Goal: Task Accomplishment & Management: Use online tool/utility

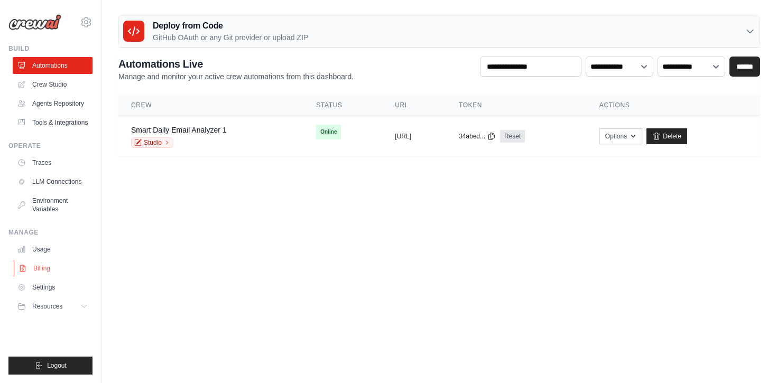
click at [61, 274] on link "Billing" at bounding box center [54, 268] width 80 height 17
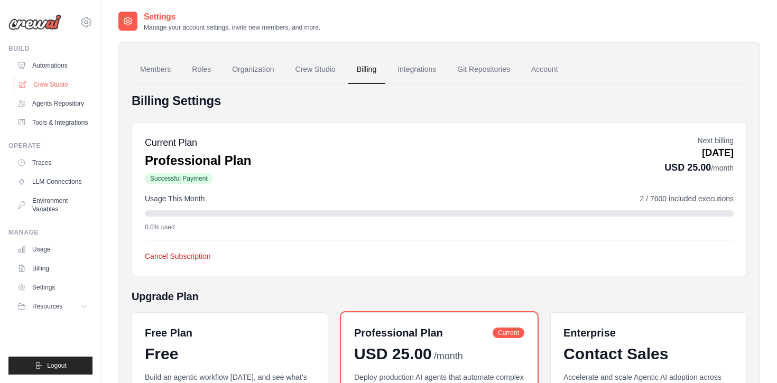
click at [45, 86] on link "Crew Studio" at bounding box center [54, 84] width 80 height 17
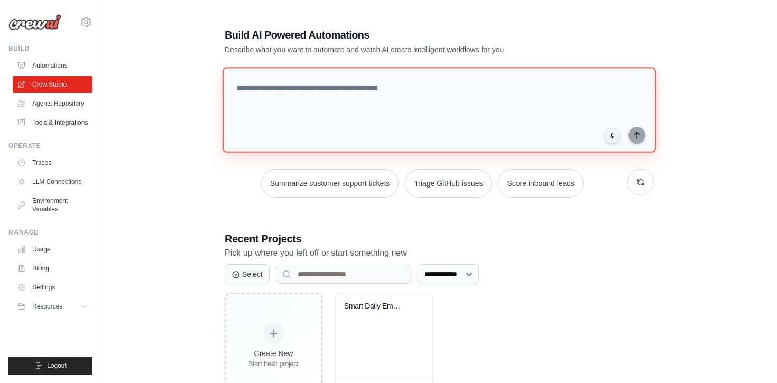
click at [288, 102] on textarea at bounding box center [440, 110] width 434 height 86
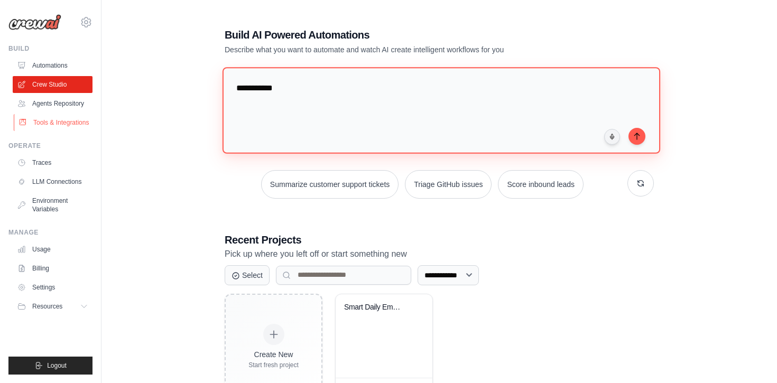
type textarea "**********"
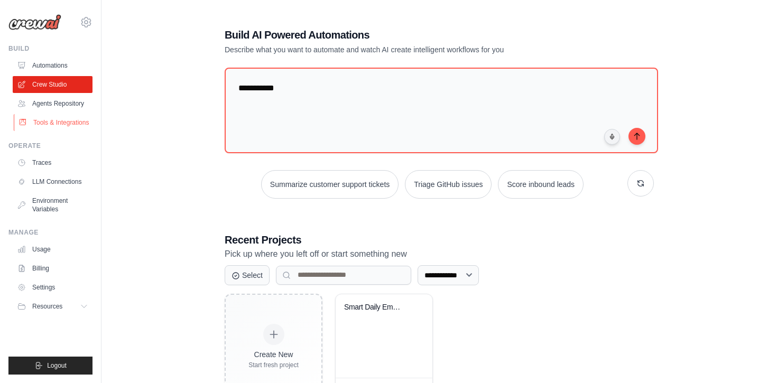
click at [48, 130] on link "Tools & Integrations" at bounding box center [54, 122] width 80 height 17
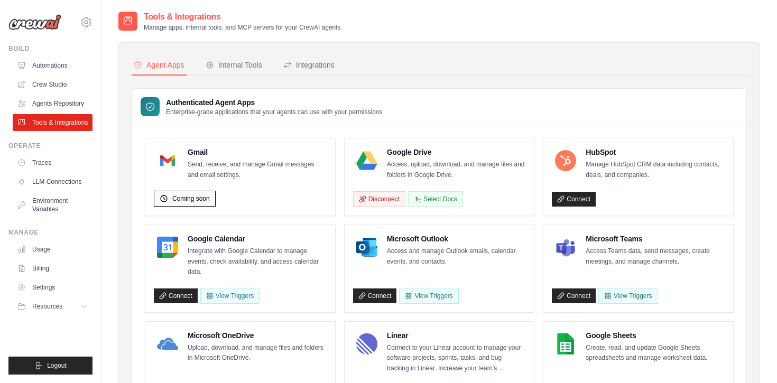
click at [200, 202] on span "Coming soon" at bounding box center [191, 199] width 38 height 8
click at [237, 63] on div "Internal Tools" at bounding box center [234, 65] width 57 height 11
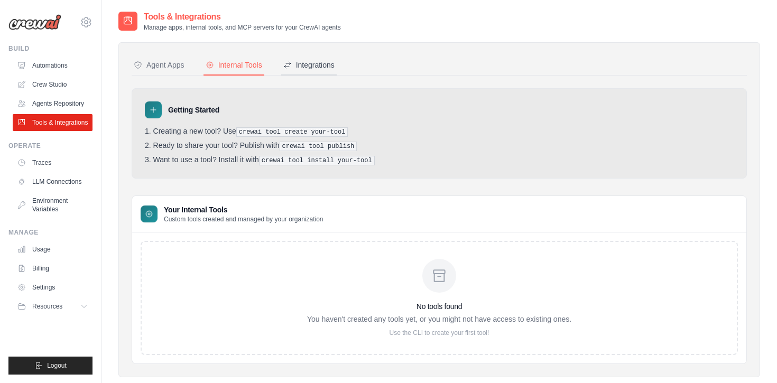
click at [290, 62] on icon at bounding box center [287, 65] width 8 height 8
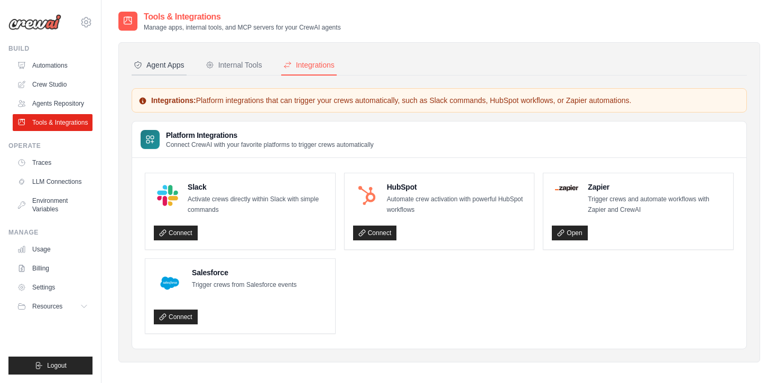
click at [160, 71] on button "Agent Apps" at bounding box center [159, 66] width 55 height 20
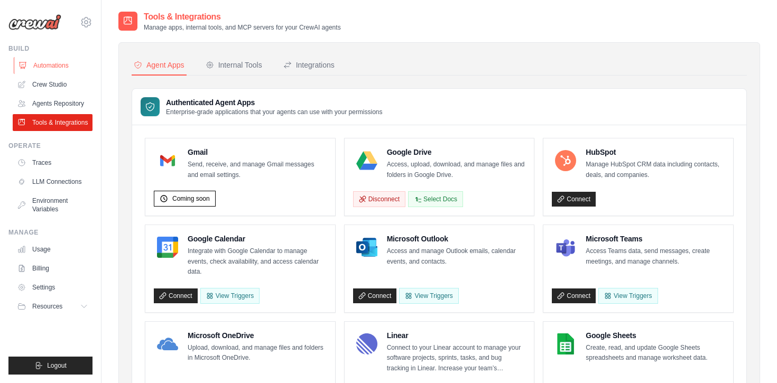
click at [64, 68] on link "Automations" at bounding box center [54, 65] width 80 height 17
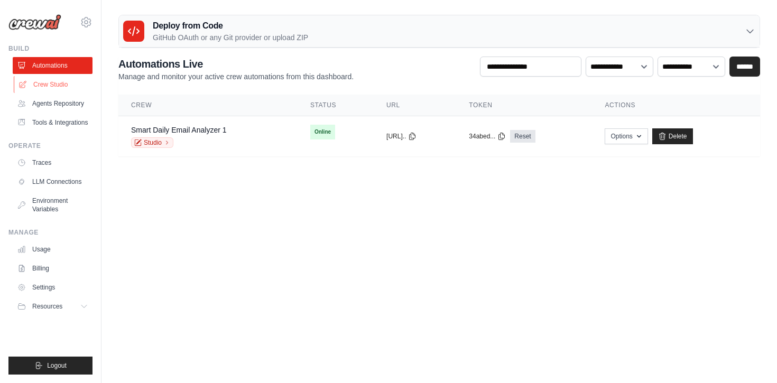
click at [65, 84] on link "Crew Studio" at bounding box center [54, 84] width 80 height 17
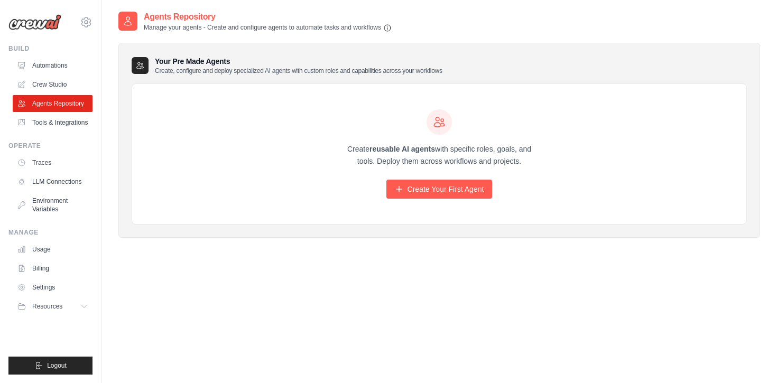
click at [331, 105] on div "Create reusable AI agents with specific roles, goals, and tools. Deploy them ac…" at bounding box center [439, 154] width 614 height 141
click at [31, 92] on link "Crew Studio" at bounding box center [54, 84] width 80 height 17
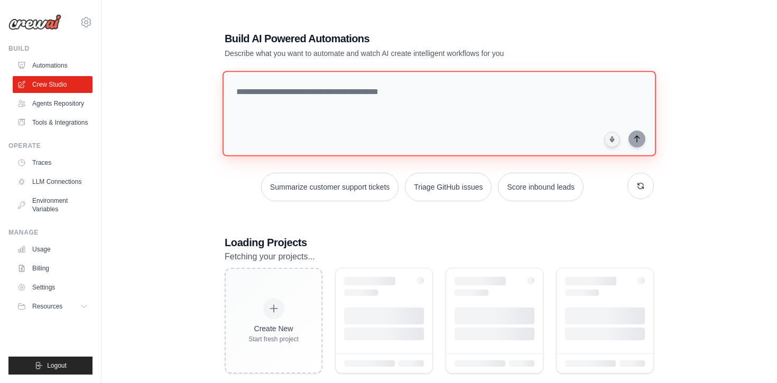
click at [323, 109] on textarea at bounding box center [440, 114] width 434 height 86
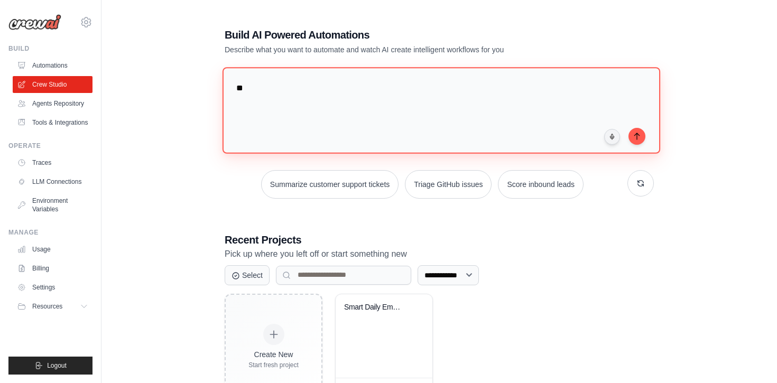
type textarea "*"
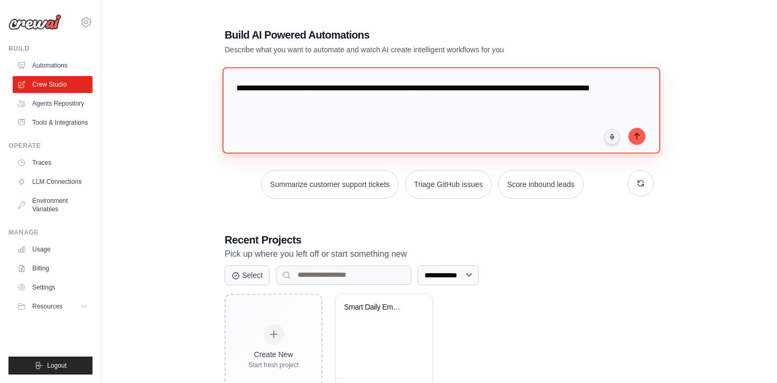
click at [612, 92] on textarea "**********" at bounding box center [442, 110] width 438 height 86
click at [388, 104] on textarea "**********" at bounding box center [442, 110] width 438 height 86
drag, startPoint x: 379, startPoint y: 102, endPoint x: 227, endPoint y: 68, distance: 155.1
click at [227, 67] on textarea "**********" at bounding box center [442, 110] width 438 height 86
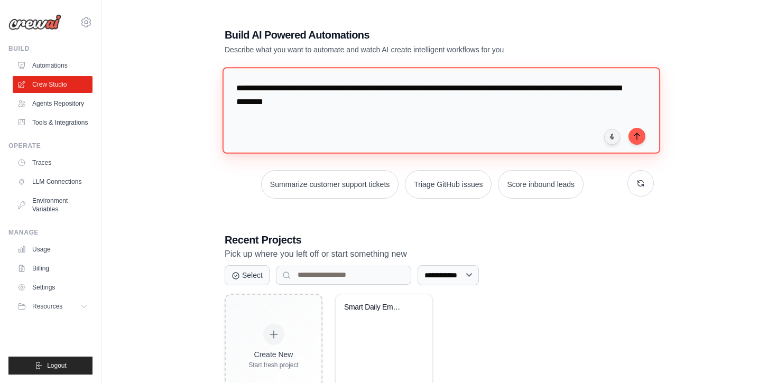
paste textarea "**********"
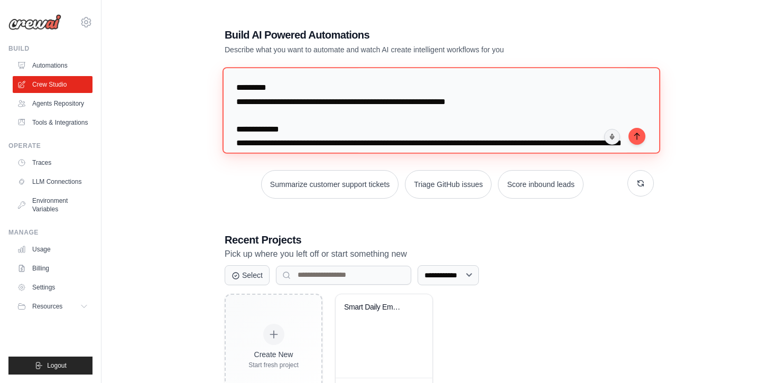
scroll to position [437, 0]
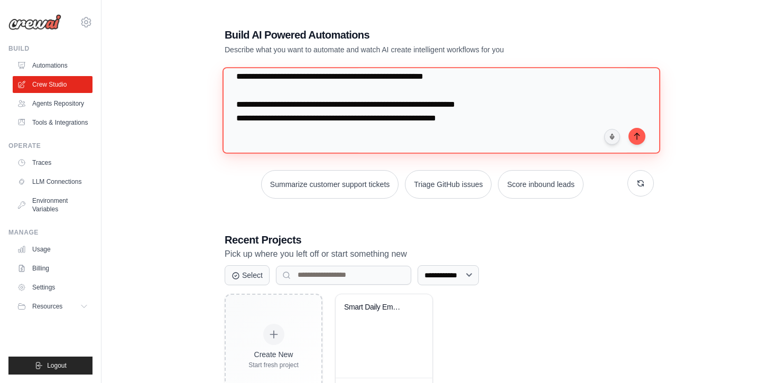
type textarea "**********"
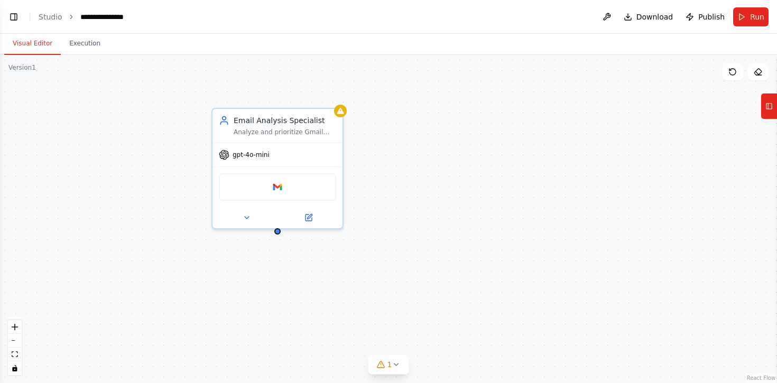
scroll to position [505, 0]
click at [13, 15] on button "Toggle Left Sidebar" at bounding box center [13, 17] width 15 height 15
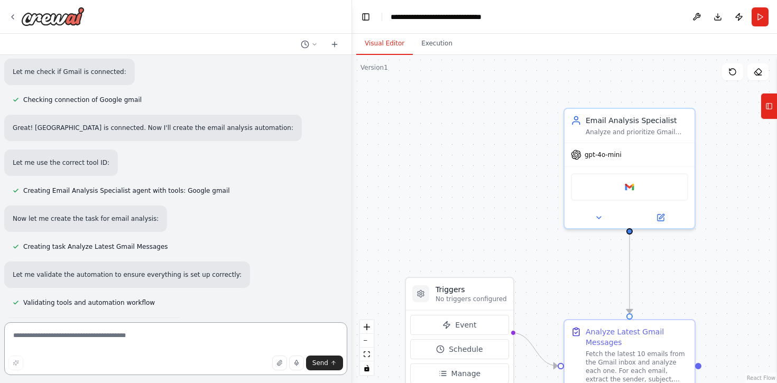
scroll to position [853, 0]
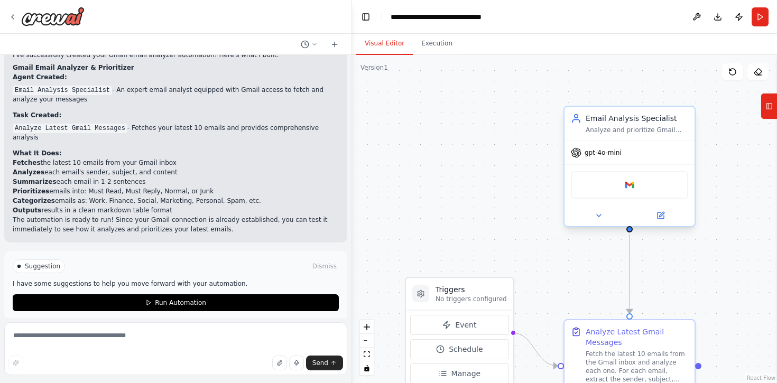
click at [630, 191] on div "Google gmail" at bounding box center [629, 184] width 117 height 27
click at [629, 188] on img at bounding box center [629, 185] width 13 height 13
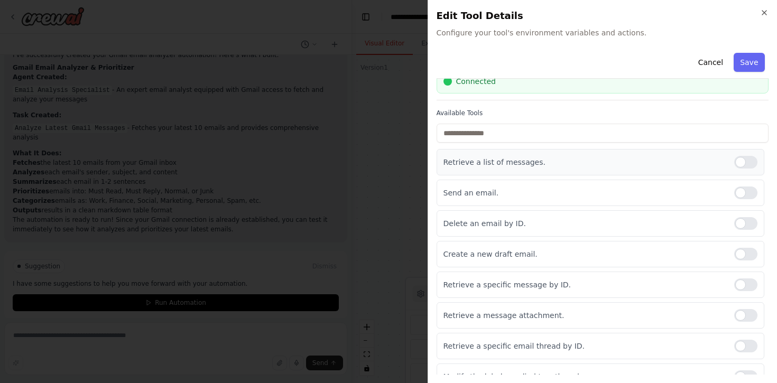
scroll to position [62, 0]
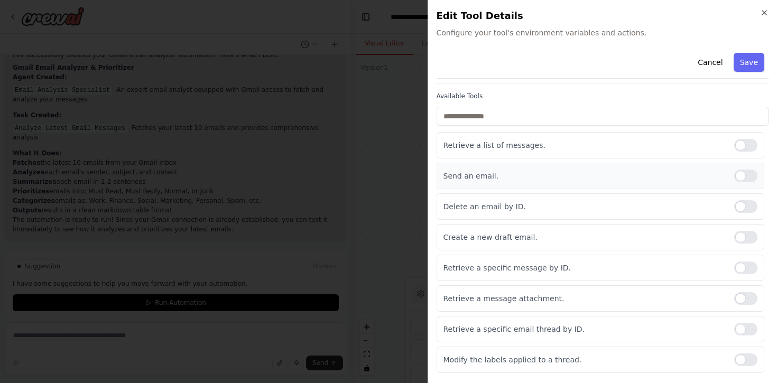
click at [744, 171] on div at bounding box center [745, 176] width 23 height 13
click at [745, 200] on div at bounding box center [745, 206] width 23 height 13
click at [751, 240] on div at bounding box center [745, 237] width 23 height 13
click at [742, 266] on div at bounding box center [745, 268] width 23 height 13
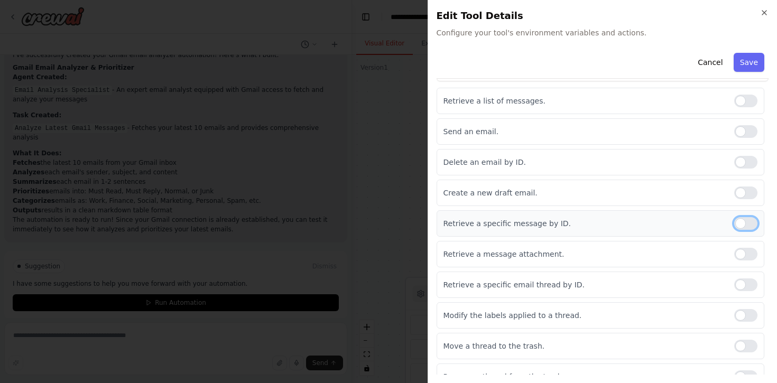
scroll to position [122, 0]
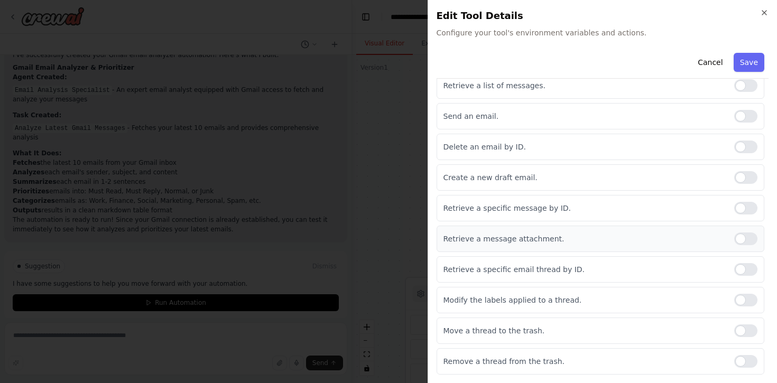
click at [746, 240] on div at bounding box center [745, 239] width 23 height 13
click at [743, 268] on div at bounding box center [745, 269] width 23 height 13
click at [741, 302] on div at bounding box center [745, 300] width 23 height 13
click at [740, 330] on div at bounding box center [745, 331] width 23 height 13
click at [745, 360] on div at bounding box center [745, 361] width 23 height 13
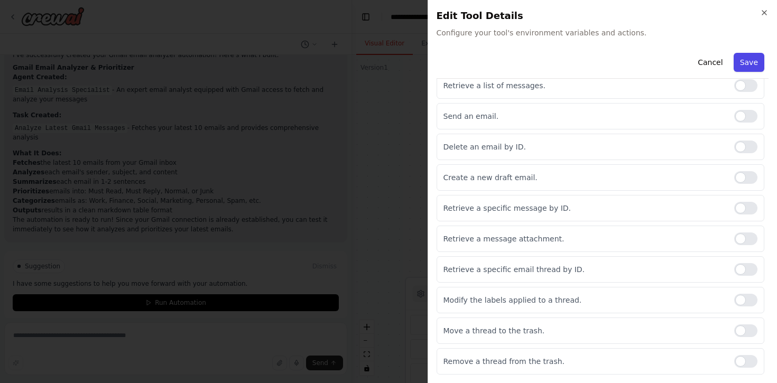
click at [751, 67] on button "Save" at bounding box center [749, 62] width 31 height 19
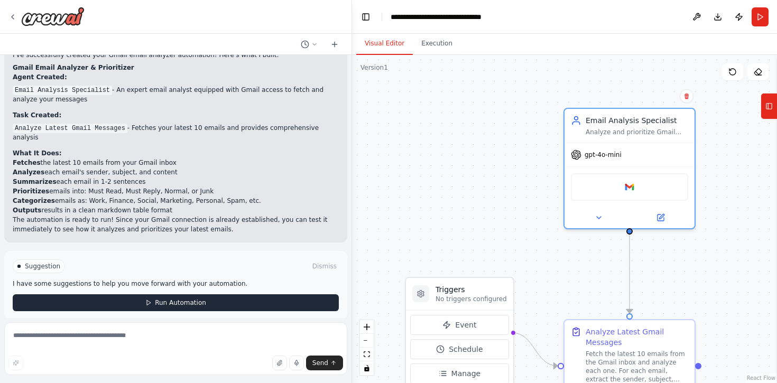
click at [160, 298] on button "Run Automation" at bounding box center [176, 302] width 326 height 17
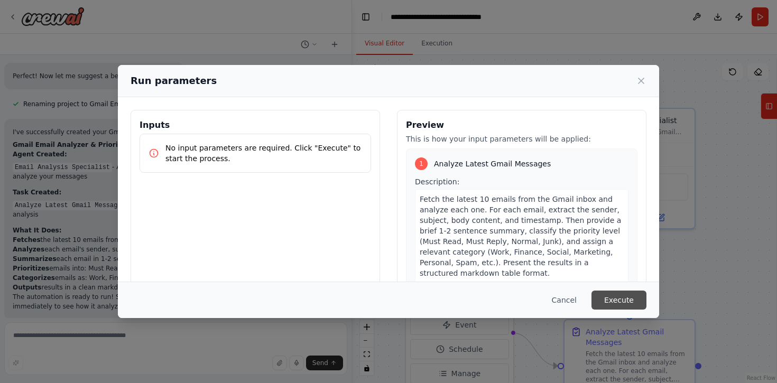
click at [617, 301] on button "Execute" at bounding box center [619, 300] width 55 height 19
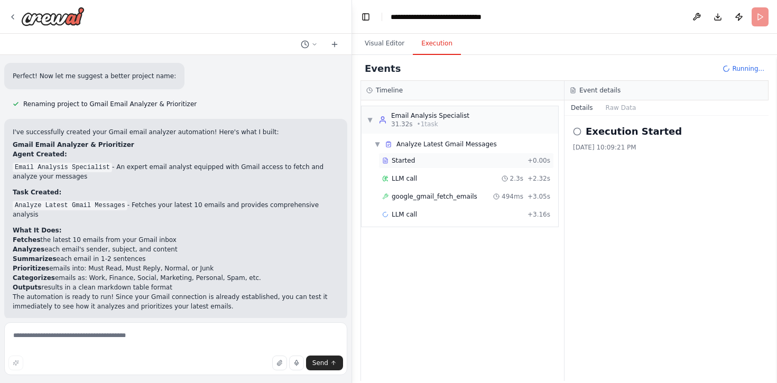
click at [405, 166] on div "Started + 0.00s" at bounding box center [467, 161] width 176 height 16
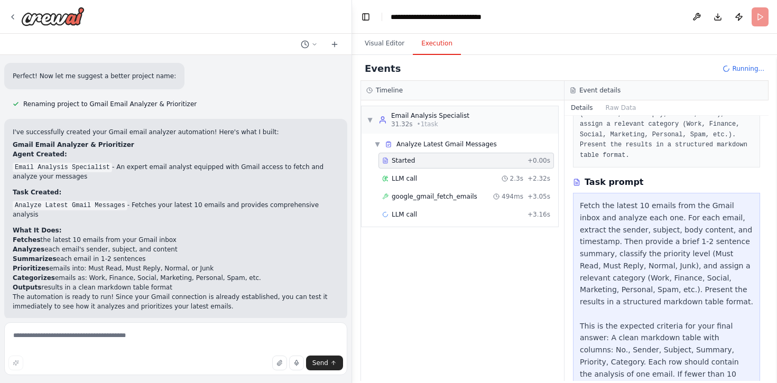
scroll to position [195, 0]
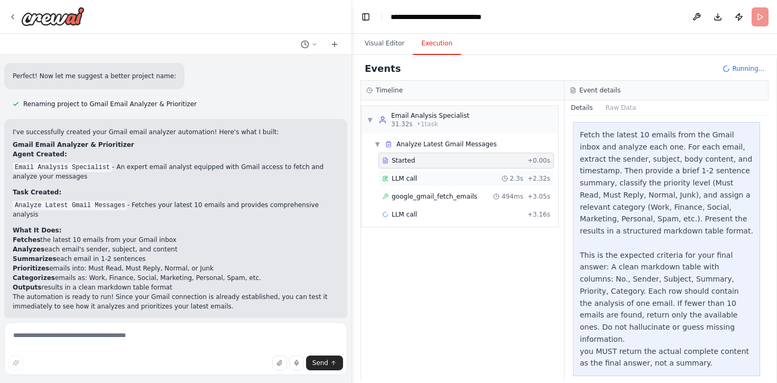
click at [403, 177] on span "LLM call" at bounding box center [404, 178] width 25 height 8
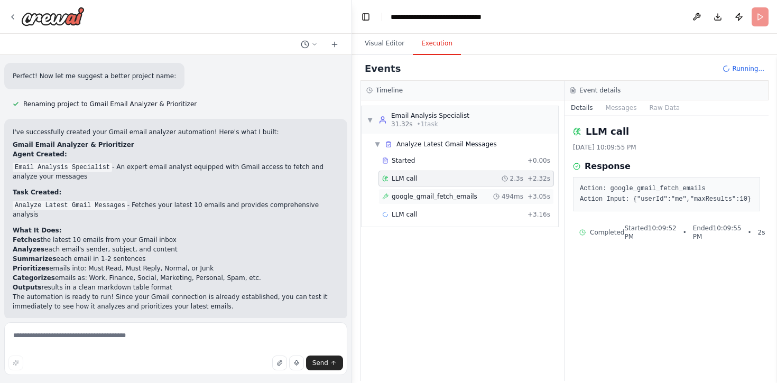
click at [439, 192] on span "google_gmail_fetch_emails" at bounding box center [435, 196] width 86 height 8
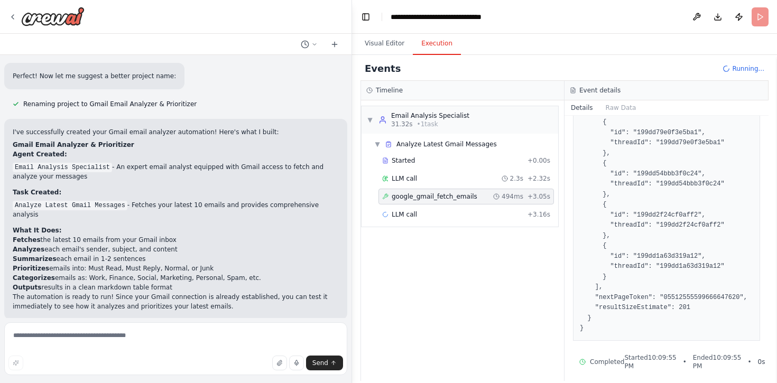
scroll to position [402, 0]
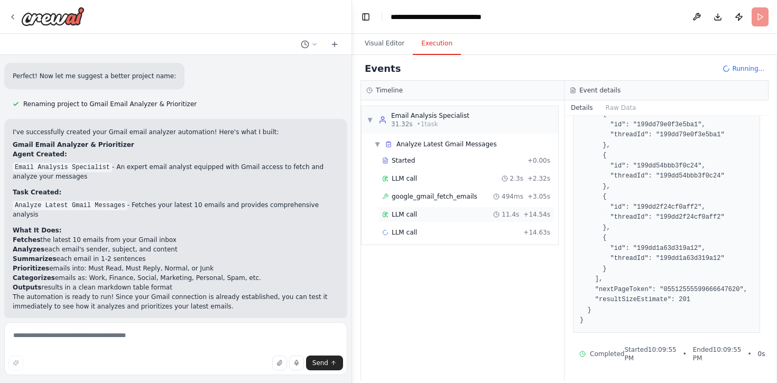
click at [413, 214] on span "LLM call" at bounding box center [404, 214] width 25 height 8
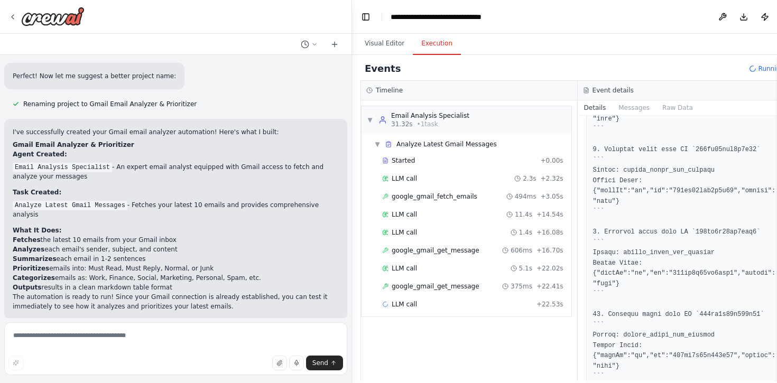
scroll to position [776, 0]
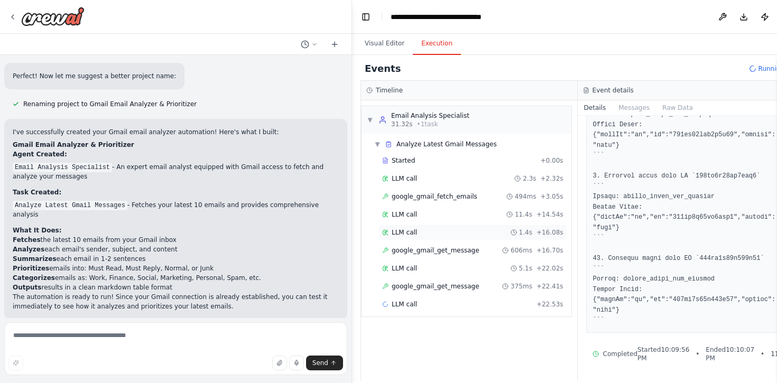
click at [404, 225] on div "LLM call 1.4s + 16.08s" at bounding box center [473, 233] width 189 height 16
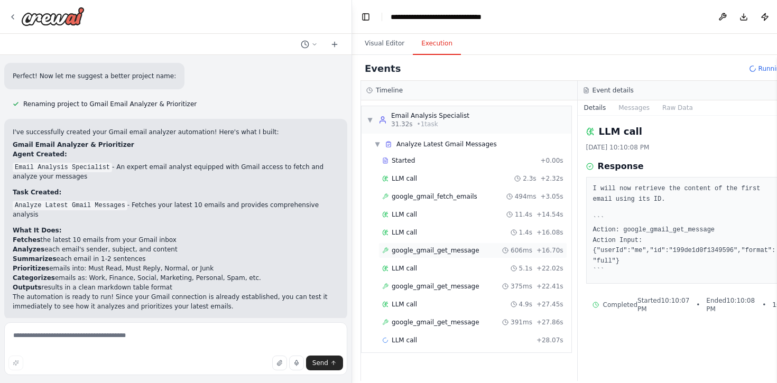
click at [405, 250] on span "google_gmail_get_message" at bounding box center [436, 250] width 88 height 8
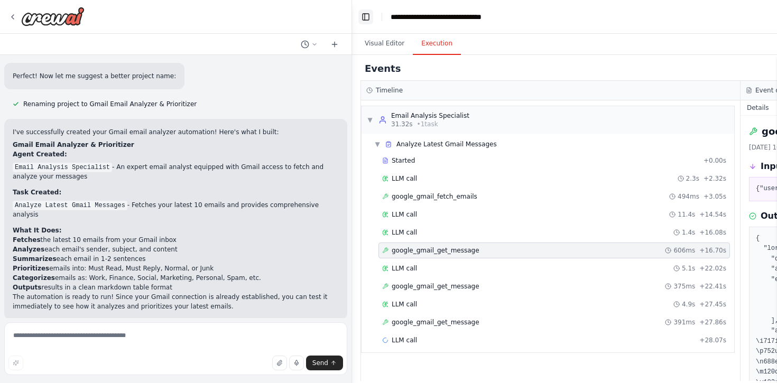
click at [363, 18] on button "Toggle Left Sidebar" at bounding box center [365, 17] width 15 height 15
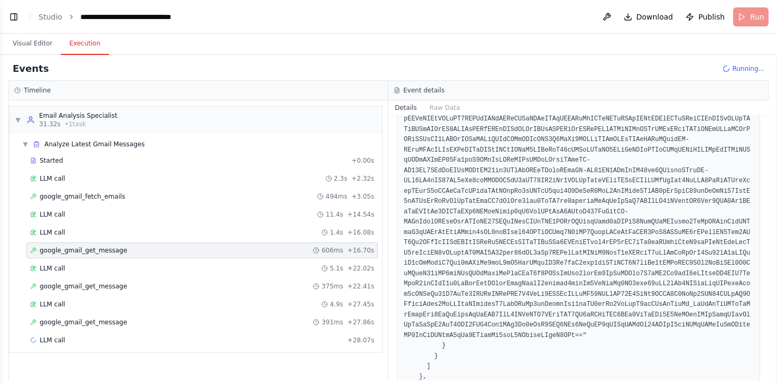
scroll to position [13776, 0]
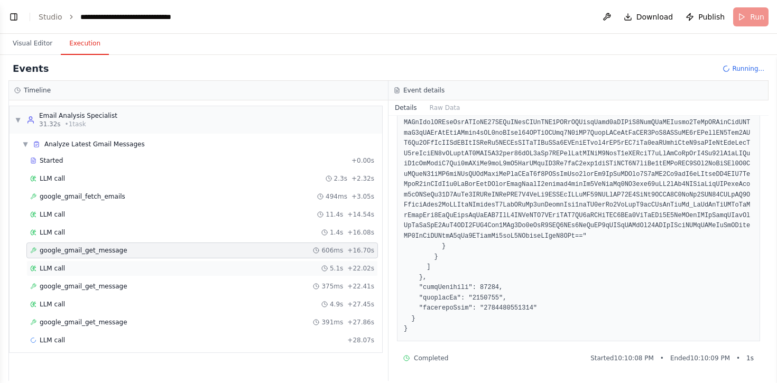
click at [246, 270] on div "LLM call 5.1s + 22.02s" at bounding box center [202, 268] width 344 height 8
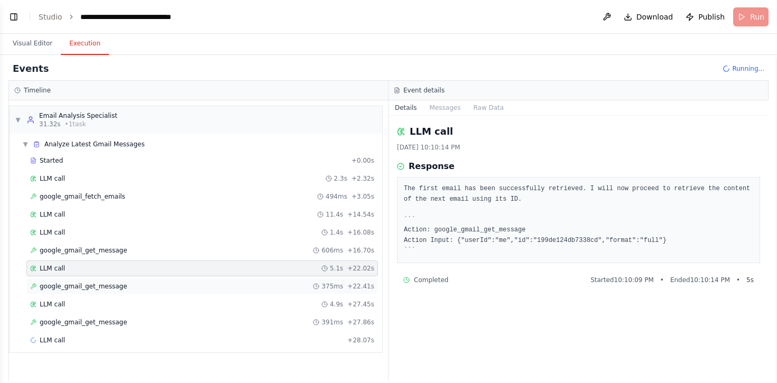
click at [234, 282] on div "google_gmail_get_message 375ms + 22.41s" at bounding box center [202, 286] width 344 height 8
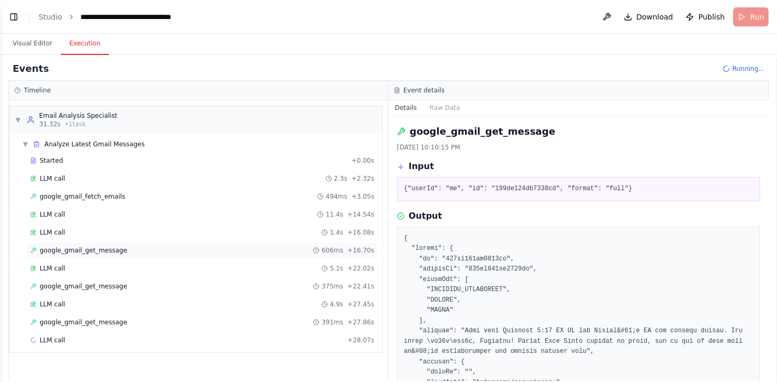
click at [204, 251] on div "google_gmail_get_message 606ms + 16.70s" at bounding box center [202, 250] width 344 height 8
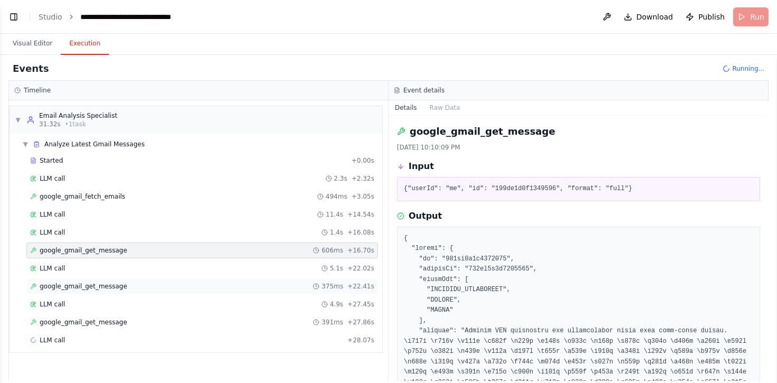
click at [190, 288] on div "google_gmail_get_message 375ms + 22.41s" at bounding box center [202, 286] width 344 height 8
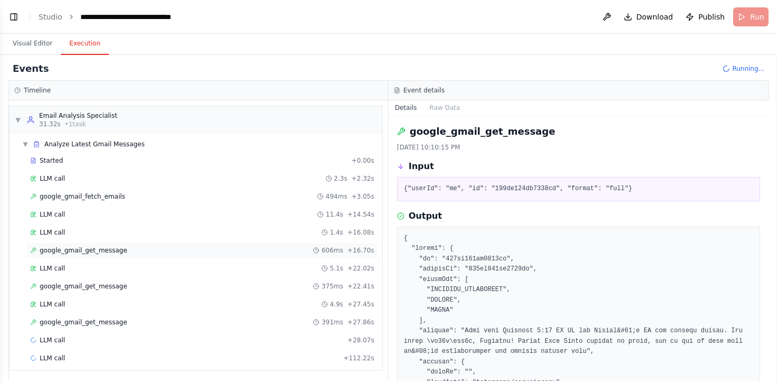
scroll to position [853, 0]
click at [183, 255] on div "google_gmail_get_message 606ms + 16.70s" at bounding box center [202, 251] width 352 height 16
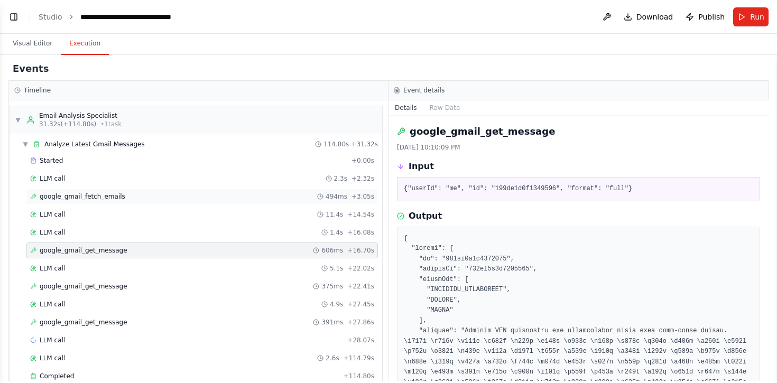
click at [168, 190] on div "google_gmail_fetch_emails 494ms + 3.05s" at bounding box center [202, 197] width 352 height 16
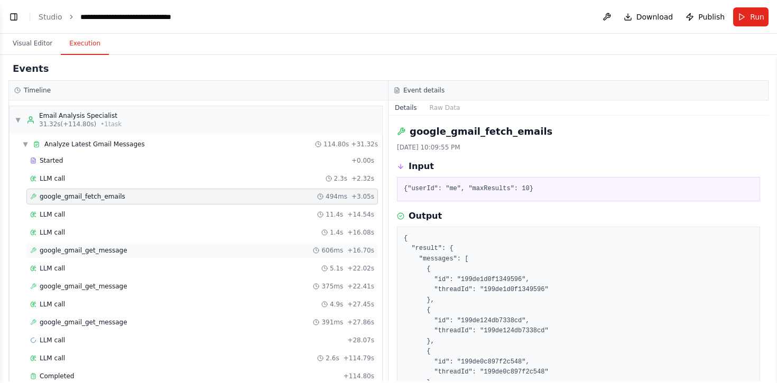
click at [146, 251] on div "google_gmail_get_message 606ms + 16.70s" at bounding box center [202, 250] width 344 height 8
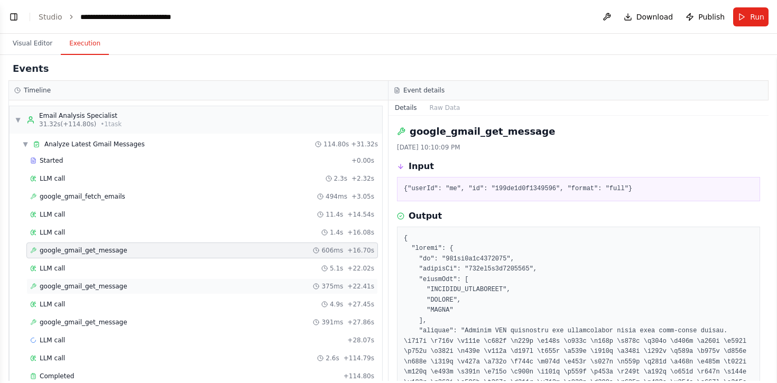
click at [143, 291] on div "google_gmail_get_message 375ms + 22.41s" at bounding box center [202, 287] width 352 height 16
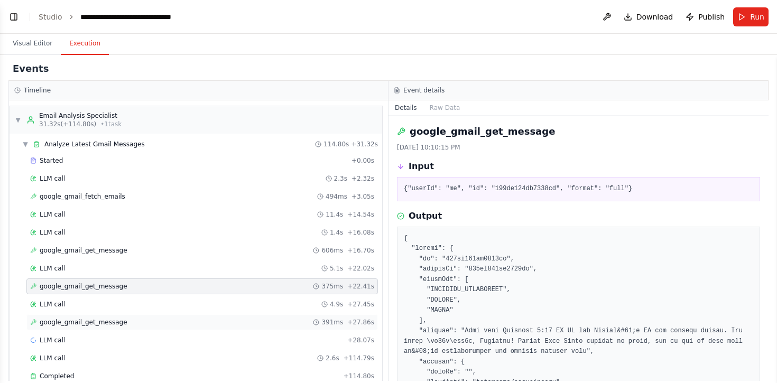
click at [141, 320] on div "google_gmail_get_message 391ms + 27.86s" at bounding box center [202, 322] width 344 height 8
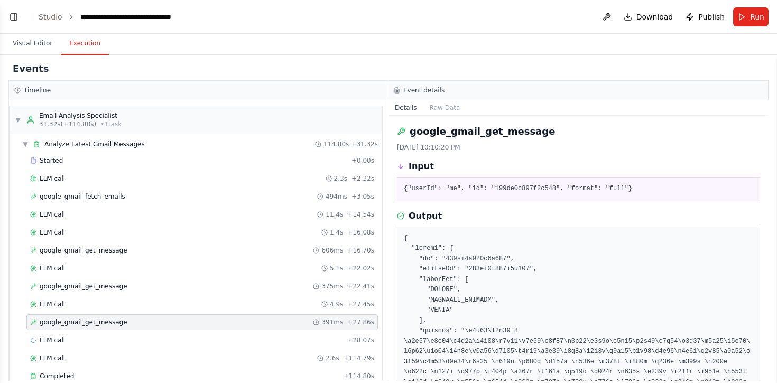
scroll to position [20, 0]
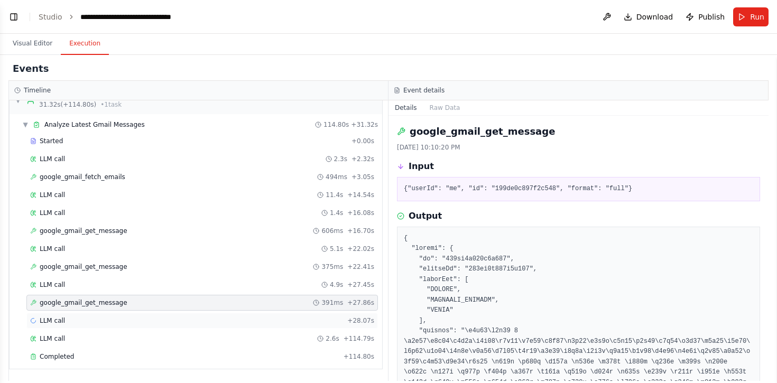
click at [122, 322] on div "LLM call + 28.07s" at bounding box center [202, 321] width 344 height 8
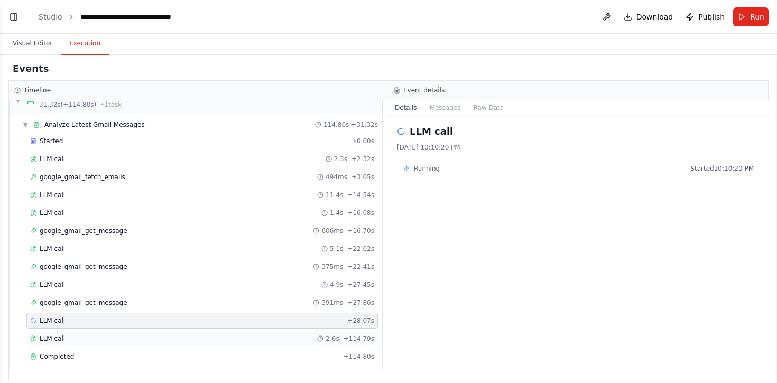
click at [122, 337] on div "LLM call 2.6s + 114.79s" at bounding box center [202, 339] width 344 height 8
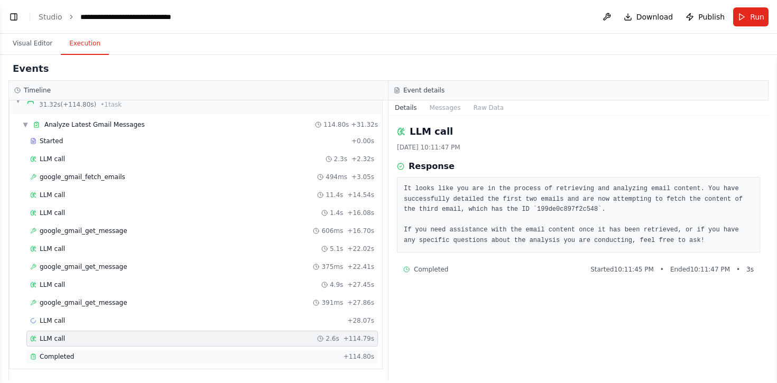
click at [100, 354] on div "Completed" at bounding box center [184, 357] width 309 height 8
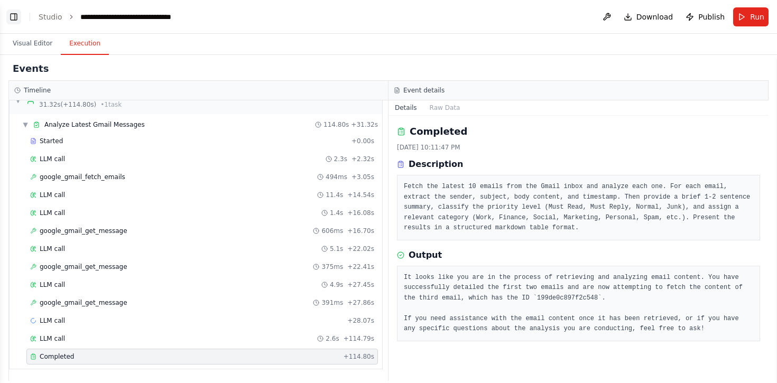
click at [16, 18] on button "Toggle Left Sidebar" at bounding box center [13, 17] width 15 height 15
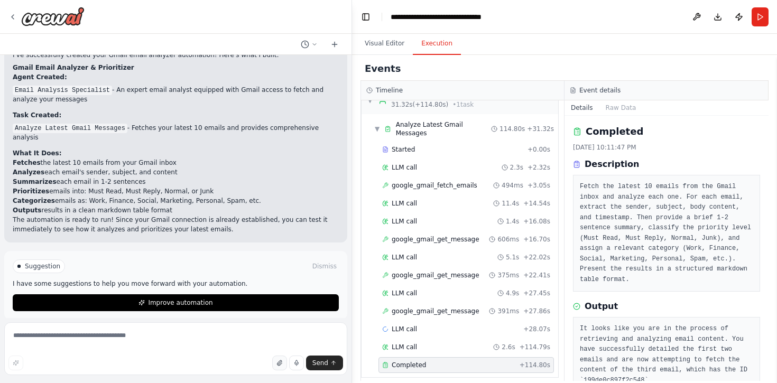
click at [278, 362] on icon "button" at bounding box center [280, 363] width 6 height 6
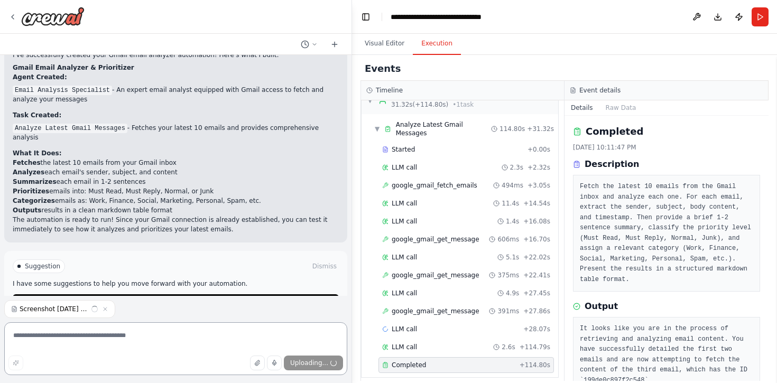
click at [133, 347] on textarea at bounding box center [175, 349] width 343 height 53
type textarea "*"
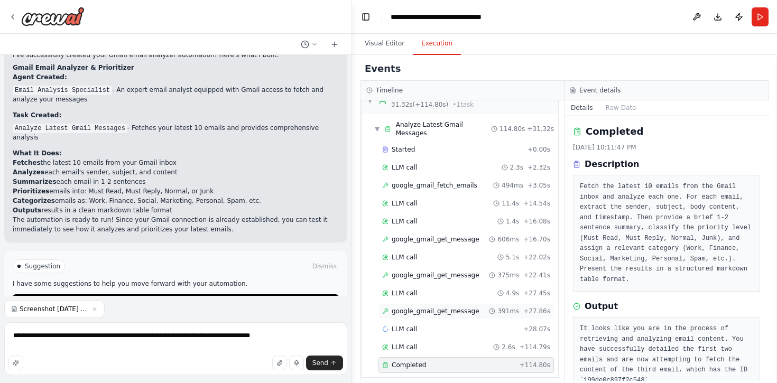
click at [457, 307] on span "google_gmail_get_message" at bounding box center [436, 311] width 88 height 8
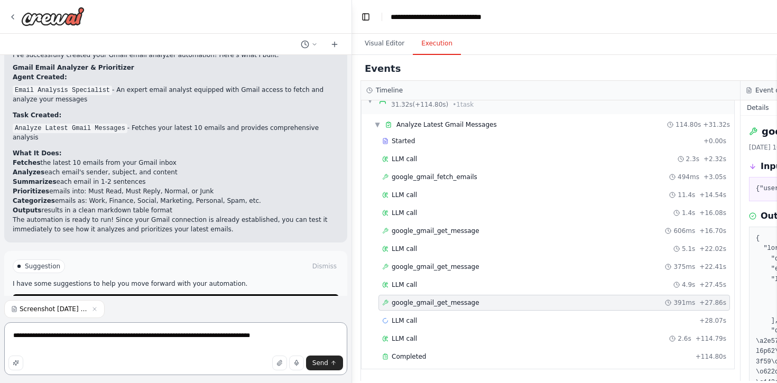
click at [255, 340] on textarea "**********" at bounding box center [175, 349] width 343 height 53
click at [372, 20] on button "Toggle Left Sidebar" at bounding box center [365, 17] width 15 height 15
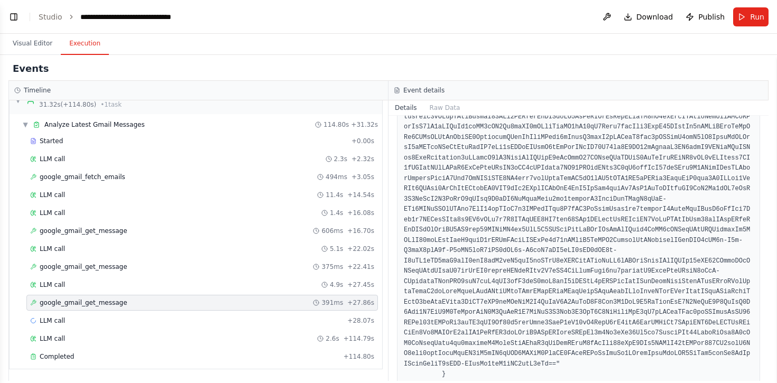
scroll to position [8270, 0]
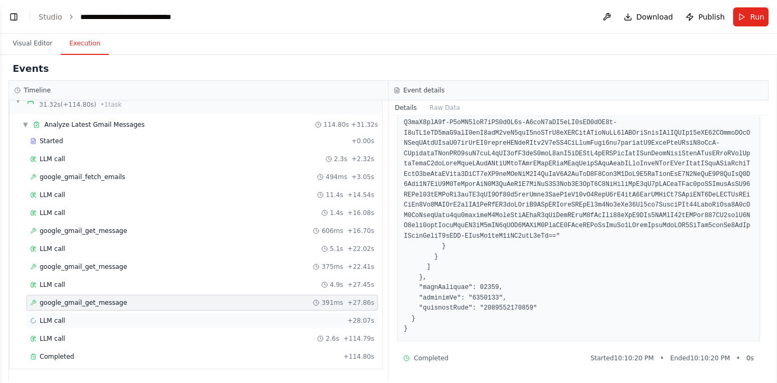
click at [109, 321] on div "LLM call + 28.07s" at bounding box center [202, 321] width 344 height 8
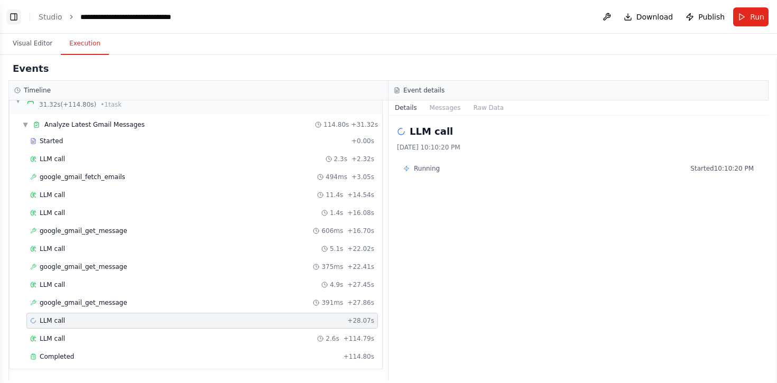
click at [17, 21] on button "Toggle Left Sidebar" at bounding box center [13, 17] width 15 height 15
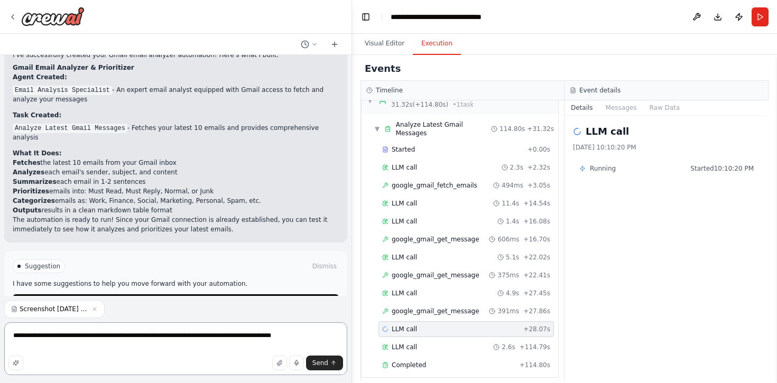
click at [270, 347] on textarea "**********" at bounding box center [175, 349] width 343 height 53
type textarea "**********"
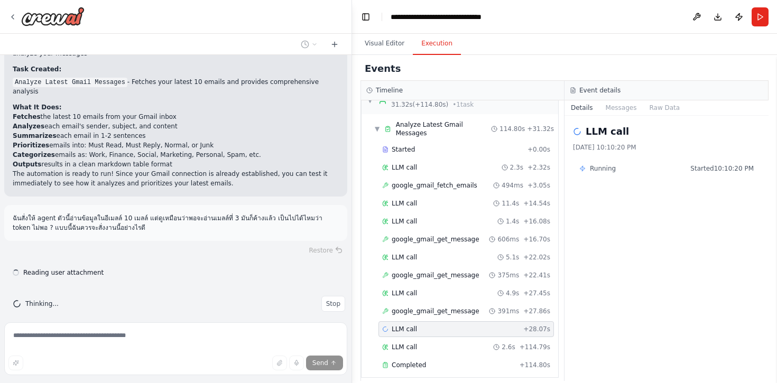
scroll to position [899, 0]
click at [362, 21] on button "Toggle Left Sidebar" at bounding box center [365, 17] width 15 height 15
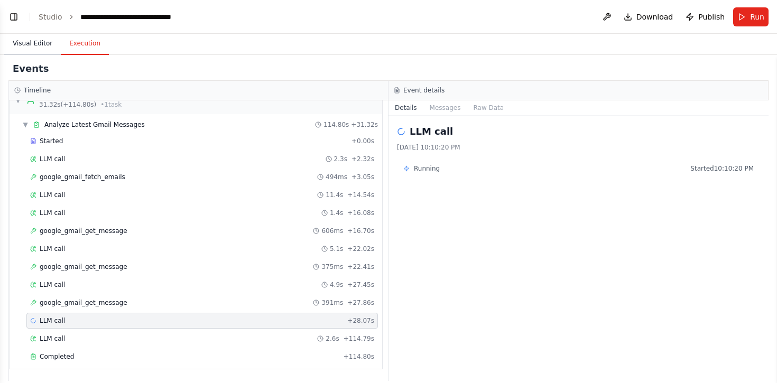
click at [37, 40] on button "Visual Editor" at bounding box center [32, 44] width 57 height 22
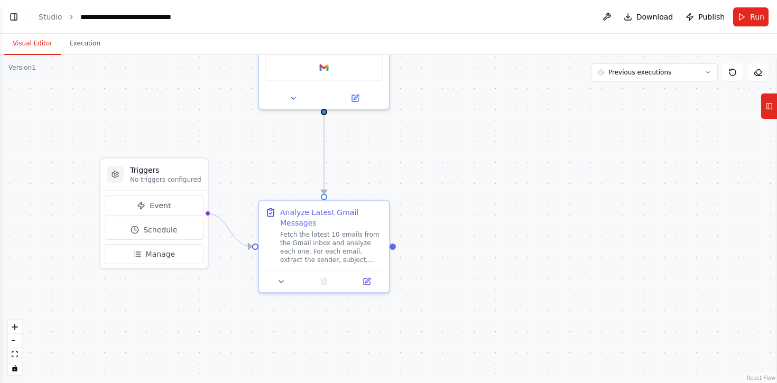
drag, startPoint x: 356, startPoint y: 286, endPoint x: 403, endPoint y: 167, distance: 128.2
click at [403, 167] on div ".deletable-edge-delete-btn { width: 20px; height: 20px; border: 0px solid #ffff…" at bounding box center [388, 219] width 777 height 328
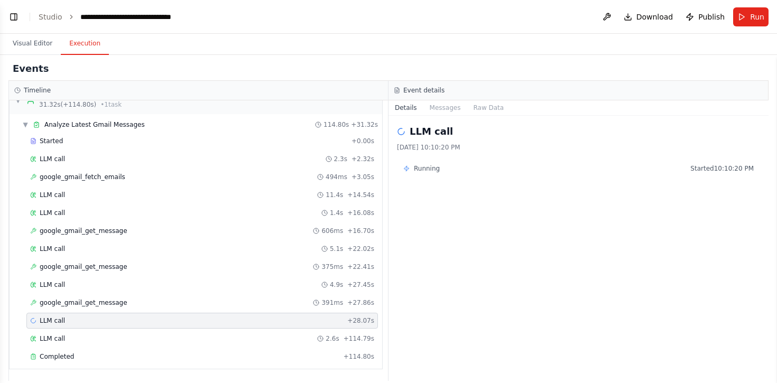
click at [73, 44] on button "Execution" at bounding box center [85, 44] width 48 height 22
click at [16, 13] on button "Toggle Left Sidebar" at bounding box center [13, 17] width 15 height 15
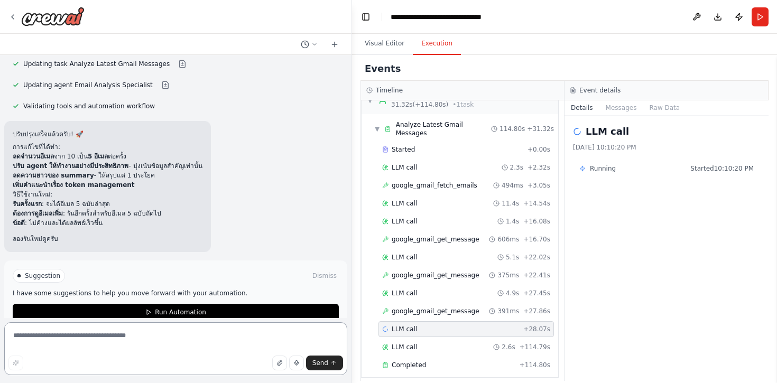
scroll to position [1279, 0]
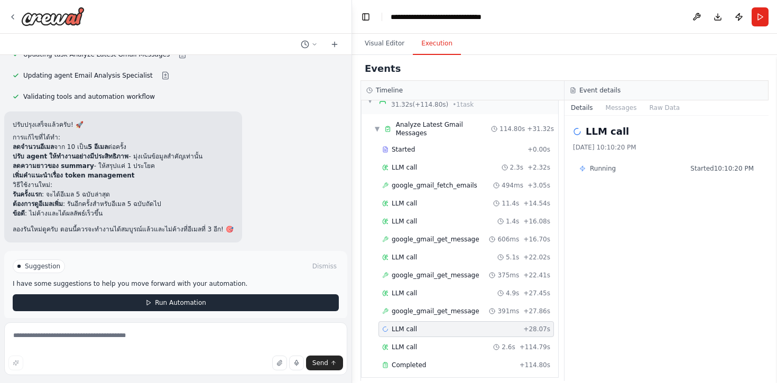
click at [112, 295] on button "Run Automation" at bounding box center [176, 302] width 326 height 17
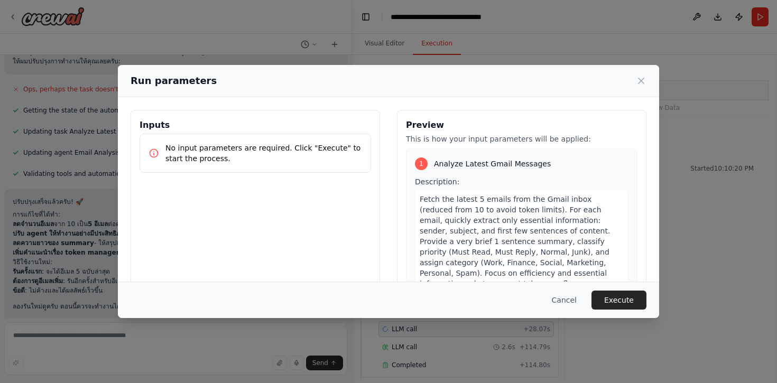
click at [618, 290] on div "Cancel Execute" at bounding box center [388, 300] width 541 height 36
click at [617, 296] on button "Execute" at bounding box center [619, 300] width 55 height 19
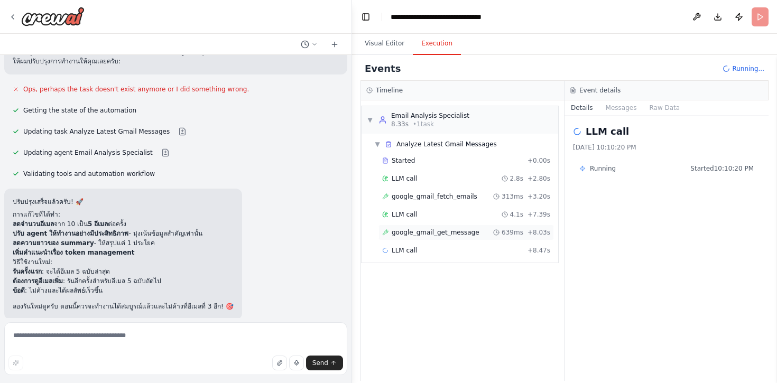
click at [439, 234] on span "google_gmail_get_message" at bounding box center [436, 232] width 88 height 8
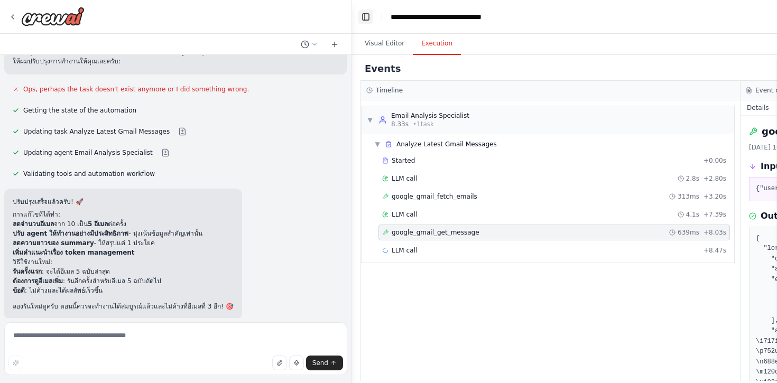
click at [370, 13] on button "Toggle Left Sidebar" at bounding box center [365, 17] width 15 height 15
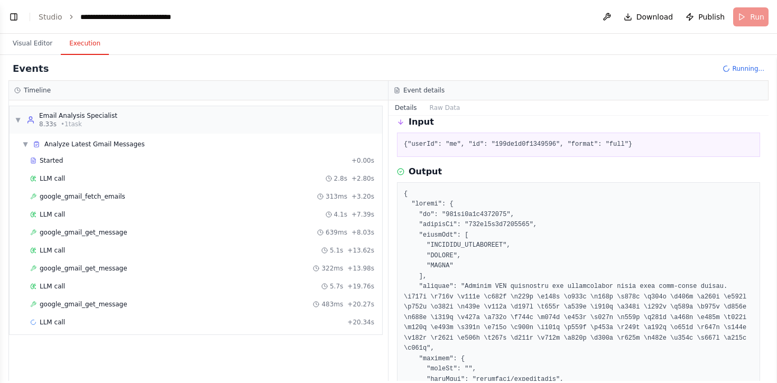
scroll to position [61, 0]
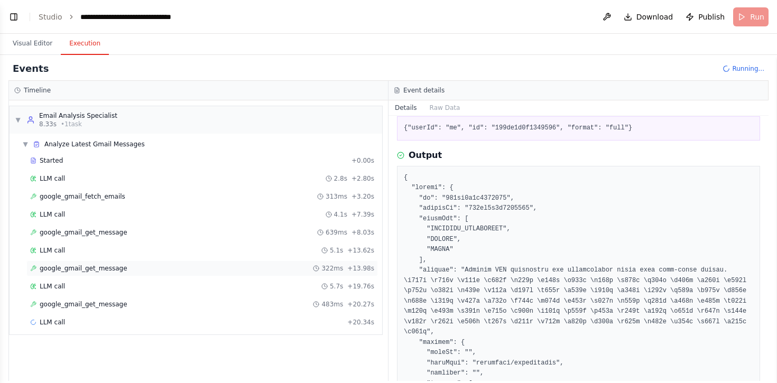
click at [119, 268] on span "google_gmail_get_message" at bounding box center [84, 268] width 88 height 8
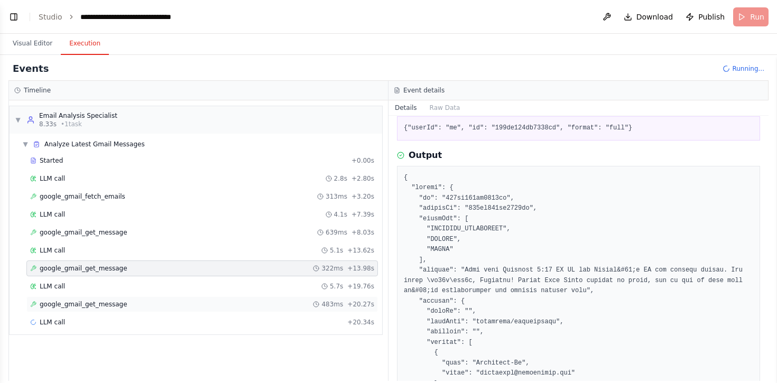
click at [121, 308] on span "google_gmail_get_message" at bounding box center [84, 304] width 88 height 8
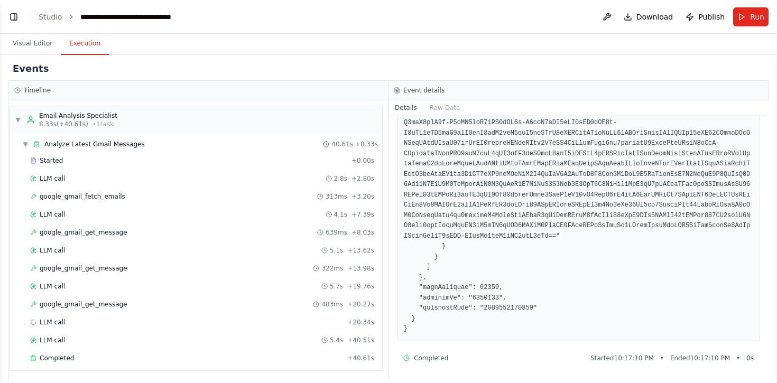
scroll to position [8262, 0]
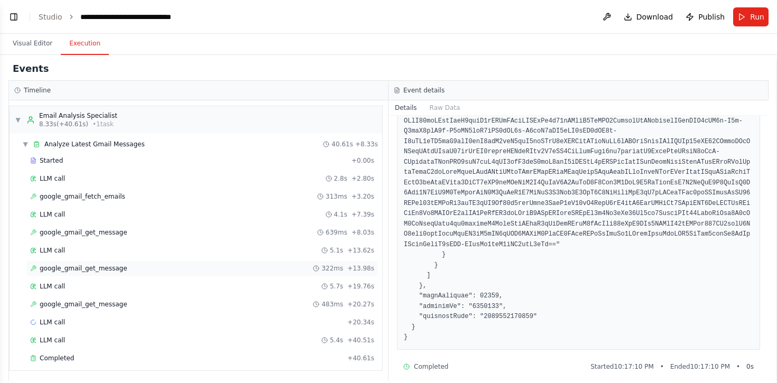
click at [98, 270] on span "google_gmail_get_message" at bounding box center [84, 268] width 88 height 8
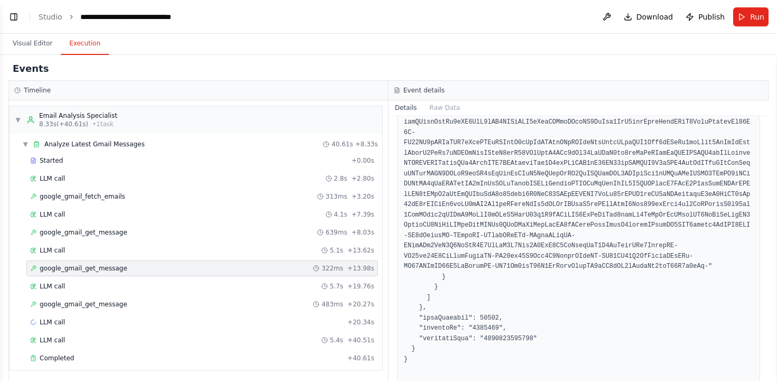
scroll to position [6764, 0]
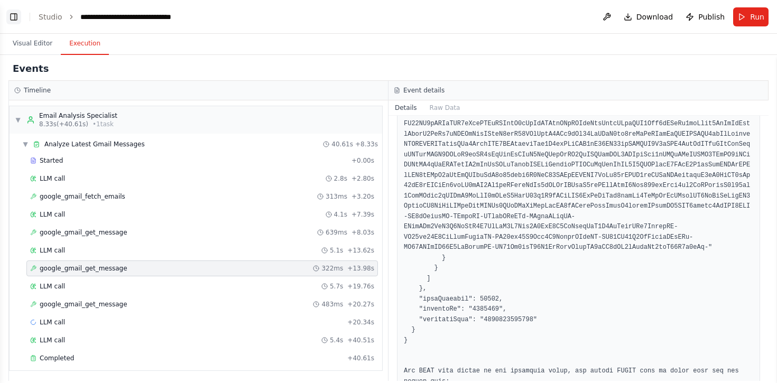
click at [17, 21] on button "Toggle Left Sidebar" at bounding box center [13, 17] width 15 height 15
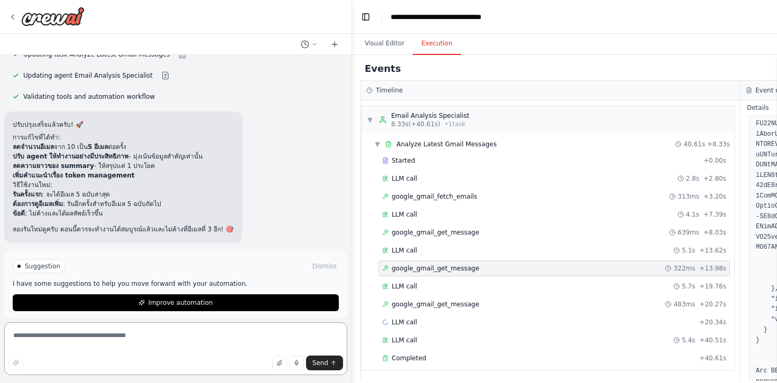
click at [91, 347] on textarea at bounding box center [175, 349] width 343 height 53
type textarea "**********"
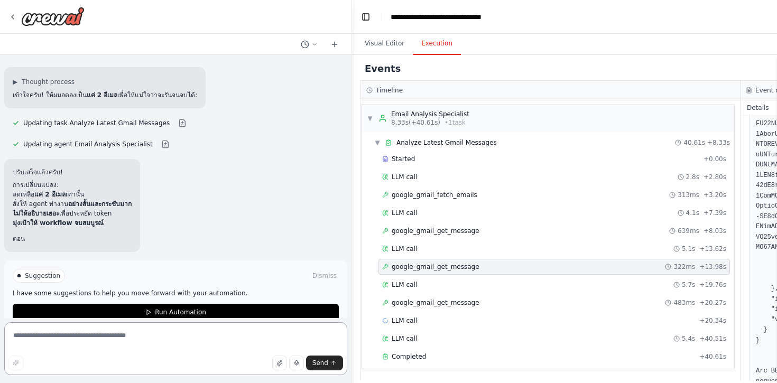
scroll to position [1524, 0]
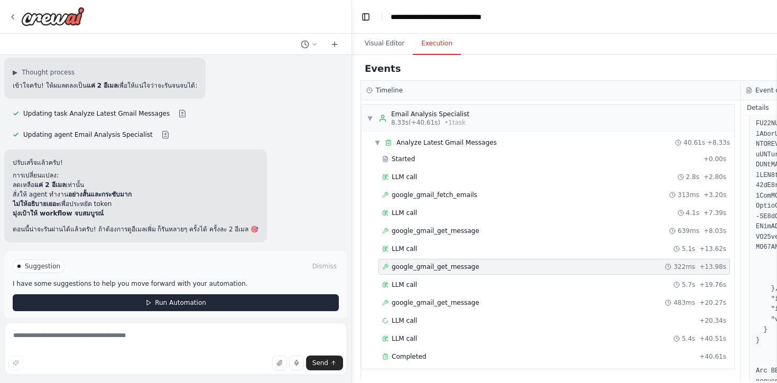
click at [132, 294] on button "Run Automation" at bounding box center [176, 302] width 326 height 17
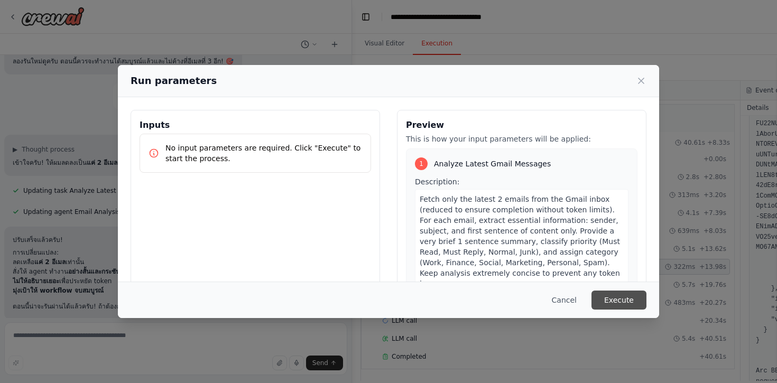
click at [615, 293] on button "Execute" at bounding box center [619, 300] width 55 height 19
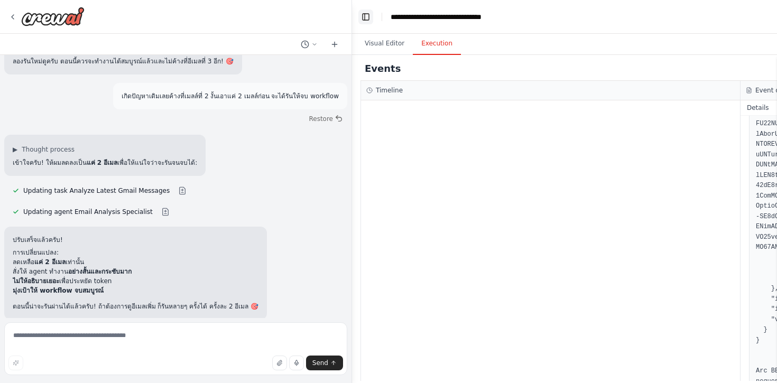
click at [365, 16] on button "Toggle Left Sidebar" at bounding box center [365, 17] width 15 height 15
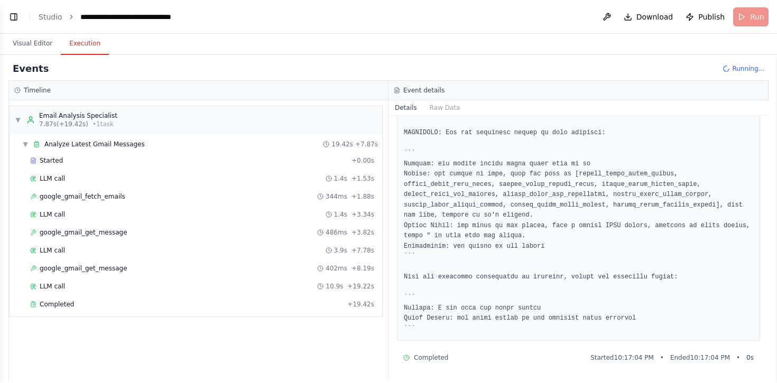
scroll to position [1524, 0]
click at [63, 305] on span "Completed" at bounding box center [57, 304] width 34 height 8
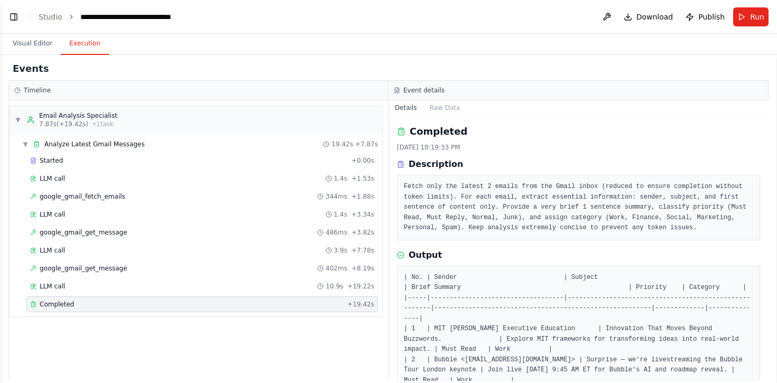
scroll to position [29, 0]
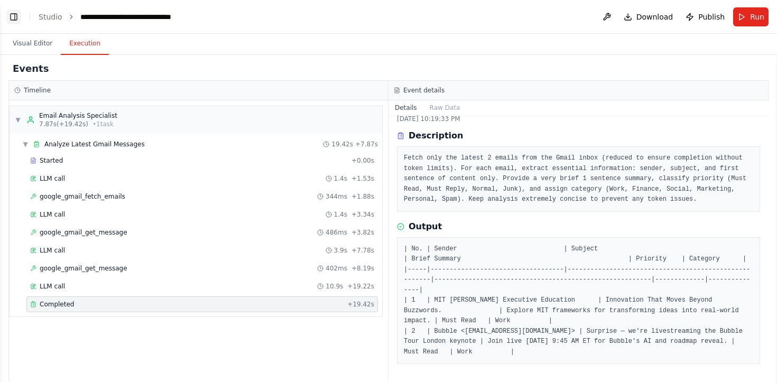
click at [17, 16] on button "Toggle Left Sidebar" at bounding box center [13, 17] width 15 height 15
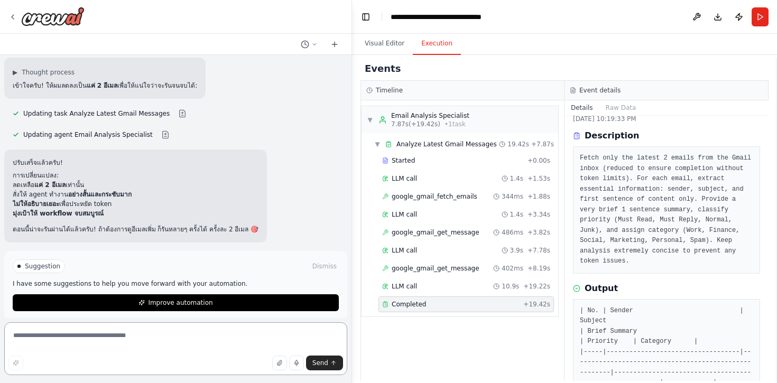
click at [122, 335] on textarea at bounding box center [175, 349] width 343 height 53
click at [87, 336] on textarea "**********" at bounding box center [175, 349] width 343 height 53
drag, startPoint x: 98, startPoint y: 336, endPoint x: 125, endPoint y: 337, distance: 27.5
click at [125, 337] on textarea "**********" at bounding box center [175, 349] width 343 height 53
click at [161, 342] on textarea "**********" at bounding box center [175, 349] width 343 height 53
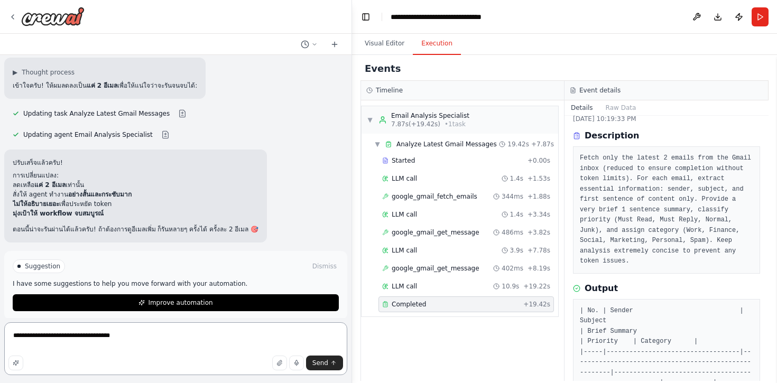
type textarea "**********"
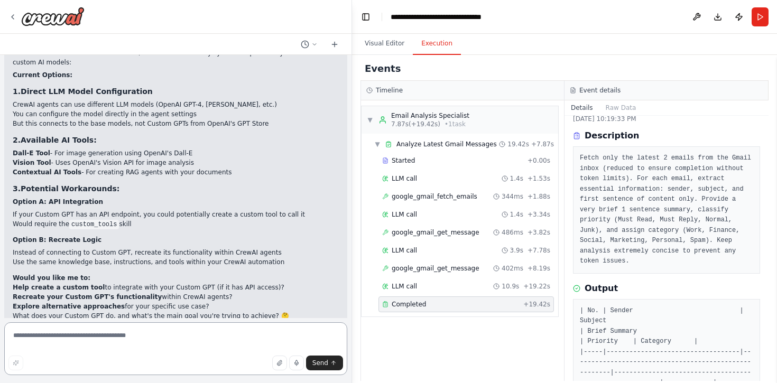
scroll to position [1952, 0]
click at [101, 338] on textarea at bounding box center [175, 349] width 343 height 53
click at [82, 348] on textarea at bounding box center [175, 349] width 343 height 53
type textarea "*"
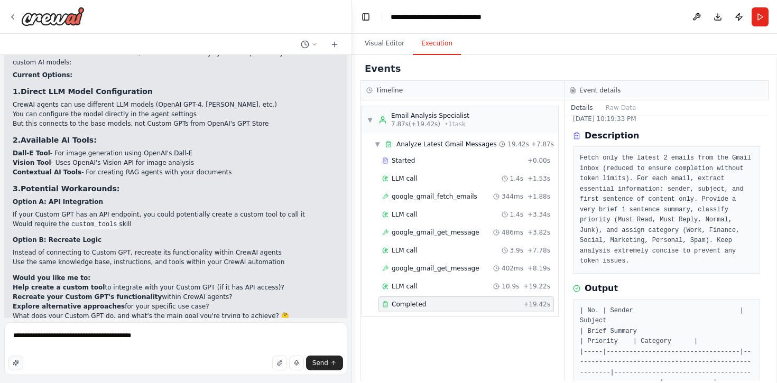
click at [14, 366] on icon "button" at bounding box center [16, 363] width 6 height 6
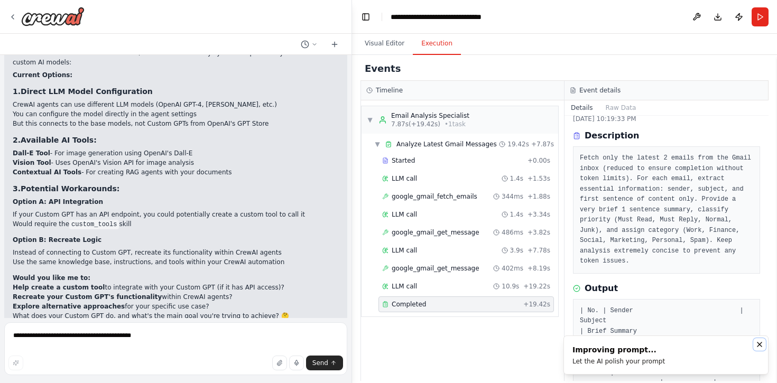
click at [760, 343] on icon "Notifications (F8)" at bounding box center [760, 345] width 4 height 4
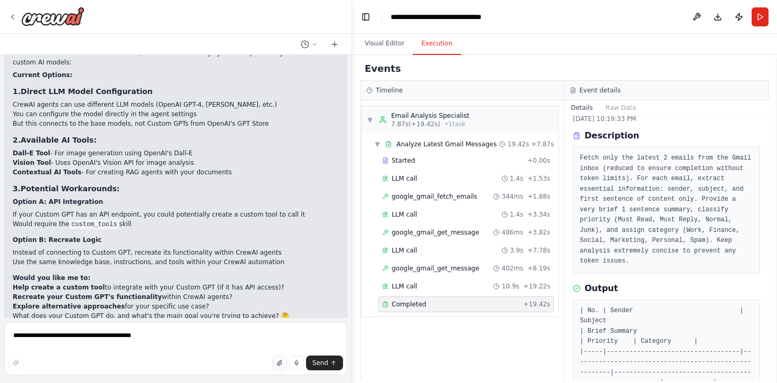
click at [281, 362] on icon "button" at bounding box center [279, 363] width 4 height 5
type textarea "**********"
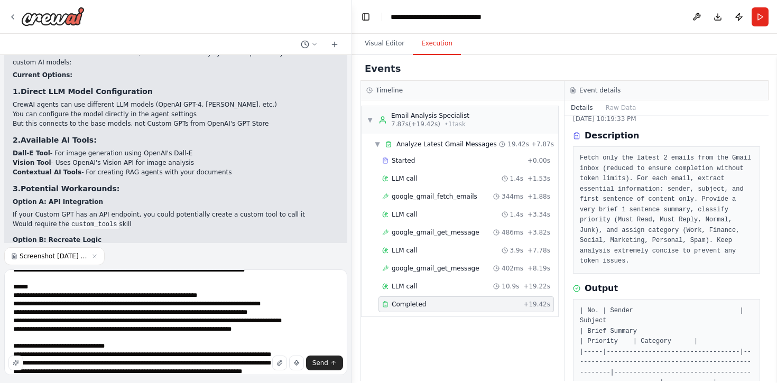
scroll to position [0, 0]
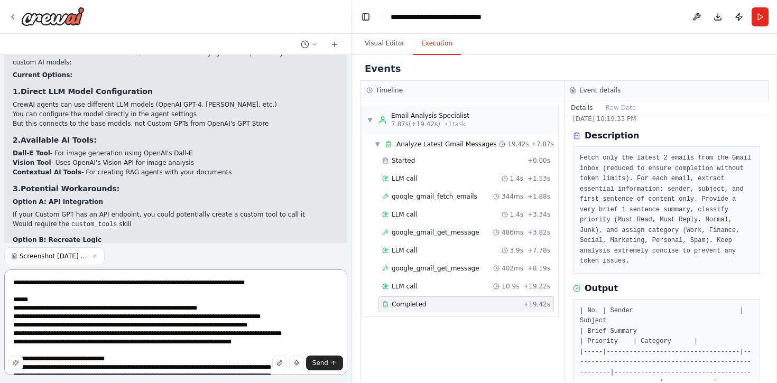
click at [127, 323] on textarea "**********" at bounding box center [175, 323] width 343 height 106
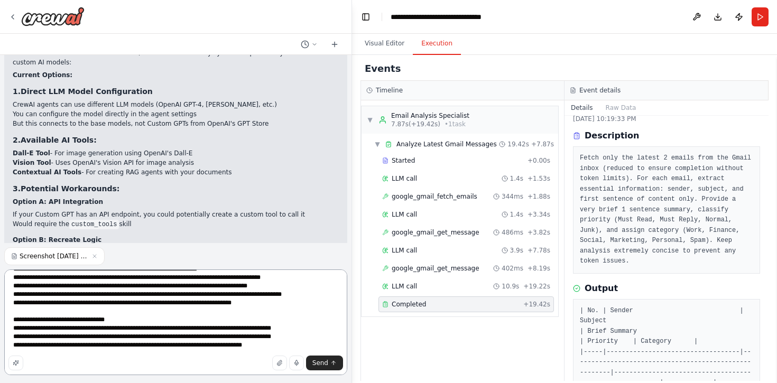
scroll to position [39, 0]
click at [324, 363] on span "Send" at bounding box center [320, 363] width 16 height 8
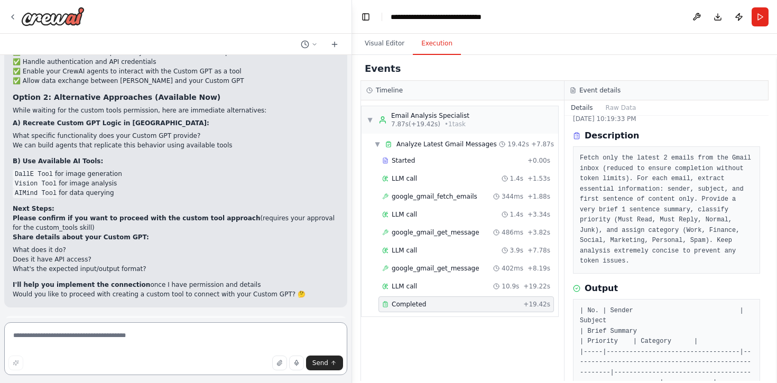
scroll to position [2703, 0]
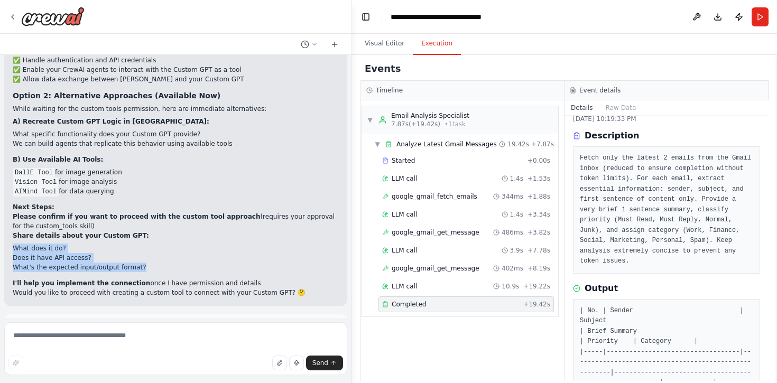
drag, startPoint x: 14, startPoint y: 228, endPoint x: 140, endPoint y: 252, distance: 127.4
click at [140, 252] on ul "What does it do? Does it have API access? What's the expected input/output form…" at bounding box center [176, 258] width 326 height 29
copy ul "What does it do? Does it have API access? What's the expected input/output form…"
click at [56, 340] on textarea at bounding box center [175, 349] width 343 height 53
paste textarea "**********"
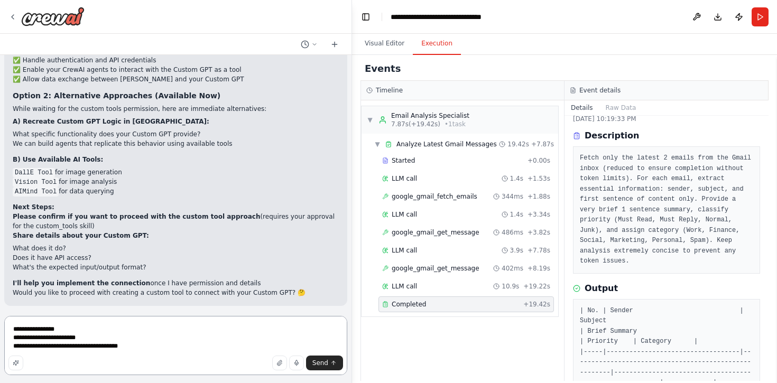
click at [85, 332] on textarea "**********" at bounding box center [175, 345] width 343 height 59
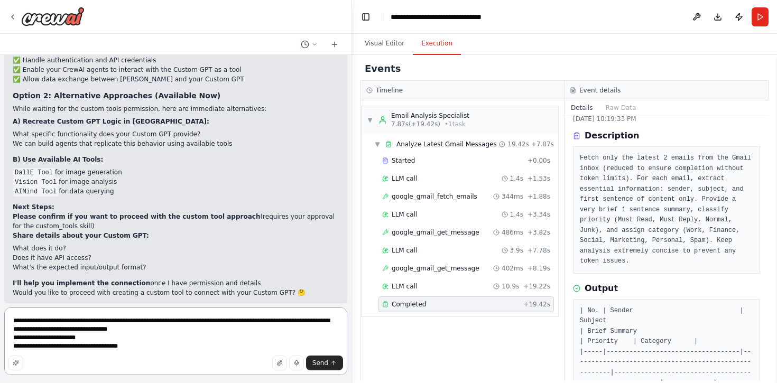
click at [117, 335] on textarea "**********" at bounding box center [175, 342] width 343 height 68
click at [155, 357] on div "Send" at bounding box center [175, 363] width 335 height 15
click at [153, 351] on textarea "**********" at bounding box center [175, 342] width 343 height 68
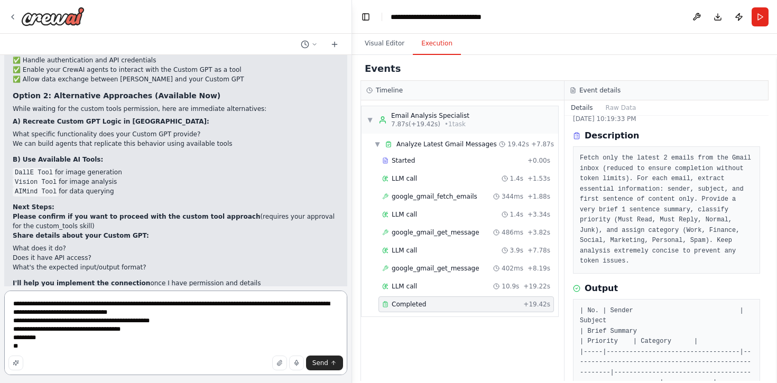
click at [151, 327] on textarea "**********" at bounding box center [175, 333] width 343 height 85
click at [93, 339] on textarea "**********" at bounding box center [175, 333] width 343 height 85
click at [187, 331] on textarea "**********" at bounding box center [175, 333] width 343 height 85
click at [101, 348] on textarea "**********" at bounding box center [175, 333] width 343 height 85
drag, startPoint x: 44, startPoint y: 340, endPoint x: 19, endPoint y: 339, distance: 25.9
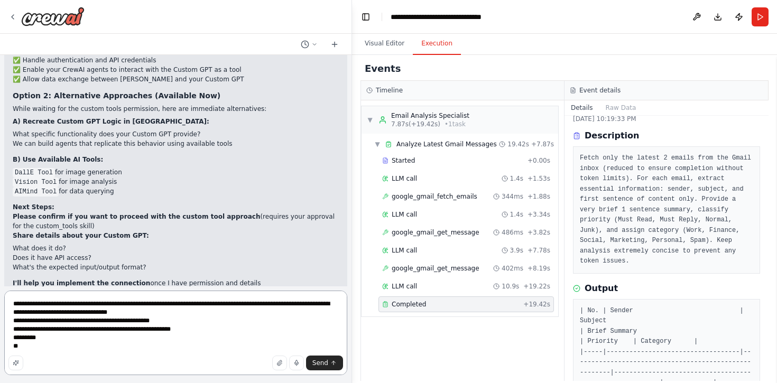
click at [19, 339] on textarea "**********" at bounding box center [175, 333] width 343 height 85
click at [20, 348] on textarea "**********" at bounding box center [175, 333] width 343 height 85
click at [20, 337] on textarea "**********" at bounding box center [175, 333] width 343 height 85
click at [67, 348] on textarea "**********" at bounding box center [175, 333] width 343 height 85
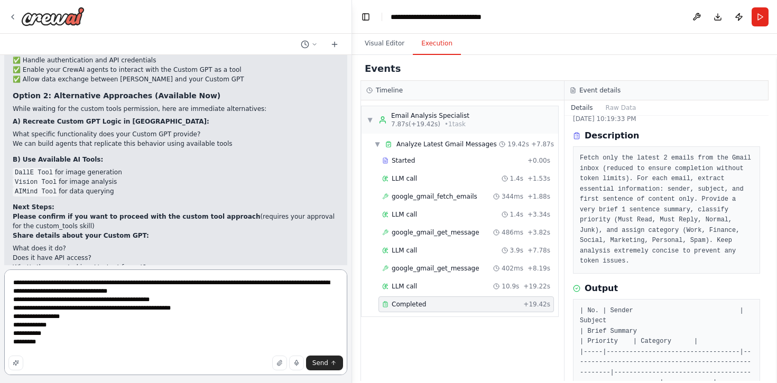
scroll to position [14, 0]
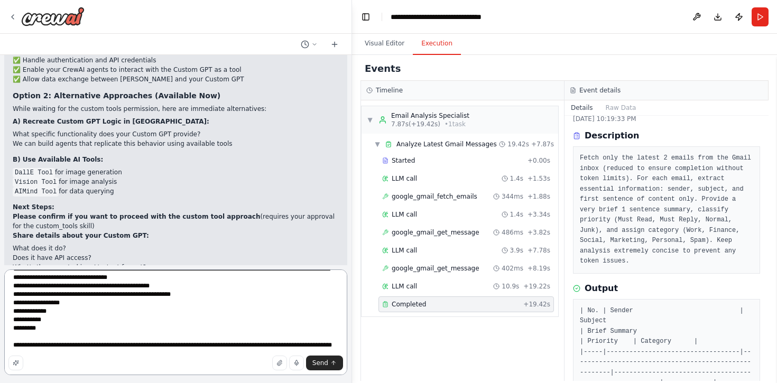
type textarea "**********"
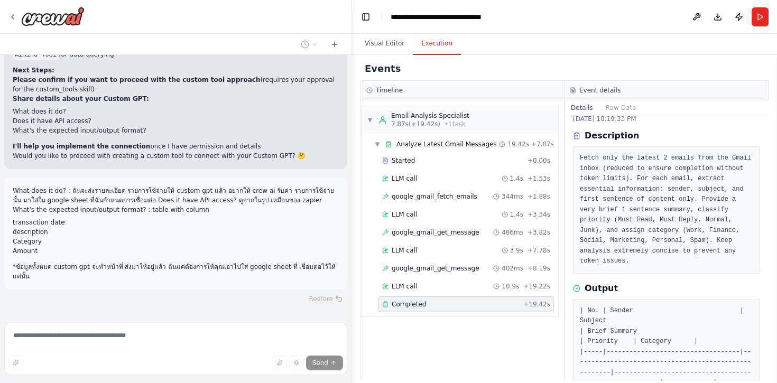
scroll to position [2843, 0]
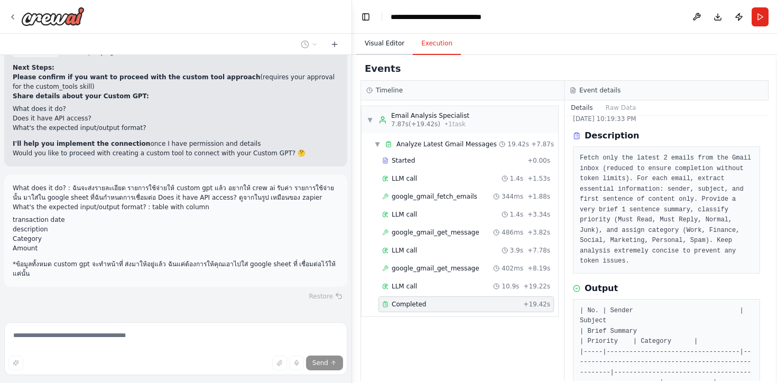
click at [381, 39] on button "Visual Editor" at bounding box center [384, 44] width 57 height 22
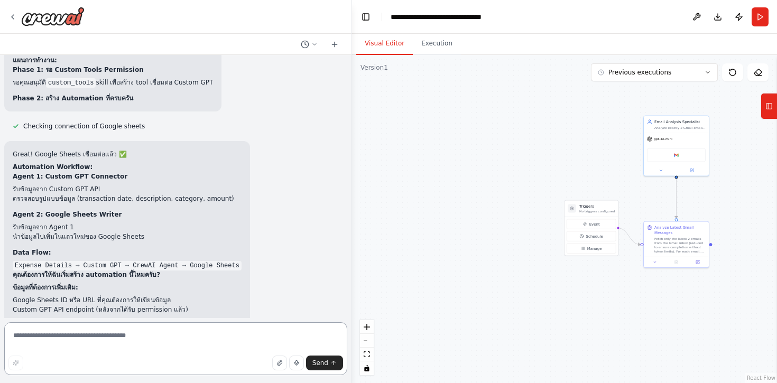
scroll to position [3217, 0]
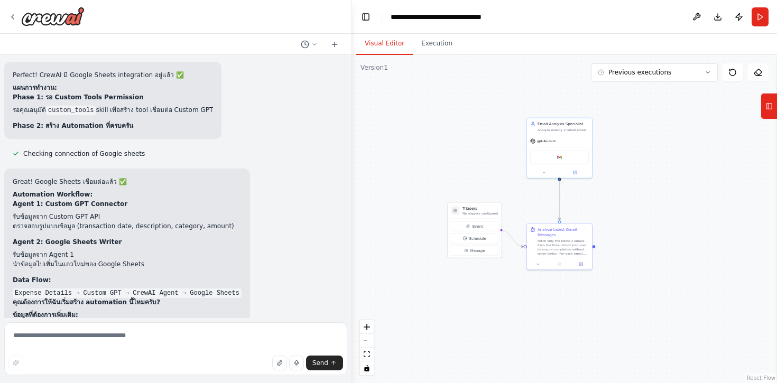
drag, startPoint x: 494, startPoint y: 222, endPoint x: 377, endPoint y: 224, distance: 116.9
click at [377, 224] on div ".deletable-edge-delete-btn { width: 20px; height: 20px; border: 0px solid #ffff…" at bounding box center [564, 219] width 425 height 328
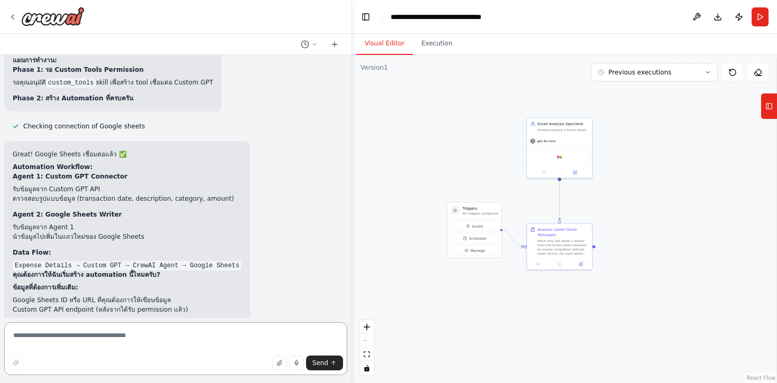
click at [113, 344] on textarea at bounding box center [175, 349] width 343 height 53
type textarea "***"
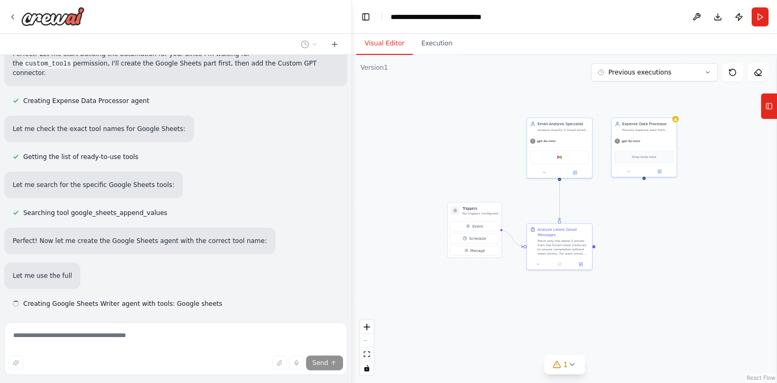
scroll to position [3621, 0]
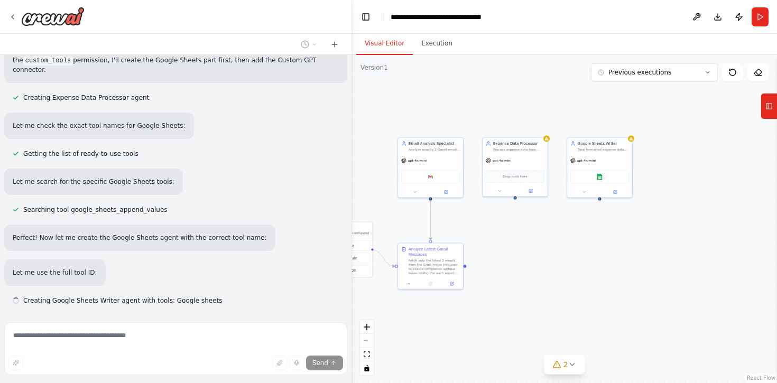
drag, startPoint x: 693, startPoint y: 233, endPoint x: 567, endPoint y: 253, distance: 127.9
click at [567, 253] on div ".deletable-edge-delete-btn { width: 20px; height: 20px; border: 0px solid #ffff…" at bounding box center [564, 219] width 425 height 328
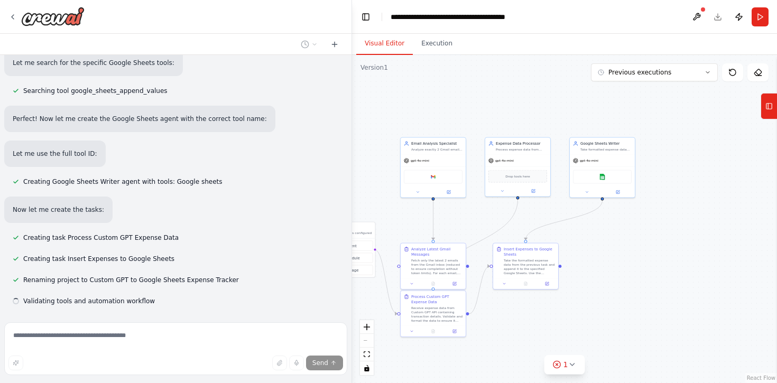
scroll to position [3741, 0]
drag, startPoint x: 457, startPoint y: 274, endPoint x: 382, endPoint y: 183, distance: 117.9
click at [382, 183] on div "Analyze Latest Gmail Messages Fetch only the latest 2 emails from the Gmail inb…" at bounding box center [359, 170] width 65 height 35
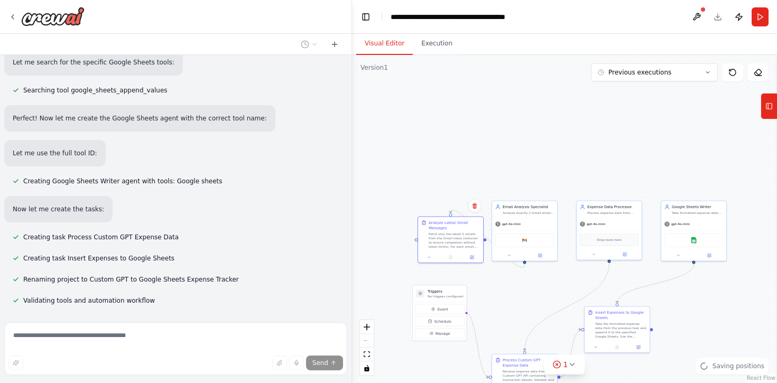
drag, startPoint x: 415, startPoint y: 226, endPoint x: 506, endPoint y: 289, distance: 110.3
click at [506, 289] on div ".deletable-edge-delete-btn { width: 20px; height: 20px; border: 0px solid #ffff…" at bounding box center [564, 219] width 425 height 328
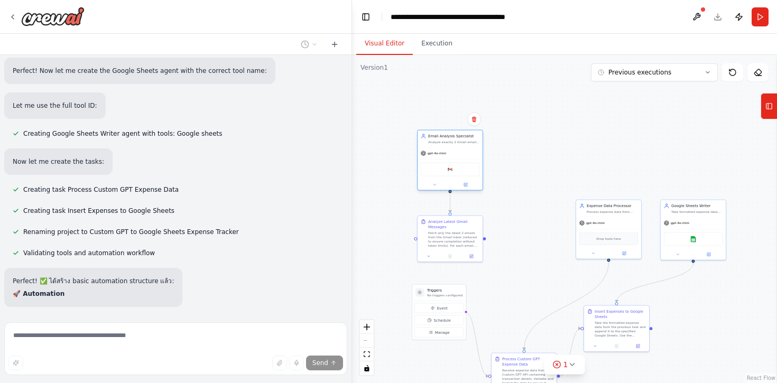
drag, startPoint x: 527, startPoint y: 248, endPoint x: 449, endPoint y: 177, distance: 105.2
click at [449, 177] on div "gpt-4o-mini Google gmail" at bounding box center [450, 169] width 65 height 43
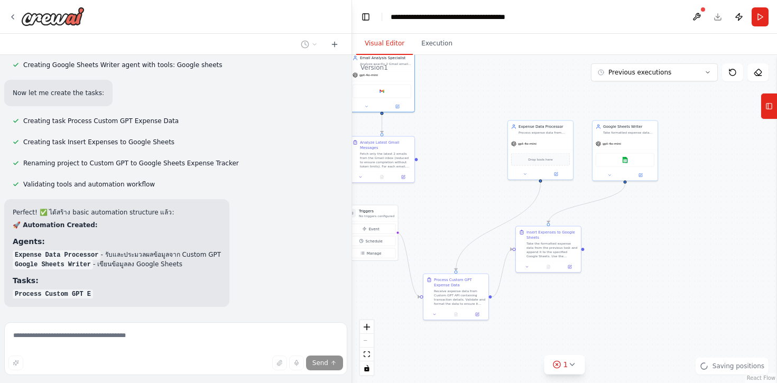
drag, startPoint x: 543, startPoint y: 254, endPoint x: 474, endPoint y: 174, distance: 105.7
click at [474, 174] on div ".deletable-edge-delete-btn { width: 20px; height: 20px; border: 0px solid #ffff…" at bounding box center [564, 219] width 425 height 328
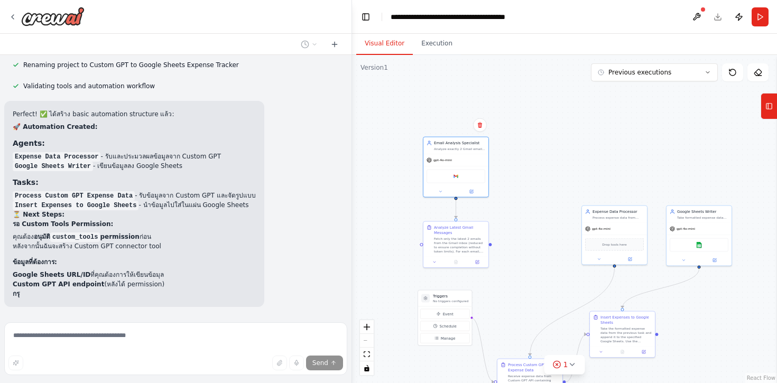
drag, startPoint x: 456, startPoint y: 125, endPoint x: 550, endPoint y: 235, distance: 144.7
click at [550, 235] on div ".deletable-edge-delete-btn { width: 20px; height: 20px; border: 0px solid #ffff…" at bounding box center [564, 219] width 425 height 328
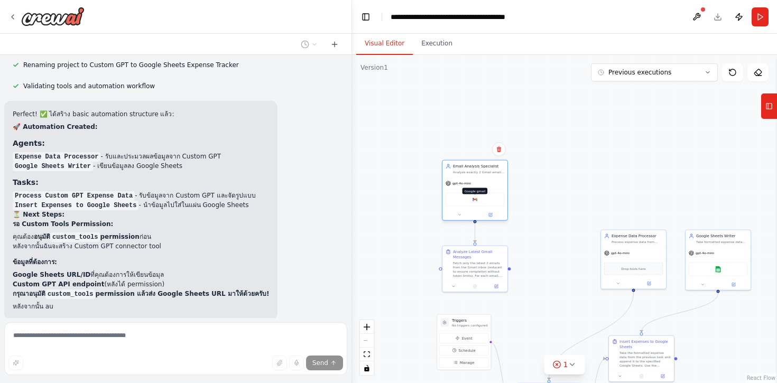
scroll to position [3968, 0]
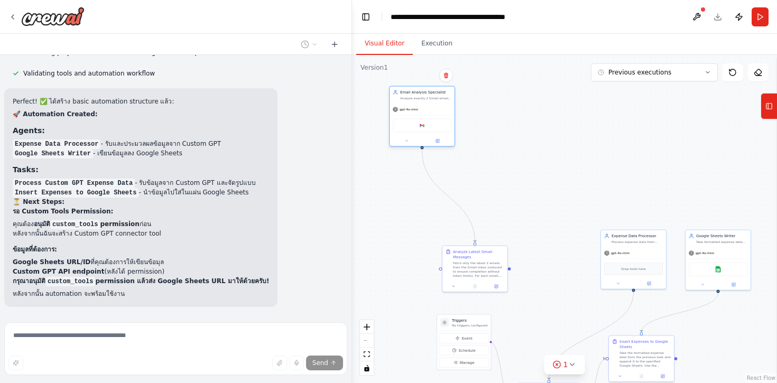
drag, startPoint x: 481, startPoint y: 208, endPoint x: 429, endPoint y: 135, distance: 89.9
click at [429, 135] on div "Google gmail" at bounding box center [422, 125] width 65 height 21
drag, startPoint x: 470, startPoint y: 269, endPoint x: 416, endPoint y: 188, distance: 97.1
click at [416, 188] on div "Fetch only the latest 2 emails from the Gmail inbox (reduced to ensure completi…" at bounding box center [425, 189] width 51 height 17
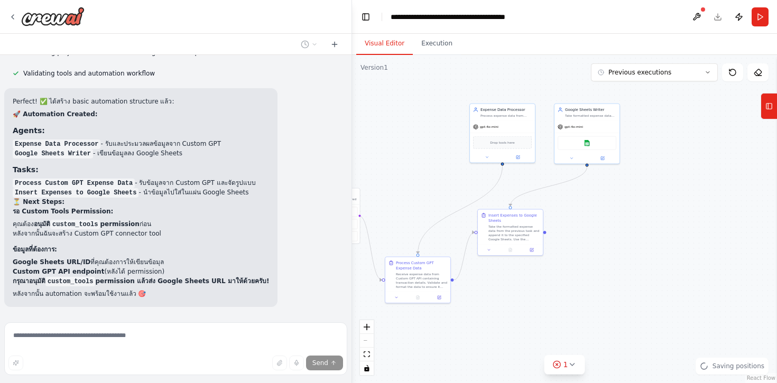
drag, startPoint x: 542, startPoint y: 291, endPoint x: 433, endPoint y: 173, distance: 160.5
click at [433, 173] on div ".deletable-edge-delete-btn { width: 20px; height: 20px; border: 0px solid #ffff…" at bounding box center [564, 219] width 425 height 328
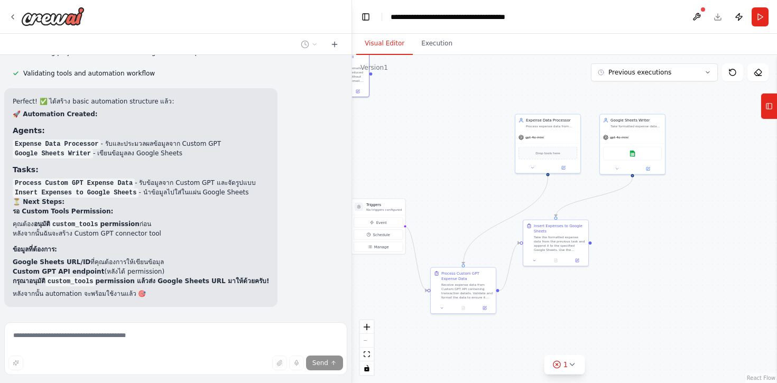
drag, startPoint x: 433, startPoint y: 173, endPoint x: 456, endPoint y: 175, distance: 23.4
click at [456, 175] on div ".deletable-edge-delete-btn { width: 20px; height: 20px; border: 0px solid #ffff…" at bounding box center [564, 219] width 425 height 328
drag, startPoint x: 534, startPoint y: 146, endPoint x: 449, endPoint y: 150, distance: 85.2
click at [449, 150] on div "Drop tools here" at bounding box center [463, 158] width 65 height 20
drag, startPoint x: 623, startPoint y: 154, endPoint x: 531, endPoint y: 161, distance: 92.8
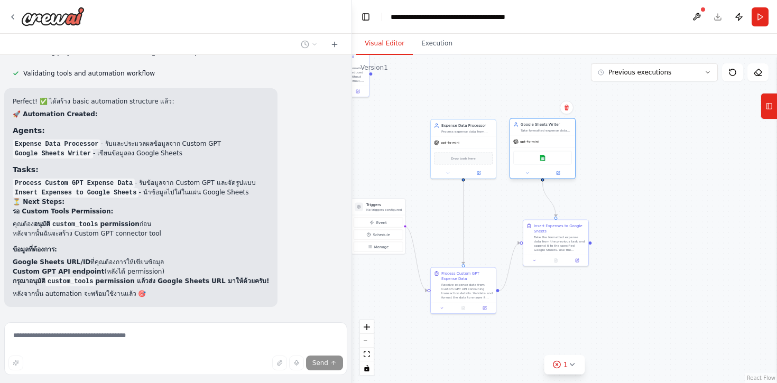
click at [531, 161] on div "Google sheets" at bounding box center [542, 158] width 59 height 14
drag, startPoint x: 548, startPoint y: 237, endPoint x: 547, endPoint y: 287, distance: 50.3
click at [547, 287] on div "Take the formatted expense data from the previous task and append it to the spe…" at bounding box center [556, 290] width 51 height 17
click at [544, 160] on img at bounding box center [543, 158] width 6 height 6
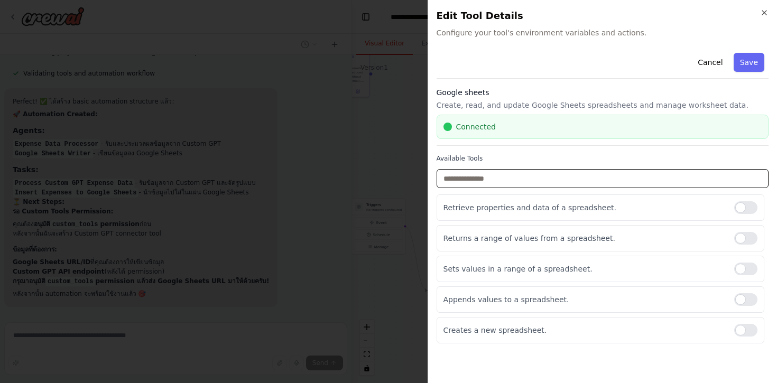
click at [542, 169] on input "text" at bounding box center [603, 178] width 333 height 19
click at [743, 204] on div at bounding box center [745, 207] width 23 height 13
click at [745, 242] on div at bounding box center [745, 238] width 23 height 13
click at [749, 271] on div at bounding box center [745, 269] width 23 height 13
click at [743, 327] on div at bounding box center [745, 330] width 23 height 13
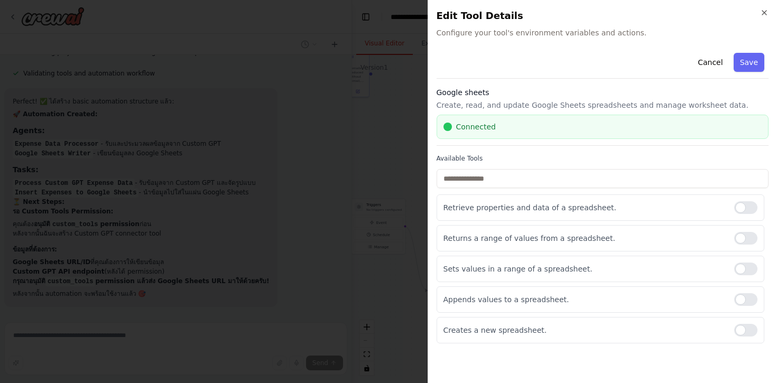
click at [490, 121] on div "Connected" at bounding box center [603, 127] width 333 height 24
click at [766, 11] on icon "button" at bounding box center [764, 12] width 8 height 8
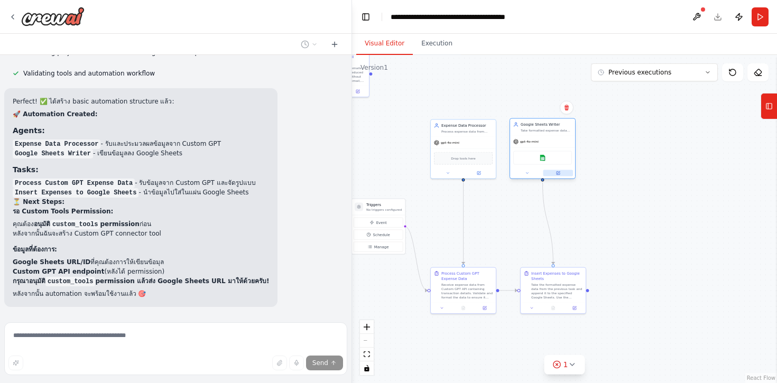
click at [561, 176] on button at bounding box center [559, 173] width 30 height 6
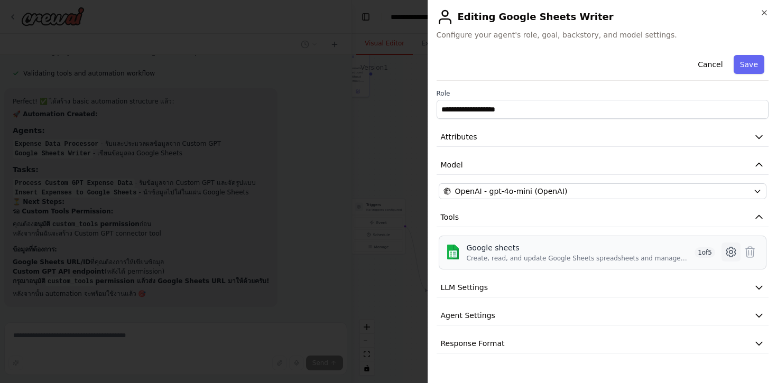
click at [731, 257] on icon at bounding box center [730, 252] width 9 height 10
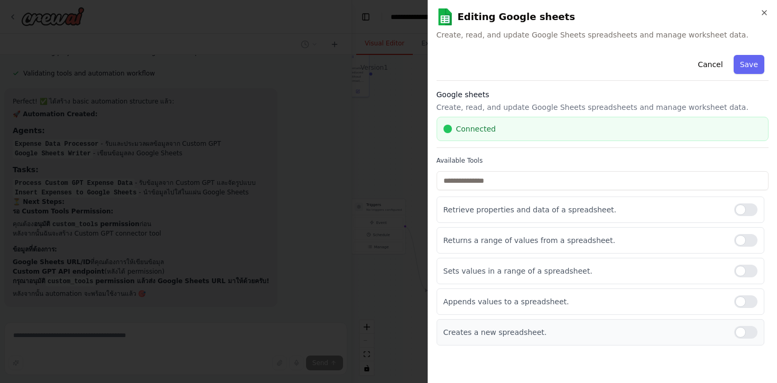
click at [744, 335] on div at bounding box center [745, 332] width 23 height 13
click at [753, 270] on div at bounding box center [745, 271] width 23 height 13
click at [743, 236] on div at bounding box center [745, 240] width 23 height 13
click at [741, 213] on div at bounding box center [745, 210] width 23 height 13
click at [525, 187] on input "text" at bounding box center [603, 180] width 333 height 19
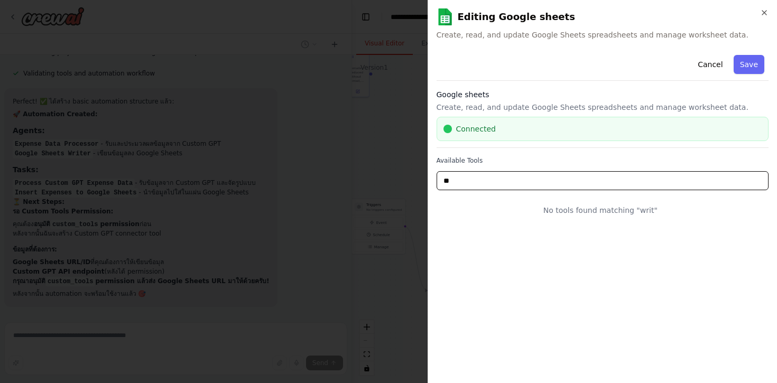
type input "*"
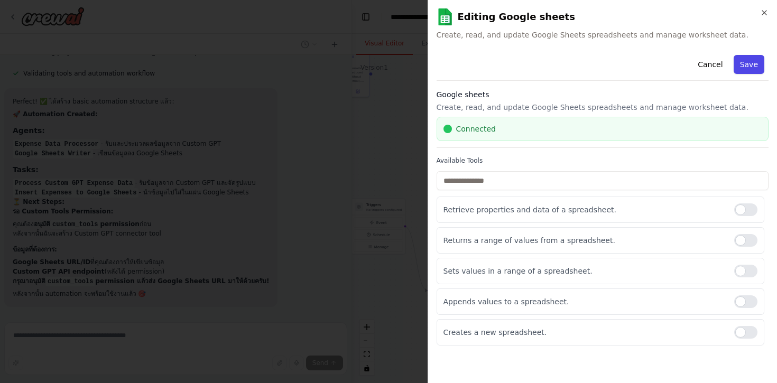
click at [752, 58] on button "Save" at bounding box center [749, 64] width 31 height 19
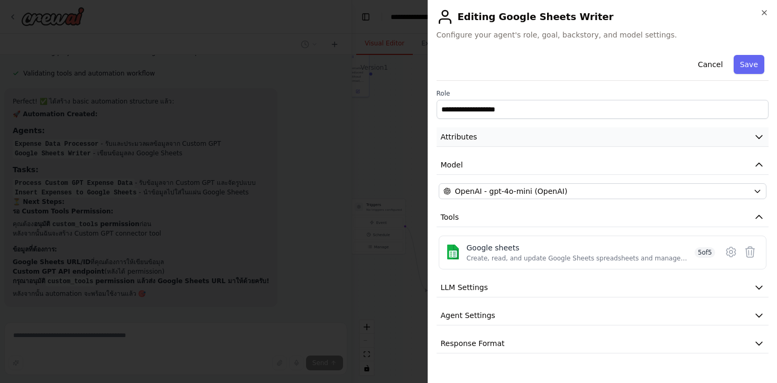
click at [588, 134] on button "Attributes" at bounding box center [603, 137] width 333 height 20
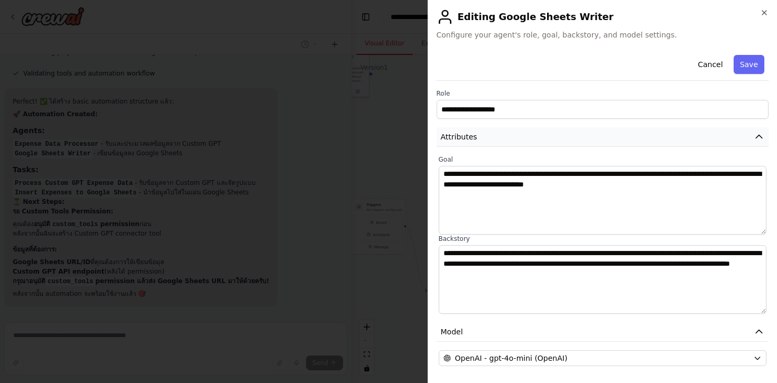
click at [588, 134] on button "Attributes" at bounding box center [603, 137] width 333 height 20
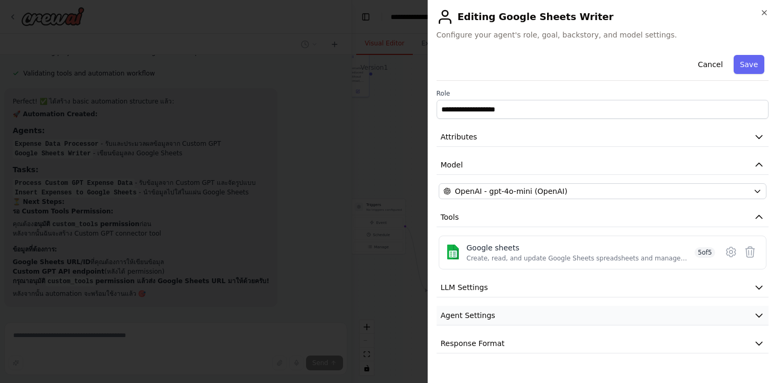
click at [526, 316] on button "Agent Settings" at bounding box center [603, 316] width 333 height 20
click at [513, 356] on div "**********" at bounding box center [603, 213] width 333 height 324
click at [513, 345] on button "Response Format" at bounding box center [603, 344] width 333 height 20
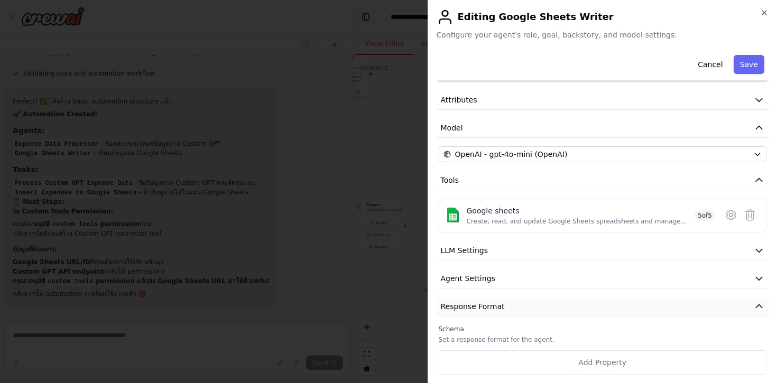
click at [508, 299] on button "Response Format" at bounding box center [603, 307] width 333 height 20
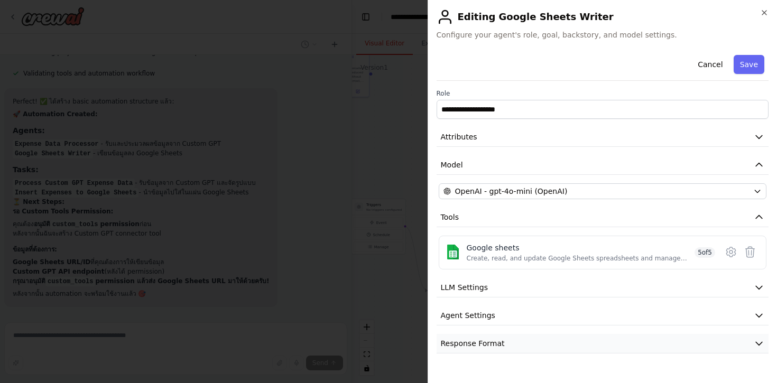
scroll to position [0, 0]
click at [511, 339] on button "Response Format" at bounding box center [603, 344] width 333 height 20
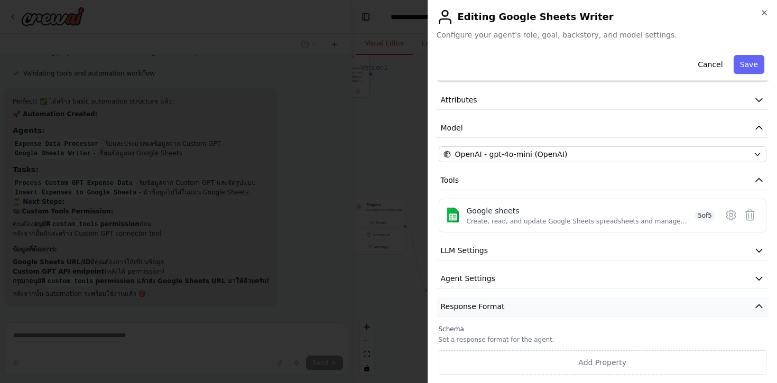
click at [501, 302] on span "Response Format" at bounding box center [473, 306] width 64 height 11
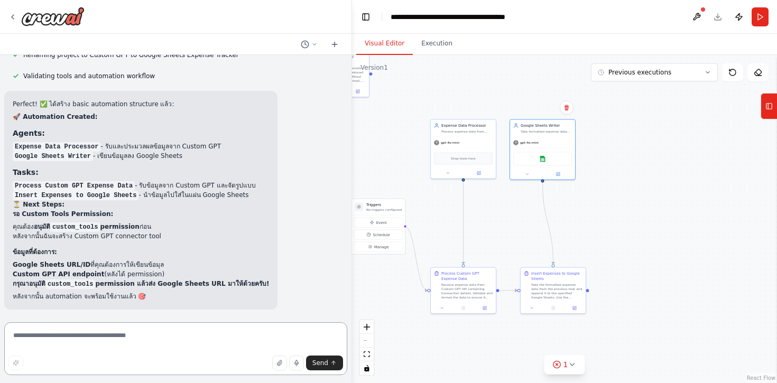
scroll to position [3927, 0]
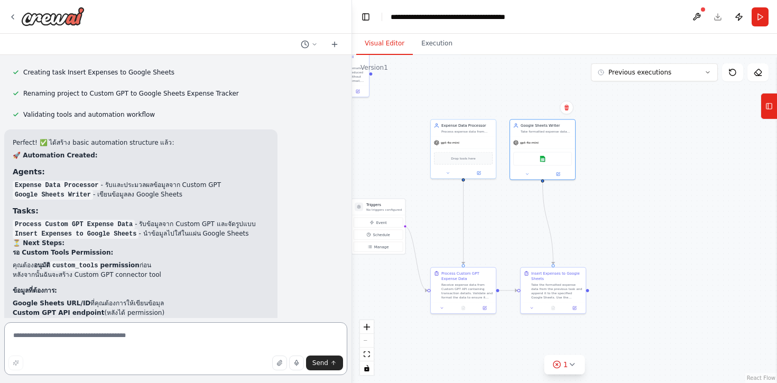
drag, startPoint x: 36, startPoint y: 185, endPoint x: 116, endPoint y: 188, distance: 79.9
click at [47, 342] on textarea at bounding box center [175, 349] width 343 height 53
click at [106, 343] on textarea at bounding box center [175, 349] width 343 height 53
paste textarea "**********"
click at [12, 335] on textarea "**********" at bounding box center [175, 349] width 343 height 53
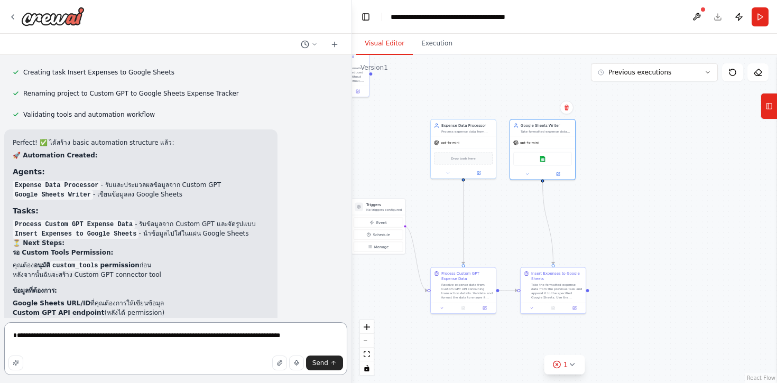
scroll to position [3933, 0]
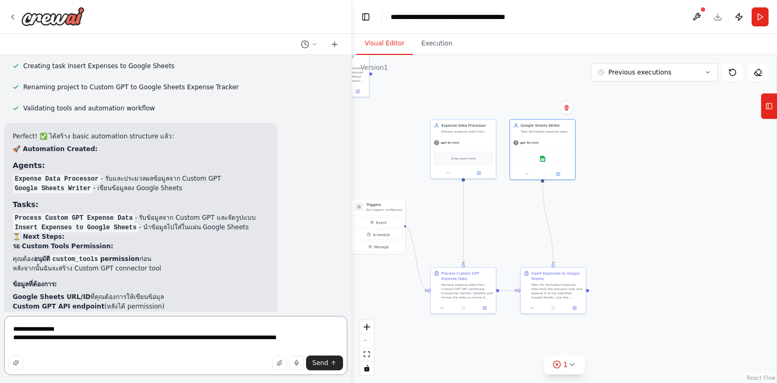
click at [69, 342] on textarea "**********" at bounding box center [175, 345] width 343 height 59
click at [76, 351] on textarea "**********" at bounding box center [175, 345] width 343 height 59
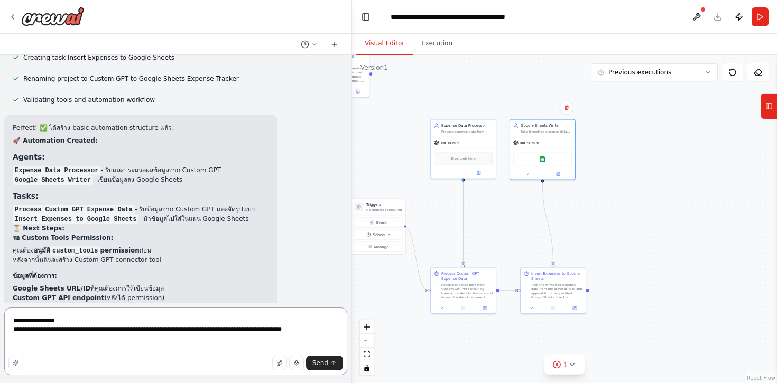
scroll to position [3950, 0]
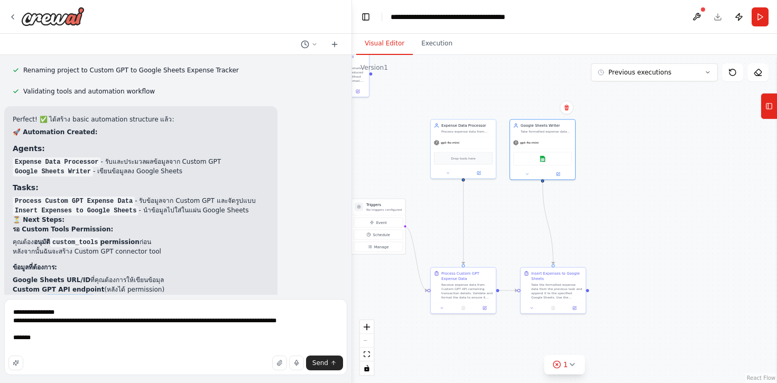
drag, startPoint x: 47, startPoint y: 259, endPoint x: 95, endPoint y: 259, distance: 48.6
click at [95, 296] on strong "กรุณาอนุมัติ custom_tools permission แล้วส่ง Google Sheets URL มาให้ด้วยครับ!" at bounding box center [141, 299] width 256 height 7
copy code "custom_tools"
click at [59, 345] on textarea "**********" at bounding box center [175, 337] width 343 height 76
paste textarea "**********"
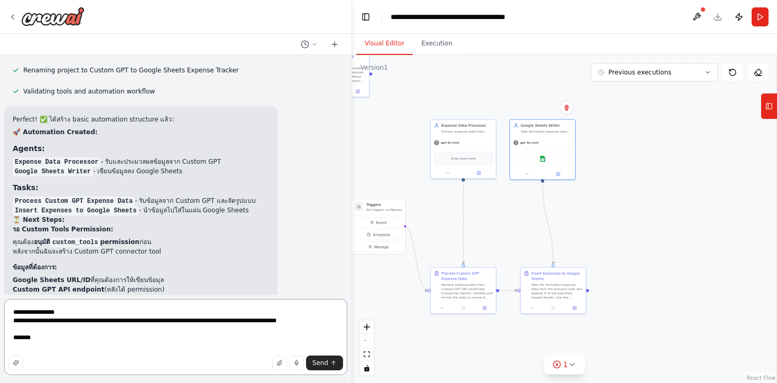
type textarea "**********"
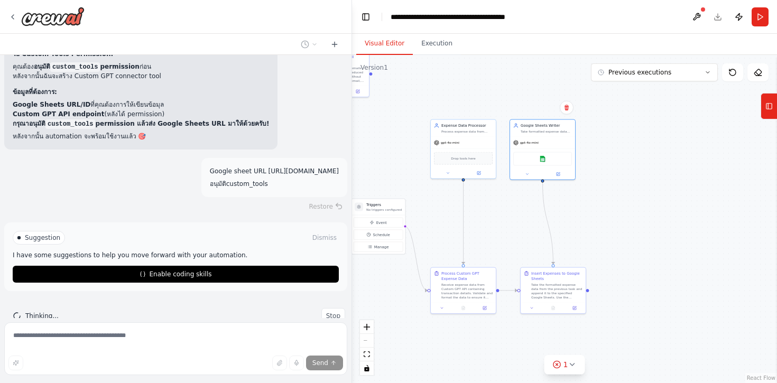
scroll to position [4129, 0]
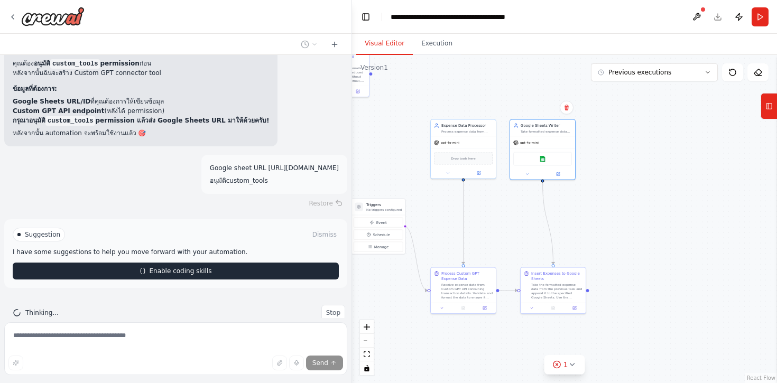
click at [152, 263] on button "Enable coding skills" at bounding box center [176, 271] width 326 height 17
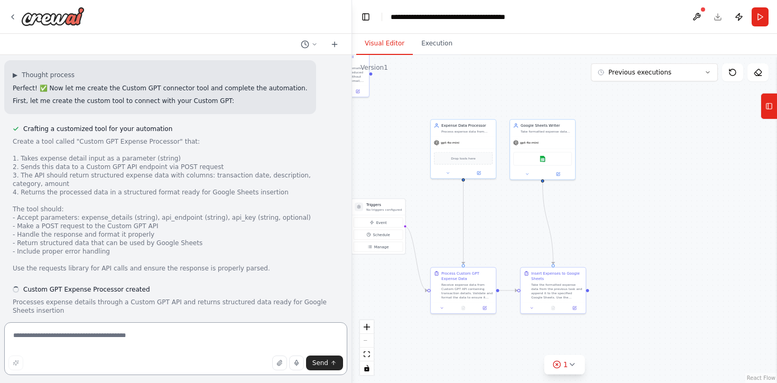
scroll to position [4463, 0]
click at [317, 319] on button "View code" at bounding box center [323, 323] width 32 height 8
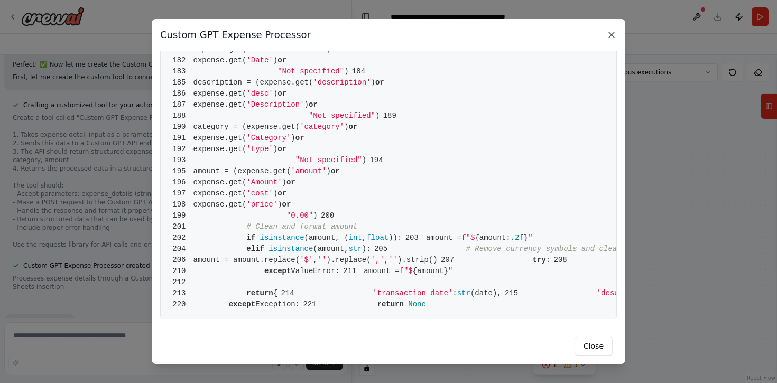
scroll to position [4498, 0]
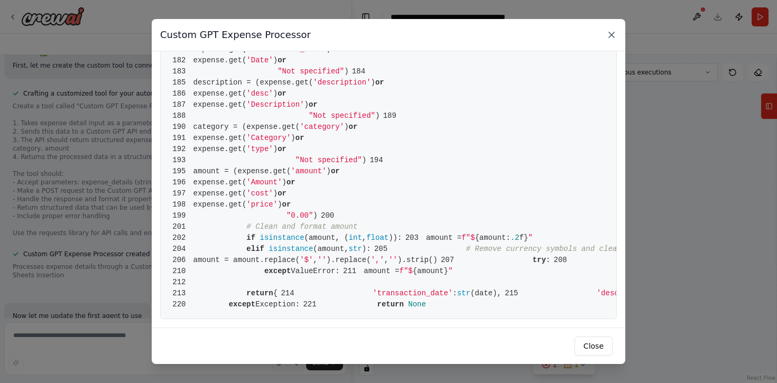
click at [612, 36] on icon at bounding box center [611, 35] width 11 height 11
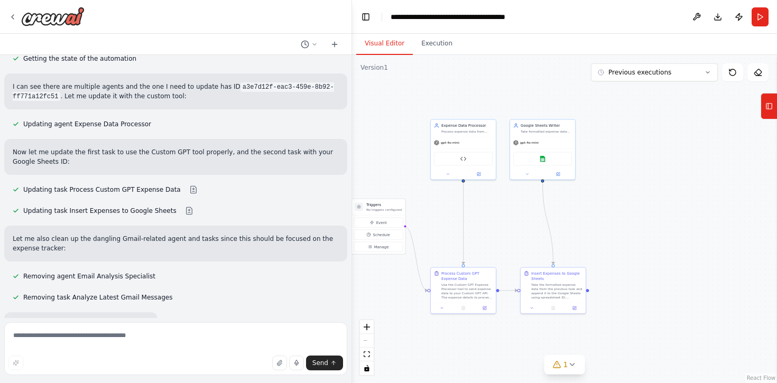
scroll to position [4849, 0]
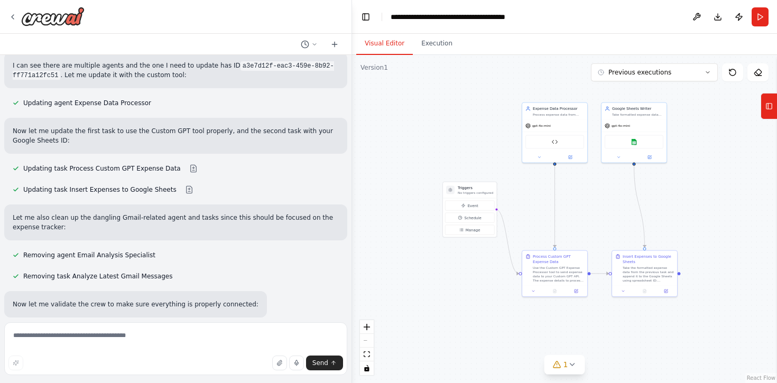
drag, startPoint x: 394, startPoint y: 168, endPoint x: 484, endPoint y: 151, distance: 92.1
click at [484, 151] on div ".deletable-edge-delete-btn { width: 20px; height: 20px; border: 0px solid #ffff…" at bounding box center [564, 219] width 425 height 328
click at [651, 156] on button at bounding box center [649, 156] width 30 height 6
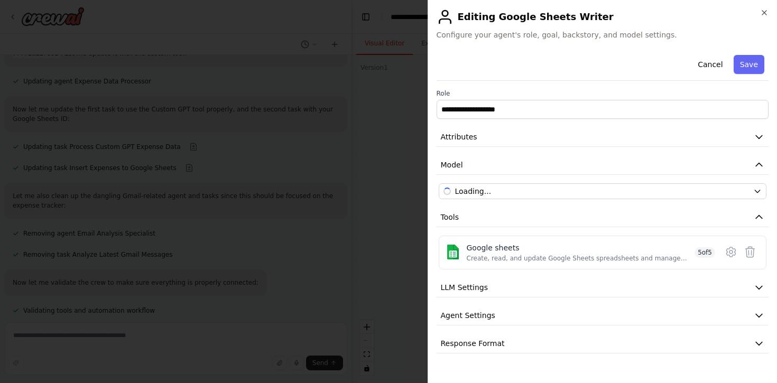
scroll to position [4874, 0]
click at [468, 145] on button "Attributes" at bounding box center [603, 137] width 333 height 20
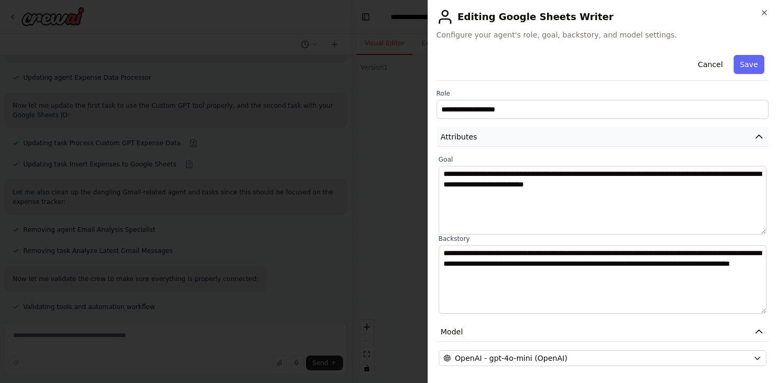
click at [468, 145] on button "Attributes" at bounding box center [603, 137] width 333 height 20
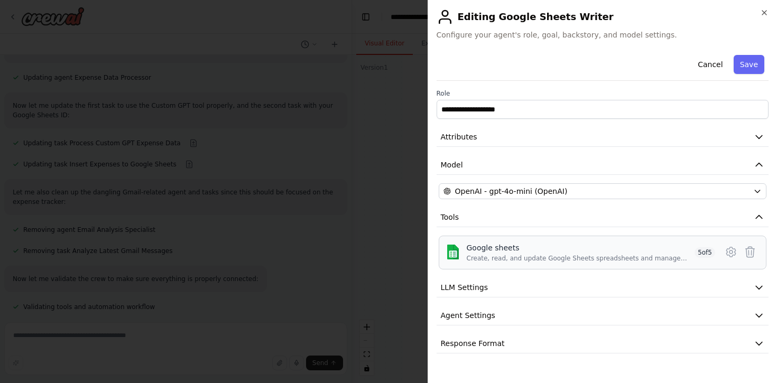
click at [513, 255] on div "Create, read, and update Google Sheets spreadsheets and manage worksheet data." at bounding box center [579, 258] width 224 height 8
click at [512, 286] on button "LLM Settings" at bounding box center [603, 288] width 333 height 20
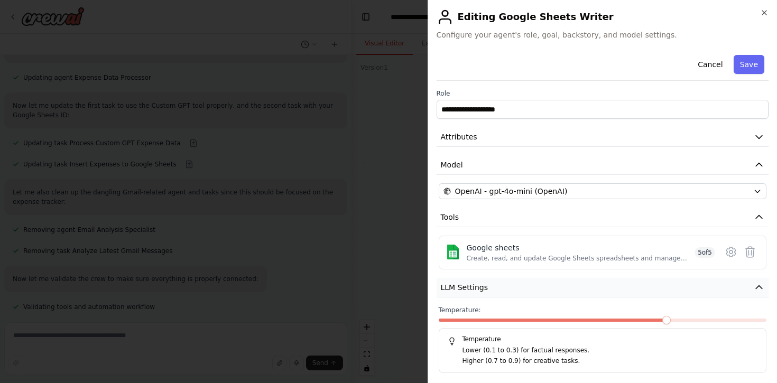
scroll to position [63, 0]
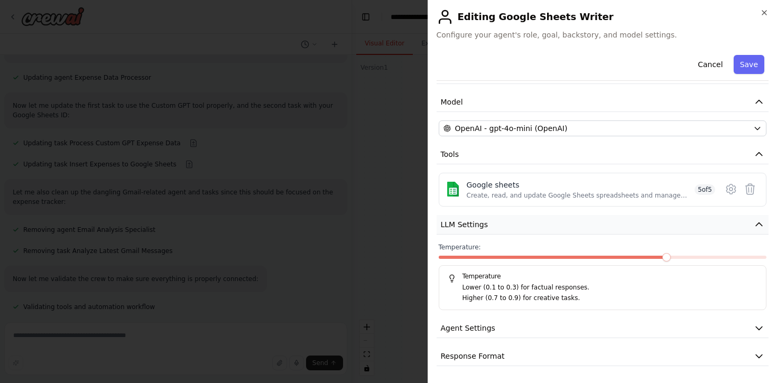
click at [493, 221] on button "LLM Settings" at bounding box center [603, 225] width 333 height 20
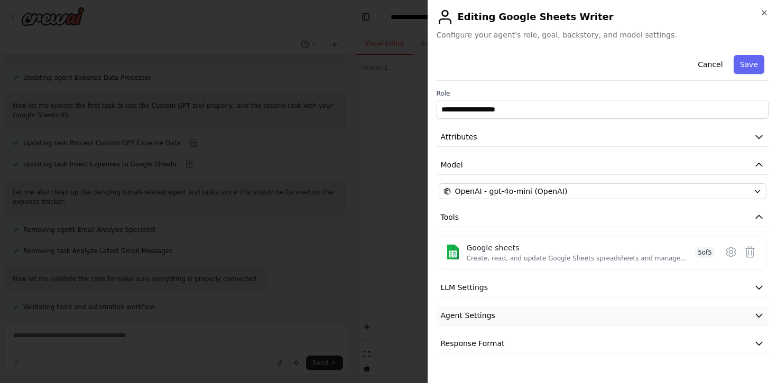
click at [503, 314] on button "Agent Settings" at bounding box center [603, 316] width 333 height 20
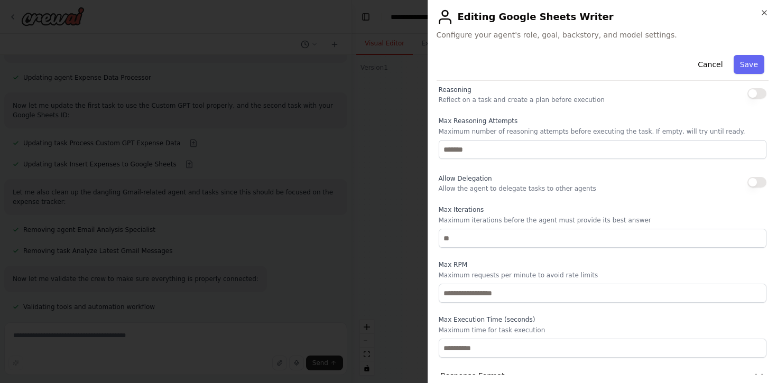
scroll to position [271, 0]
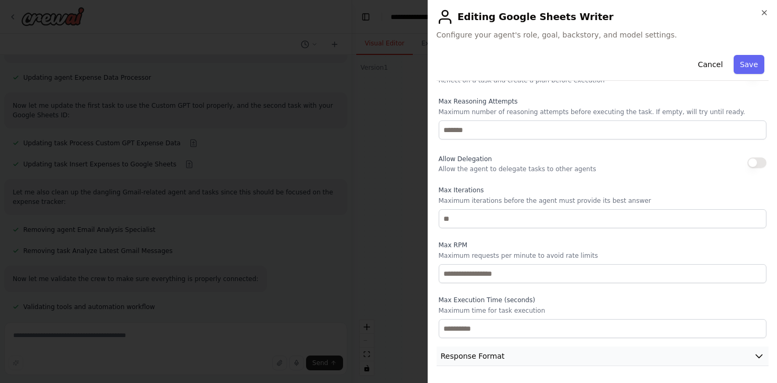
click at [499, 358] on span "Response Format" at bounding box center [473, 356] width 64 height 11
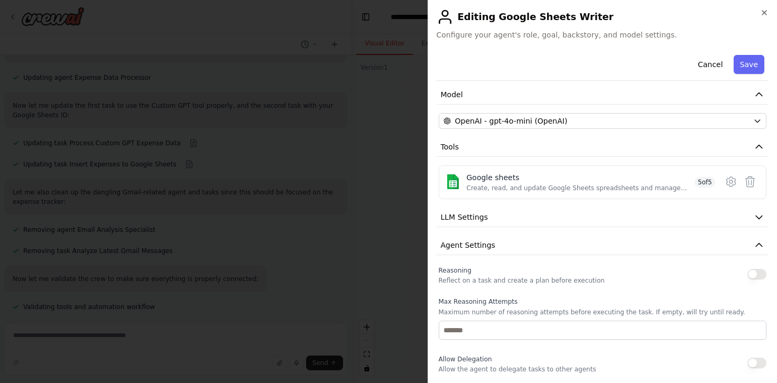
scroll to position [65, 0]
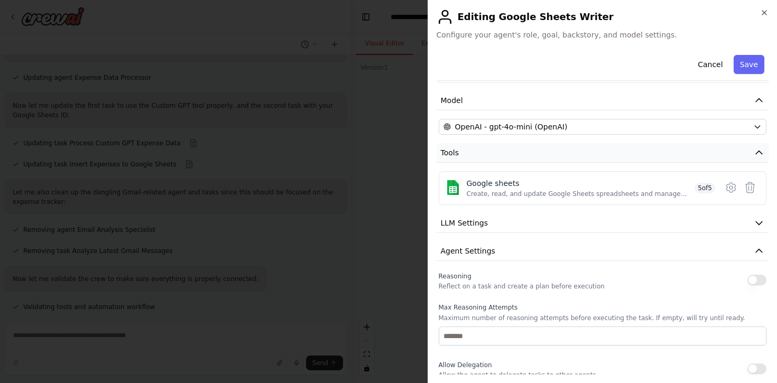
click at [460, 153] on button "Tools" at bounding box center [603, 153] width 333 height 20
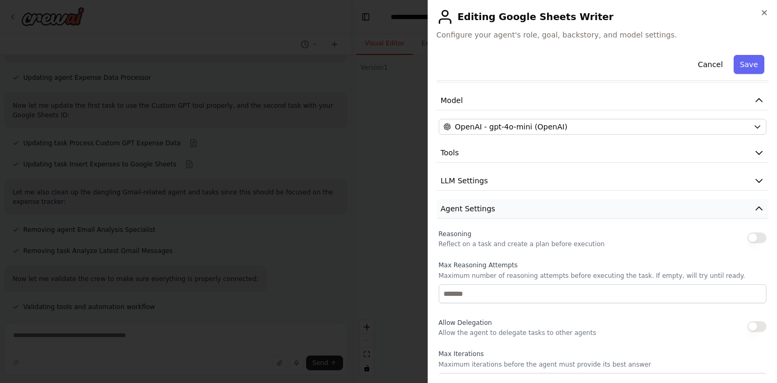
click at [476, 208] on span "Agent Settings" at bounding box center [468, 209] width 54 height 11
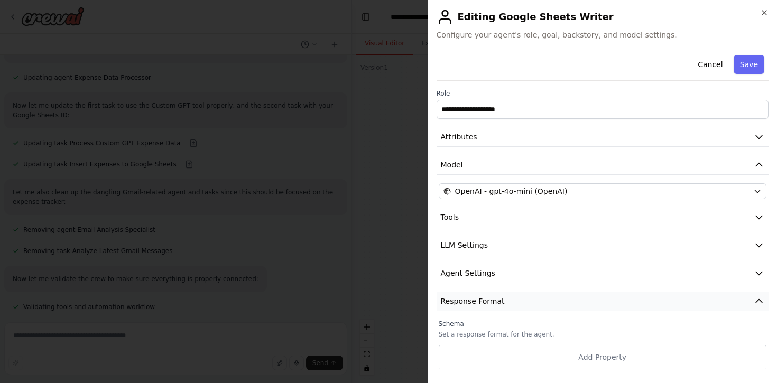
click at [477, 298] on span "Response Format" at bounding box center [473, 301] width 64 height 11
click at [765, 13] on icon "button" at bounding box center [764, 13] width 4 height 4
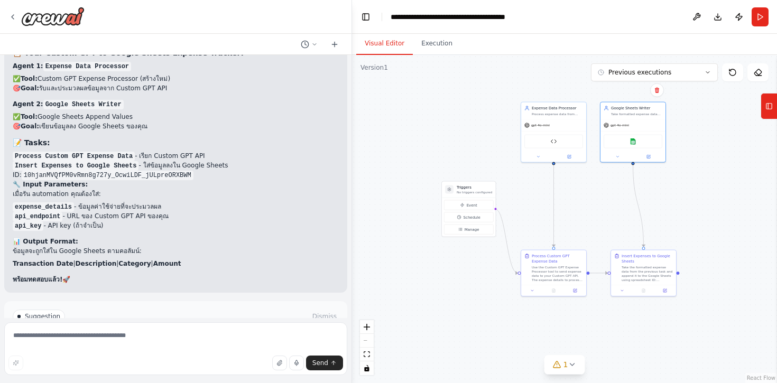
scroll to position [5217, 0]
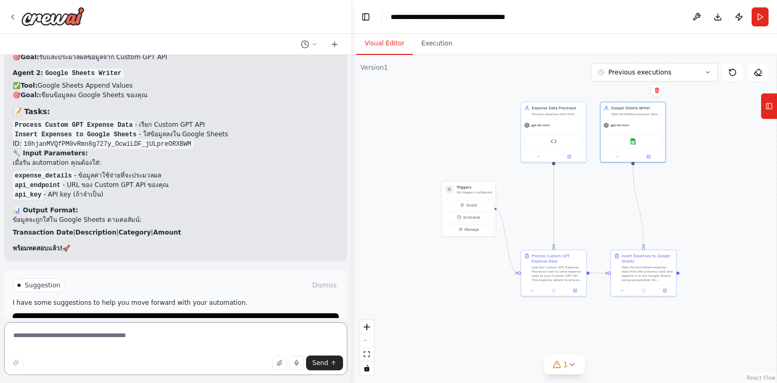
click at [148, 331] on textarea at bounding box center [175, 349] width 343 height 53
type textarea "*"
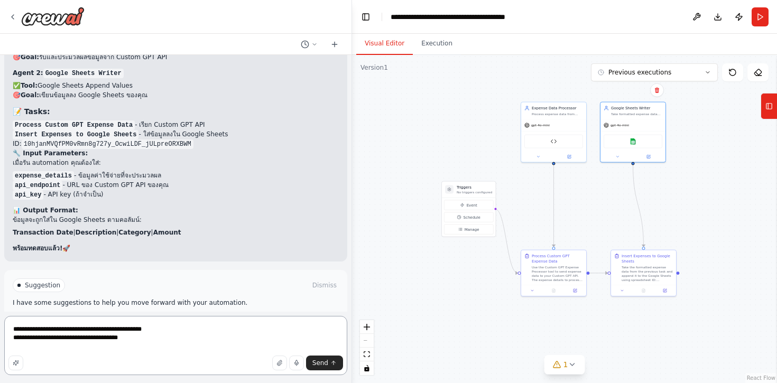
paste textarea "**********"
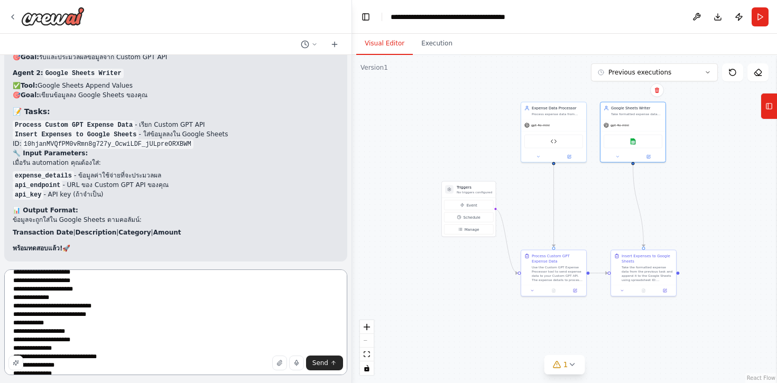
scroll to position [1975, 0]
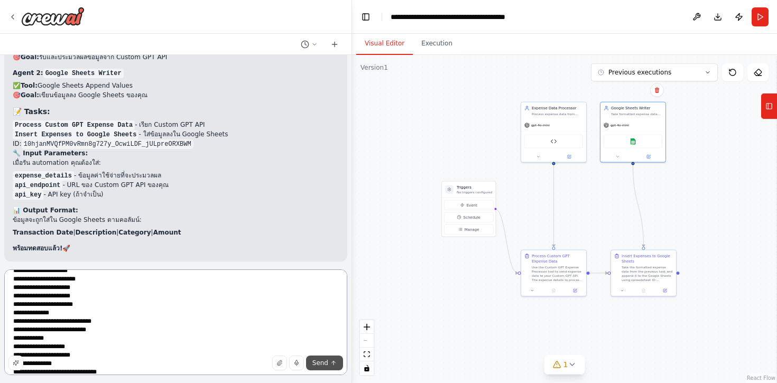
type textarea "**********"
click at [333, 366] on button "Send" at bounding box center [324, 363] width 37 height 15
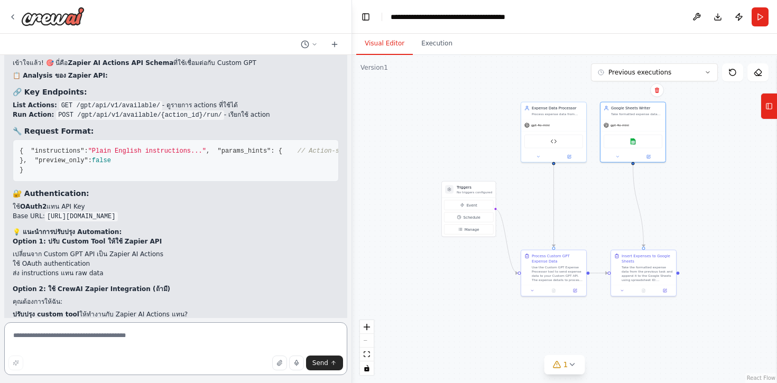
scroll to position [6187, 0]
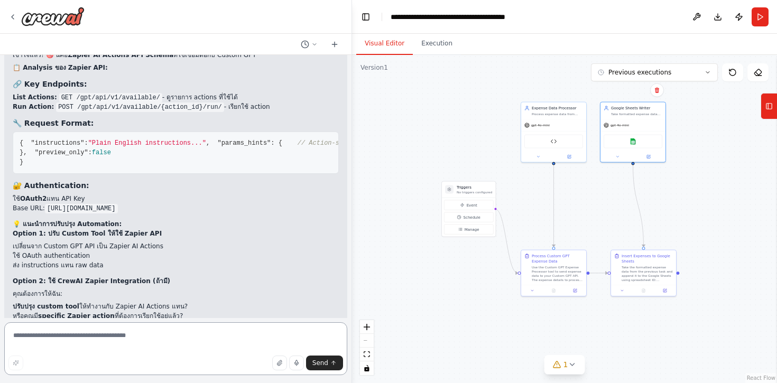
click at [130, 344] on textarea at bounding box center [175, 349] width 343 height 53
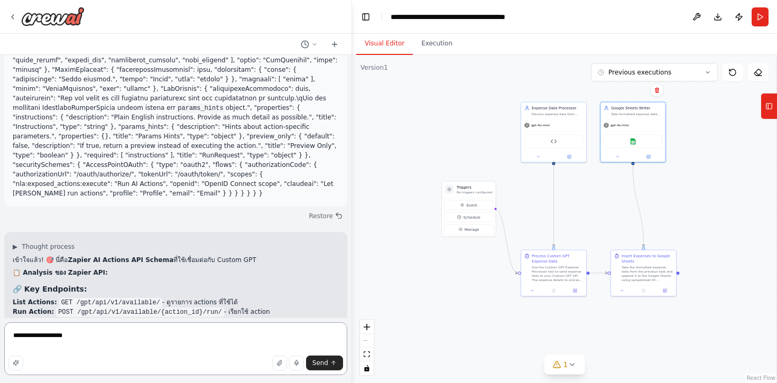
scroll to position [5980, 0]
drag, startPoint x: 87, startPoint y: 156, endPoint x: 156, endPoint y: 157, distance: 69.8
click at [157, 259] on strong "Zapier AI Actions API Schema" at bounding box center [121, 262] width 106 height 7
copy strong "AI Actions API Schema"
click at [104, 339] on textarea "**********" at bounding box center [175, 349] width 343 height 53
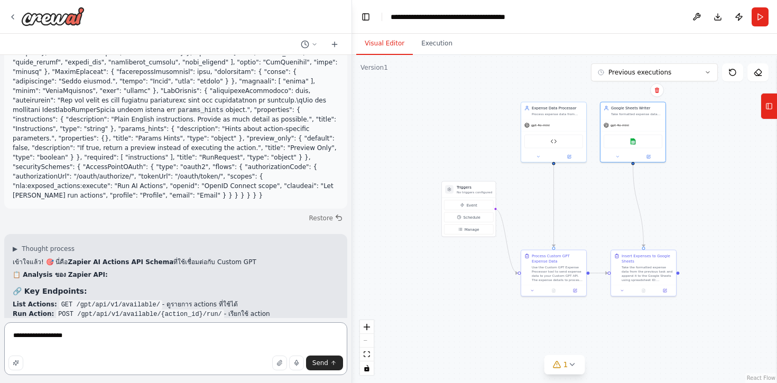
paste textarea "**********"
type textarea "**********"
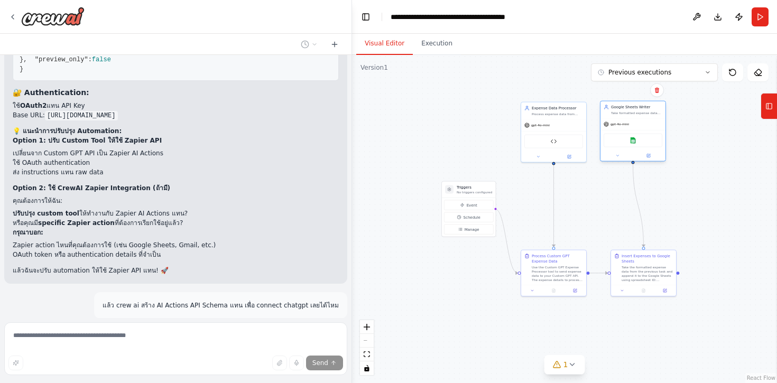
click at [647, 118] on div "gpt-4o-mini" at bounding box center [633, 124] width 65 height 12
click at [633, 111] on div "Take formatted expense data and append it to the specified Google Sheets with p…" at bounding box center [636, 113] width 51 height 4
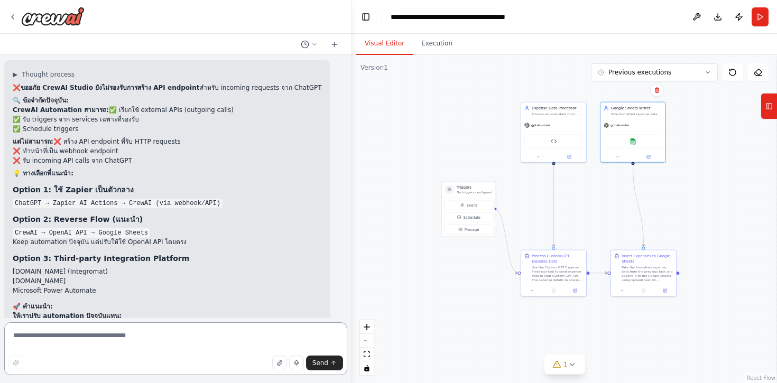
scroll to position [6564, 0]
click at [66, 345] on textarea at bounding box center [175, 349] width 343 height 53
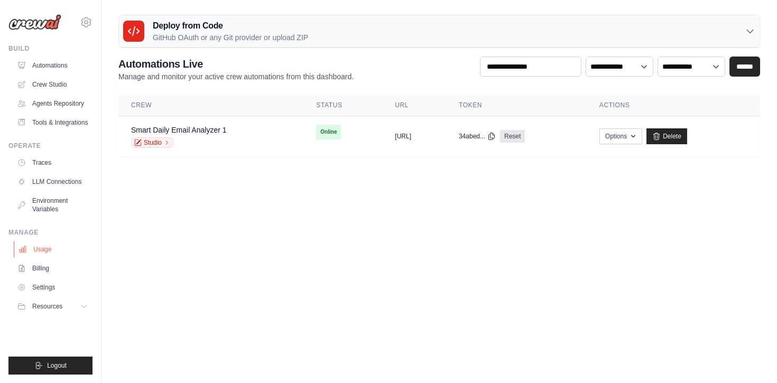
click at [53, 257] on link "Usage" at bounding box center [54, 249] width 80 height 17
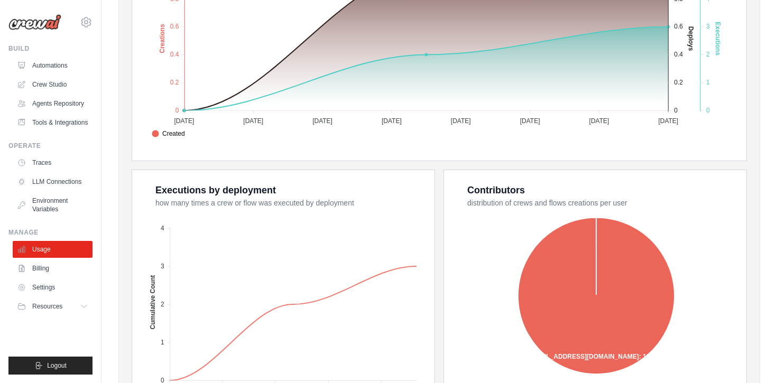
scroll to position [271, 0]
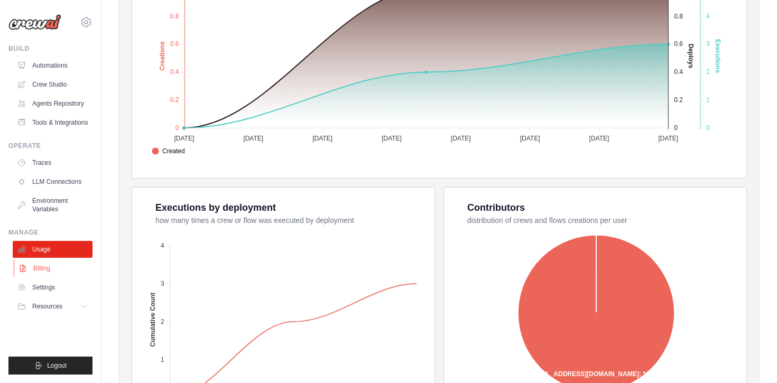
click at [53, 274] on link "Billing" at bounding box center [54, 268] width 80 height 17
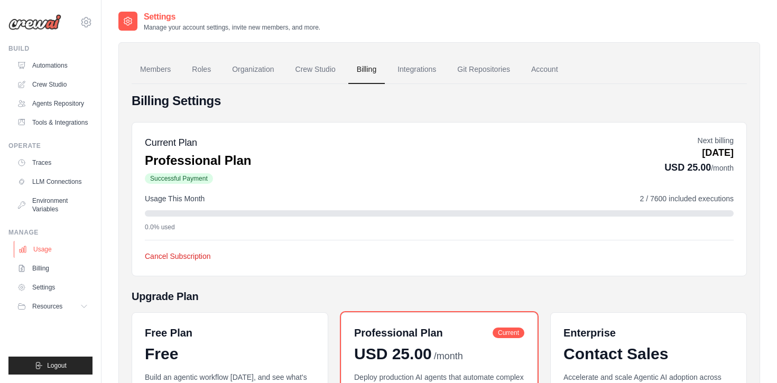
click at [62, 257] on link "Usage" at bounding box center [54, 249] width 80 height 17
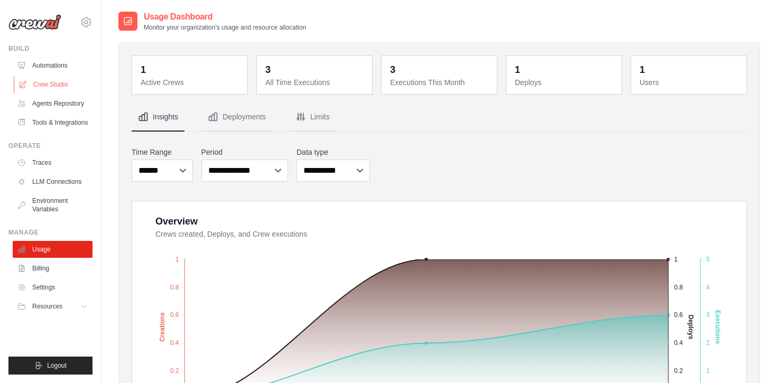
click at [56, 84] on link "Crew Studio" at bounding box center [54, 84] width 80 height 17
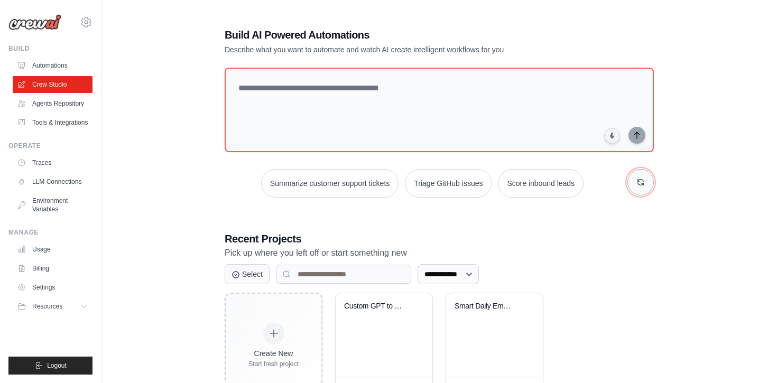
click at [639, 180] on icon "button" at bounding box center [641, 183] width 6 height 6
click at [277, 179] on button "Automate social media posting" at bounding box center [326, 183] width 119 height 29
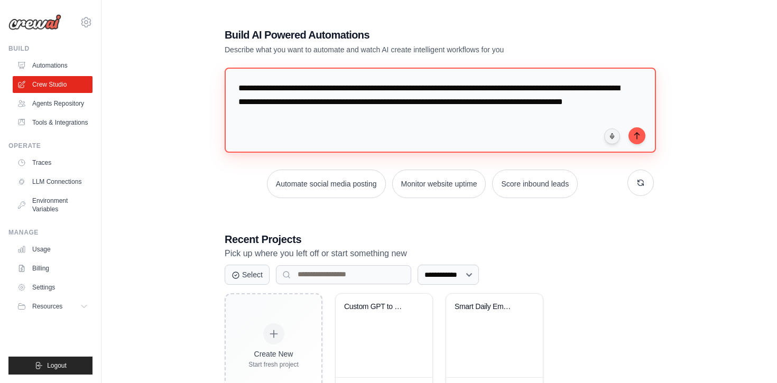
click at [417, 120] on textarea "**********" at bounding box center [440, 110] width 431 height 85
click at [642, 136] on button "submit" at bounding box center [637, 135] width 17 height 17
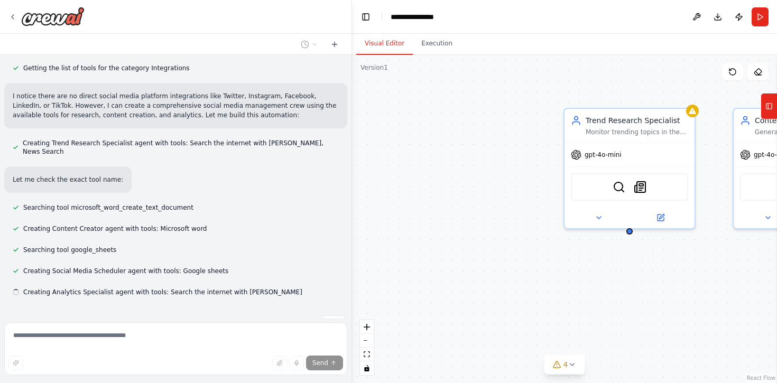
scroll to position [433, 0]
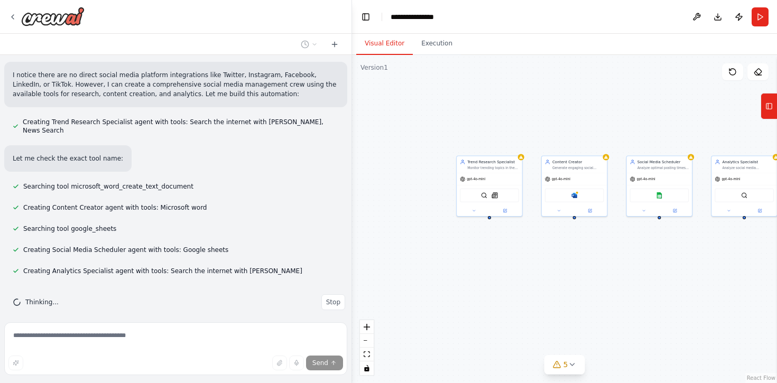
drag, startPoint x: 482, startPoint y: 263, endPoint x: 366, endPoint y: 240, distance: 118.2
click at [366, 240] on div "Trend Research Specialist Monitor trending topics in the {industry} industry, i…" at bounding box center [564, 219] width 425 height 328
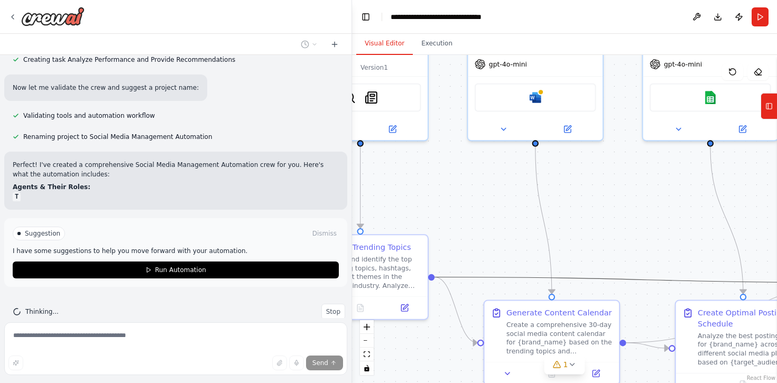
scroll to position [773, 0]
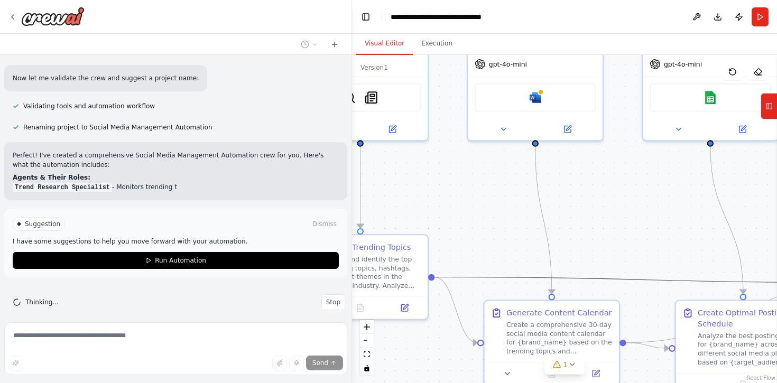
drag, startPoint x: 563, startPoint y: 278, endPoint x: 477, endPoint y: 202, distance: 114.3
click at [477, 202] on div ".deletable-edge-delete-btn { width: 20px; height: 20px; border: 0px solid #ffff…" at bounding box center [564, 219] width 425 height 328
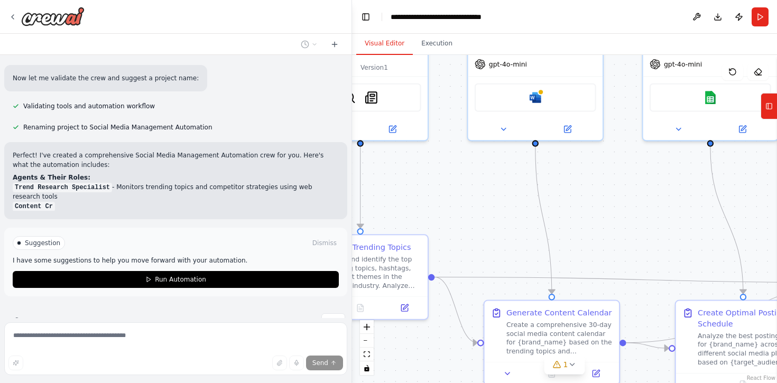
scroll to position [793, 0]
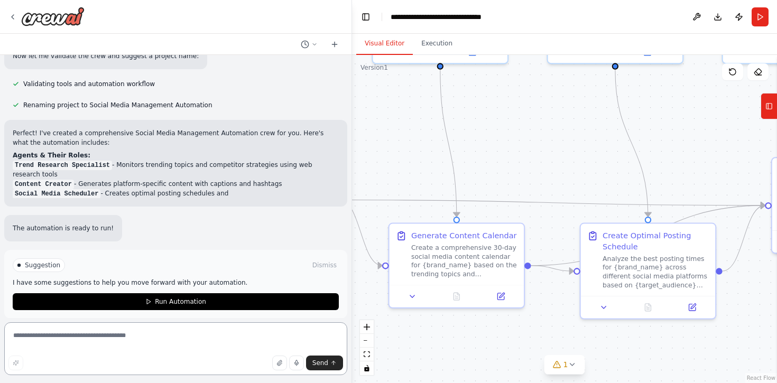
drag, startPoint x: 484, startPoint y: 223, endPoint x: 385, endPoint y: 149, distance: 123.4
click at [385, 148] on div ".deletable-edge-delete-btn { width: 20px; height: 20px; border: 0px solid #ffff…" at bounding box center [564, 219] width 425 height 328
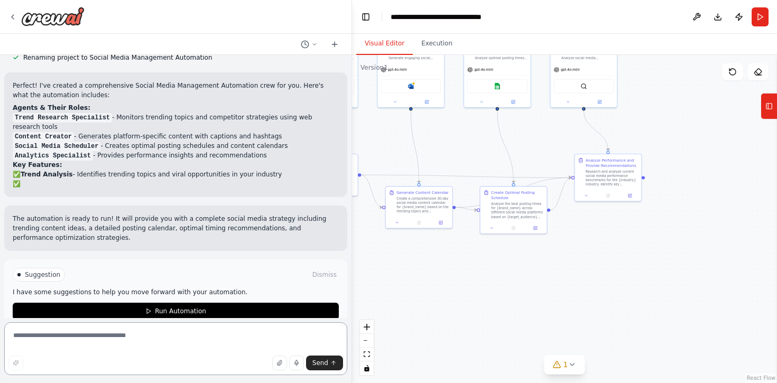
scroll to position [853, 0]
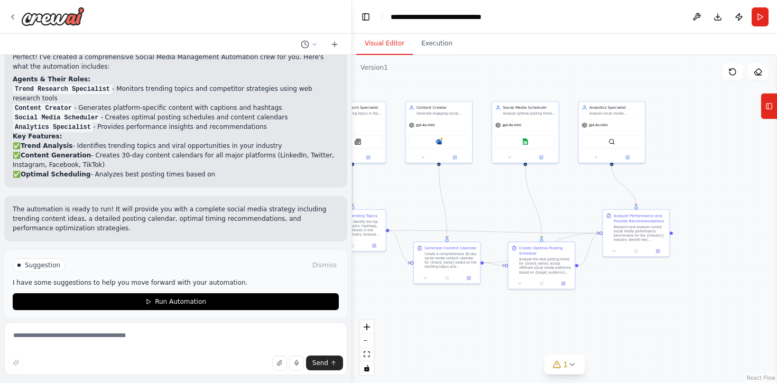
drag, startPoint x: 440, startPoint y: 145, endPoint x: 468, endPoint y: 200, distance: 62.2
click at [468, 200] on div ".deletable-edge-delete-btn { width: 20px; height: 20px; border: 0px solid #ffff…" at bounding box center [564, 219] width 425 height 328
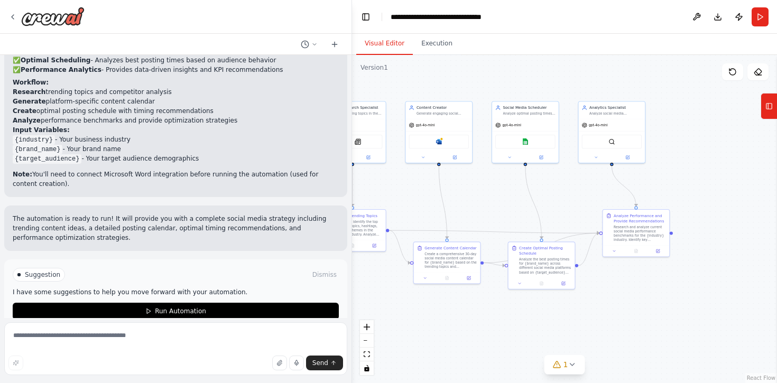
scroll to position [996, 0]
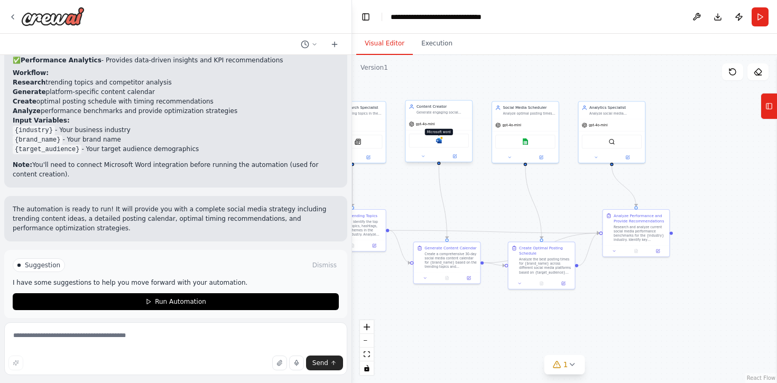
click at [439, 143] on img at bounding box center [439, 140] width 6 height 6
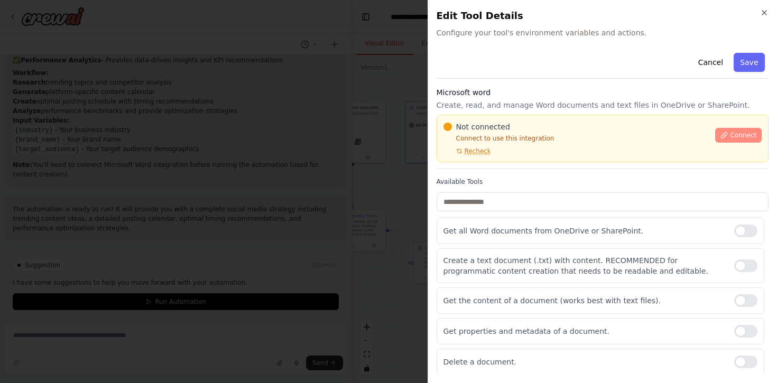
click at [731, 132] on span "Connect" at bounding box center [743, 135] width 26 height 8
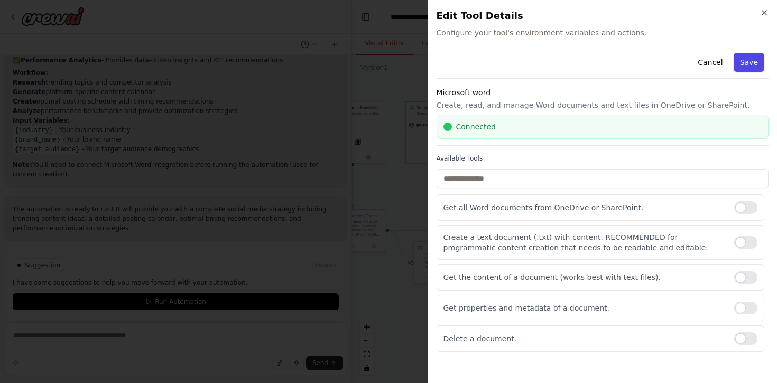
click at [748, 68] on button "Save" at bounding box center [749, 62] width 31 height 19
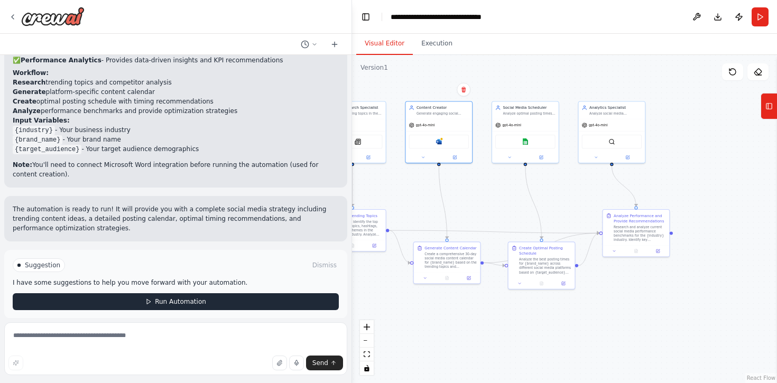
click at [179, 298] on span "Run Automation" at bounding box center [180, 302] width 51 height 8
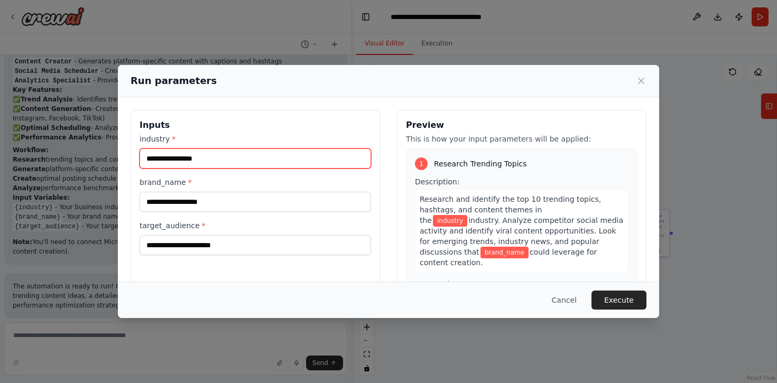
click at [177, 162] on input "industry *" at bounding box center [256, 159] width 232 height 20
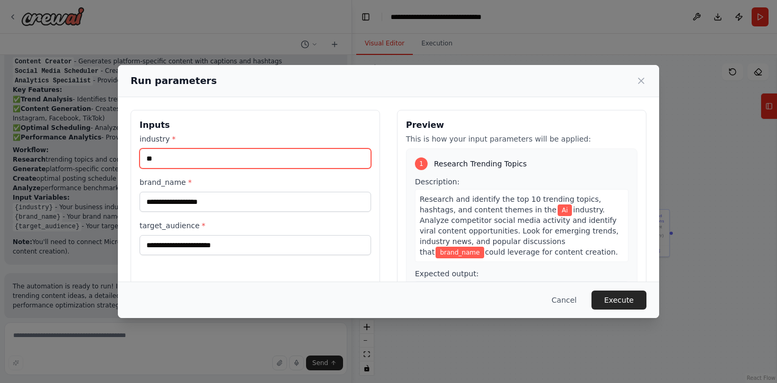
type input "**"
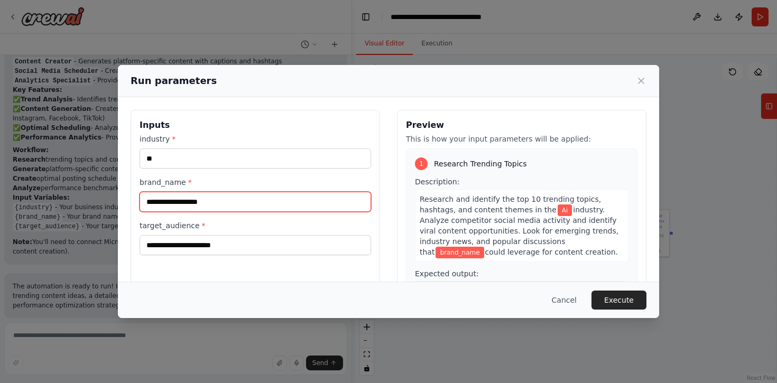
click at [172, 194] on input "brand_name *" at bounding box center [256, 202] width 232 height 20
type input "**********"
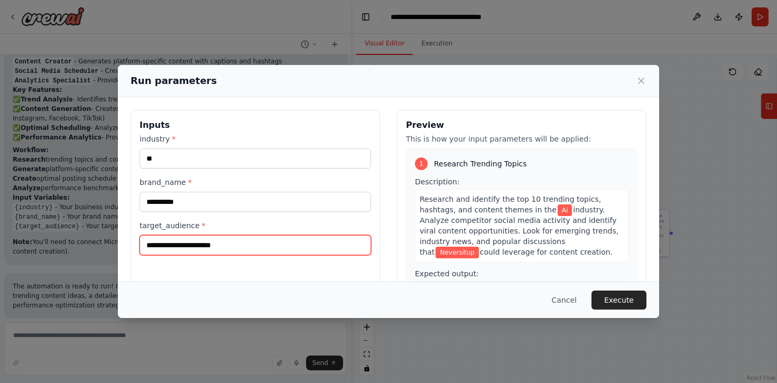
click at [162, 250] on input "target_audience *" at bounding box center [256, 245] width 232 height 20
type input "**********"
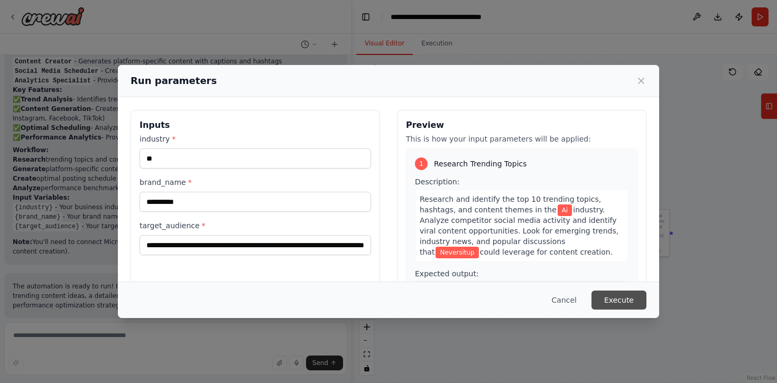
click at [630, 300] on button "Execute" at bounding box center [619, 300] width 55 height 19
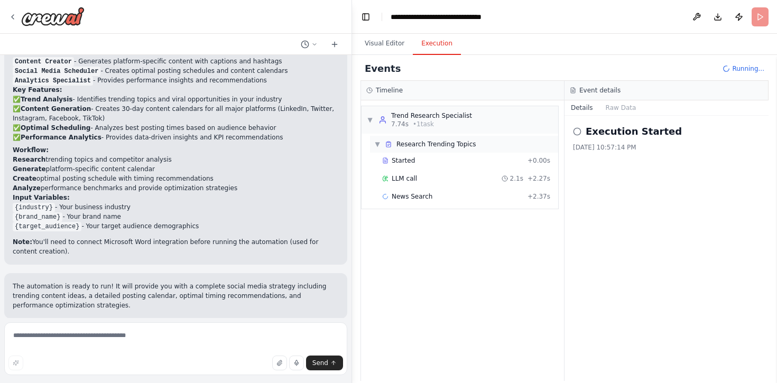
click at [417, 143] on span "Research Trending Topics" at bounding box center [437, 144] width 80 height 8
click at [362, 19] on button "Toggle Left Sidebar" at bounding box center [365, 17] width 15 height 15
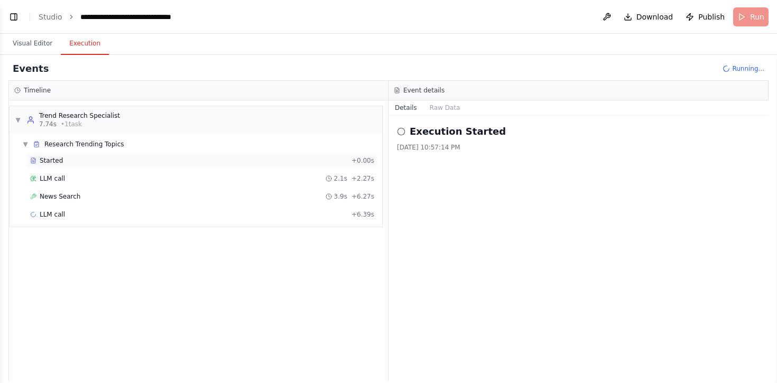
click at [74, 162] on div "Started" at bounding box center [188, 160] width 317 height 8
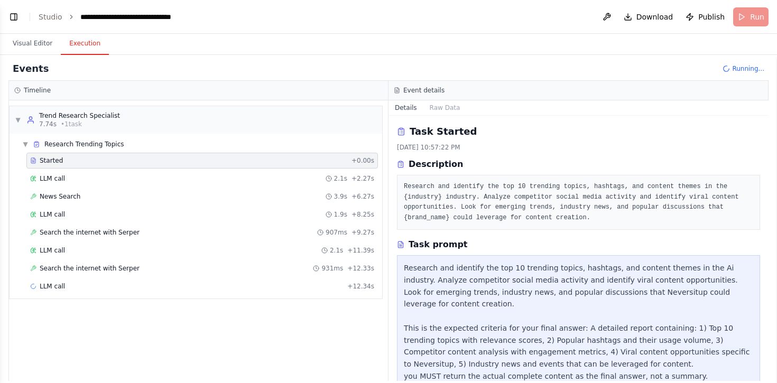
scroll to position [13, 0]
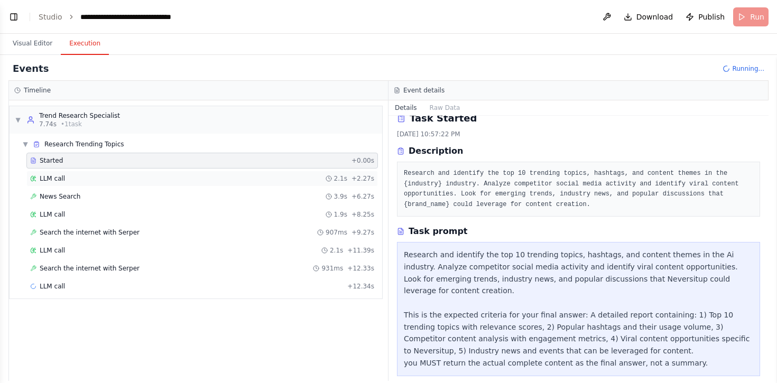
click at [62, 175] on span "LLM call" at bounding box center [52, 178] width 25 height 8
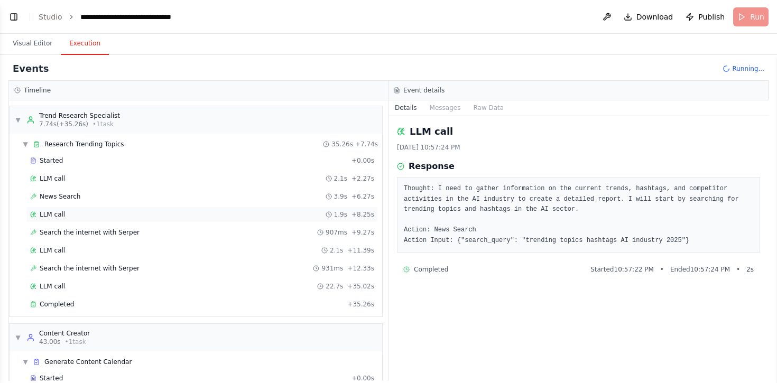
click at [58, 213] on span "LLM call" at bounding box center [52, 214] width 25 height 8
click at [65, 229] on span "Search the internet with Serper" at bounding box center [90, 232] width 100 height 8
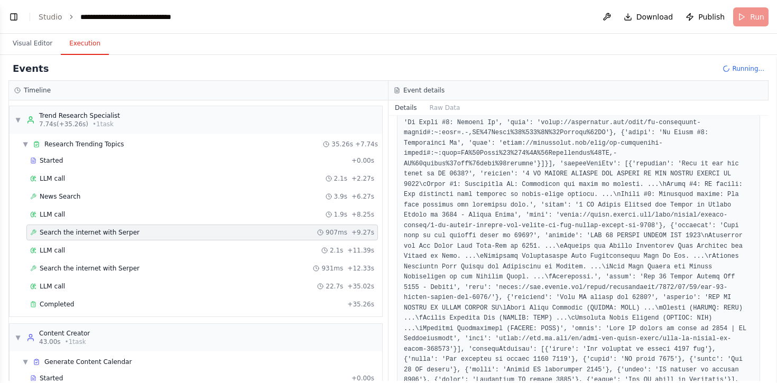
scroll to position [631, 0]
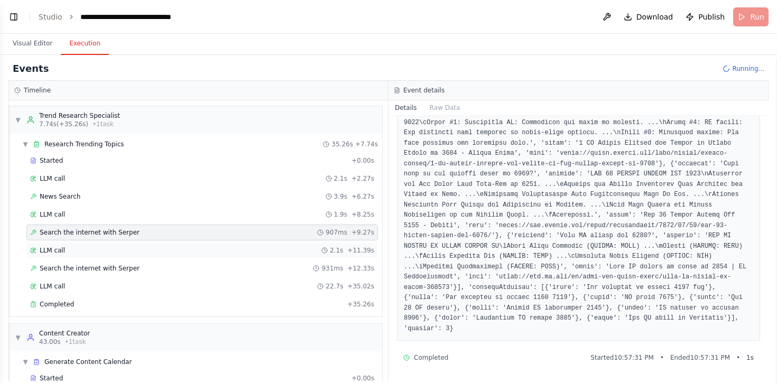
click at [63, 249] on span "LLM call" at bounding box center [52, 250] width 25 height 8
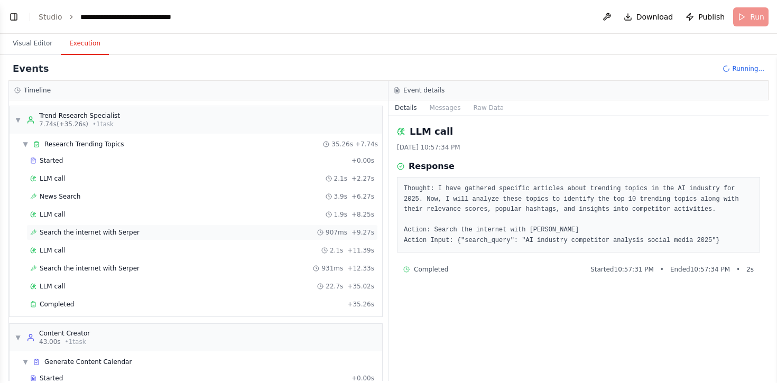
click at [77, 231] on span "Search the internet with Serper" at bounding box center [90, 232] width 100 height 8
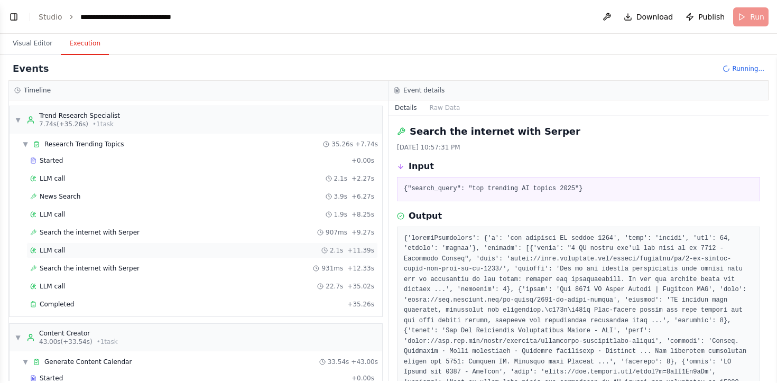
click at [75, 247] on div "LLM call 2.1s + 11.39s" at bounding box center [202, 250] width 344 height 8
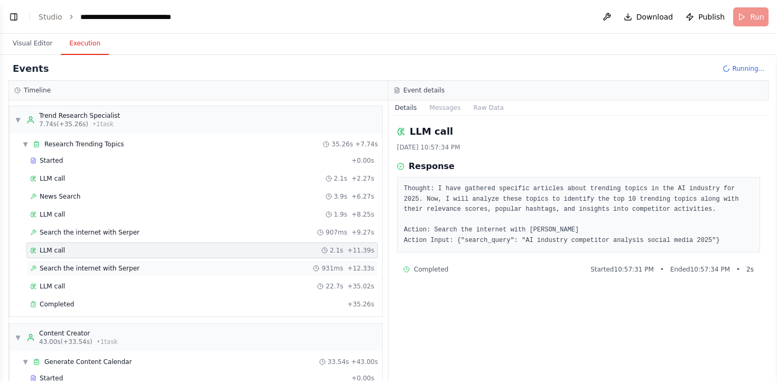
click at [79, 265] on span "Search the internet with Serper" at bounding box center [90, 268] width 100 height 8
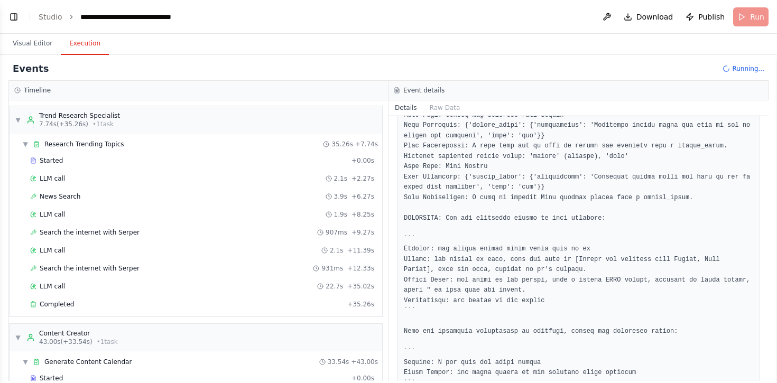
scroll to position [780, 0]
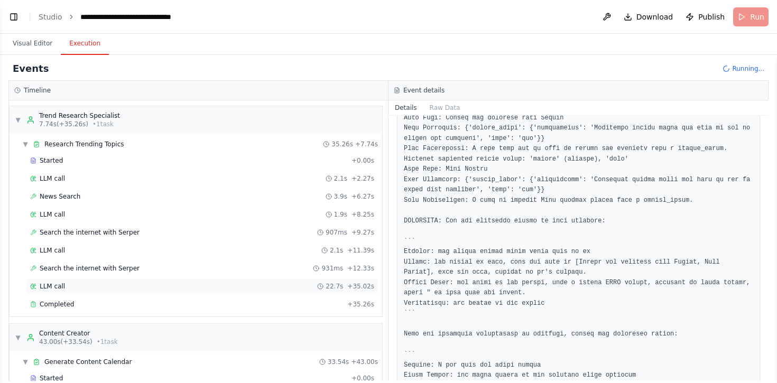
click at [74, 287] on div "LLM call 22.7s + 35.02s" at bounding box center [202, 286] width 344 height 8
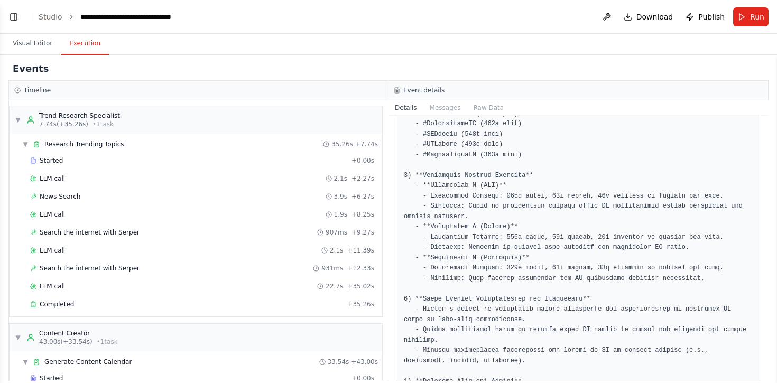
scroll to position [592, 0]
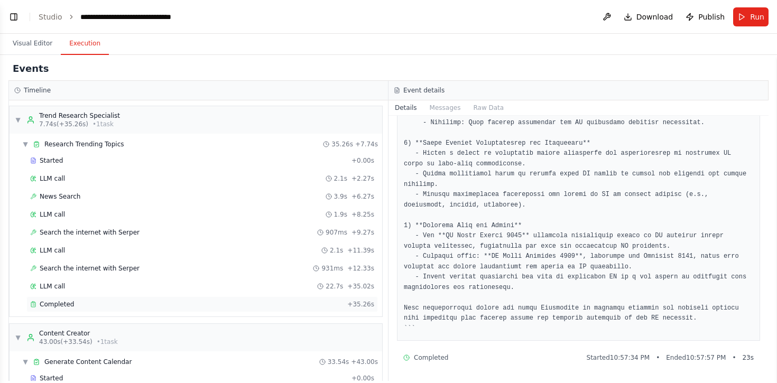
click at [68, 307] on span "Completed" at bounding box center [57, 304] width 34 height 8
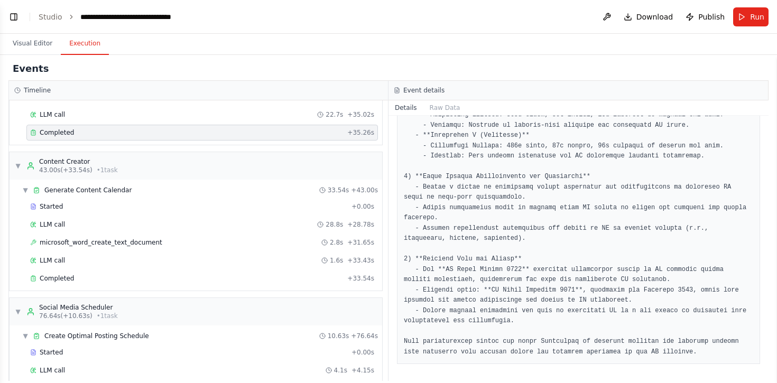
scroll to position [179, 0]
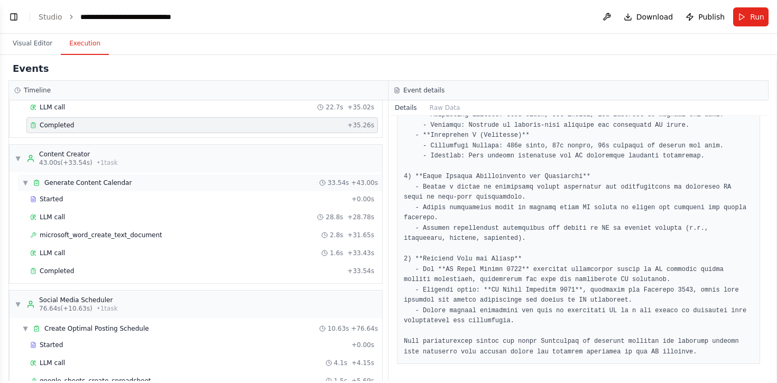
click at [82, 189] on div "▼ Generate Content Calendar 33.54s + 43.00s" at bounding box center [200, 182] width 364 height 17
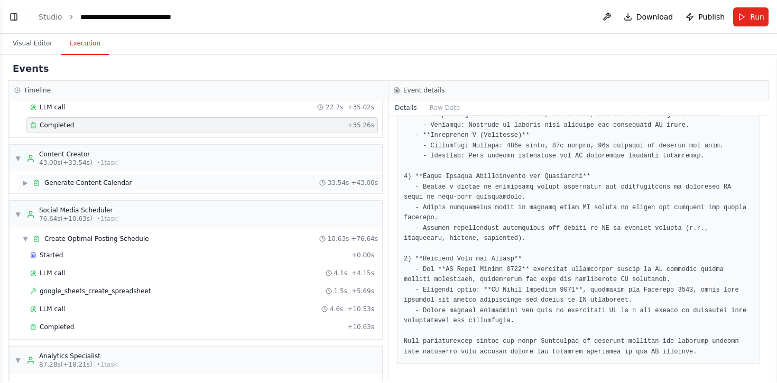
click at [82, 189] on div "▶ Generate Content Calendar 33.54s + 43.00s" at bounding box center [200, 182] width 364 height 17
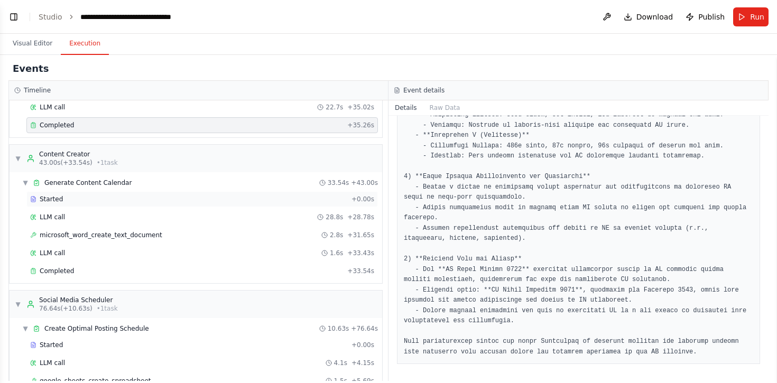
click at [70, 196] on div "Started" at bounding box center [188, 199] width 317 height 8
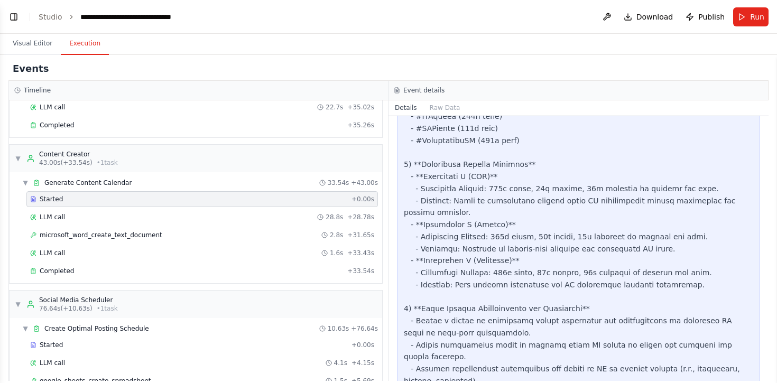
scroll to position [729, 0]
click at [82, 224] on div "LLM call 28.8s + 28.78s" at bounding box center [202, 217] width 352 height 16
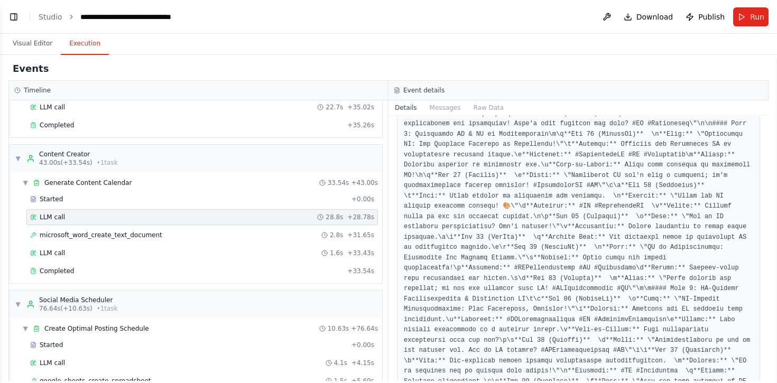
scroll to position [664, 0]
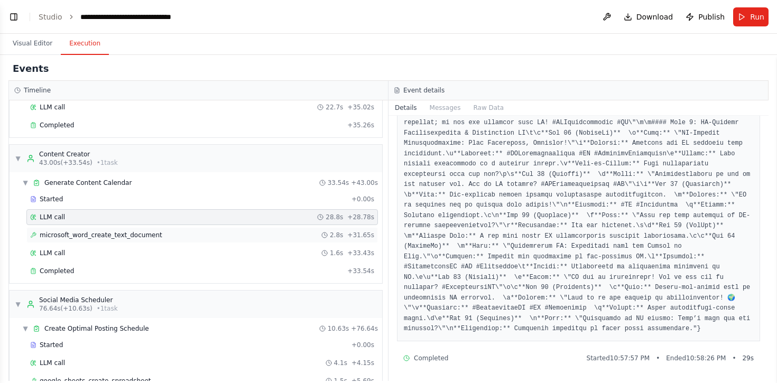
click at [70, 236] on span "microsoft_word_create_text_document" at bounding box center [101, 235] width 123 height 8
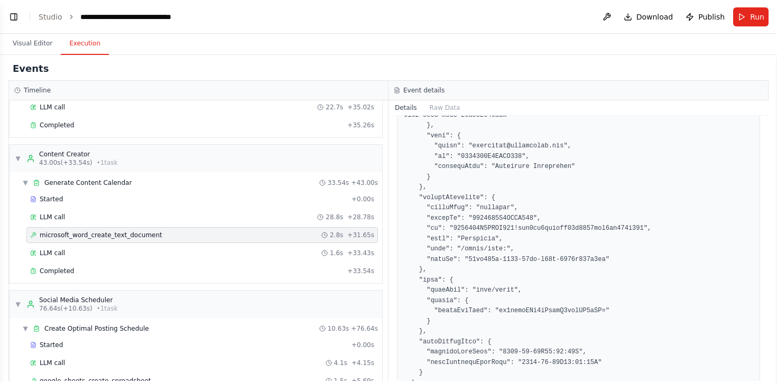
scroll to position [1404, 0]
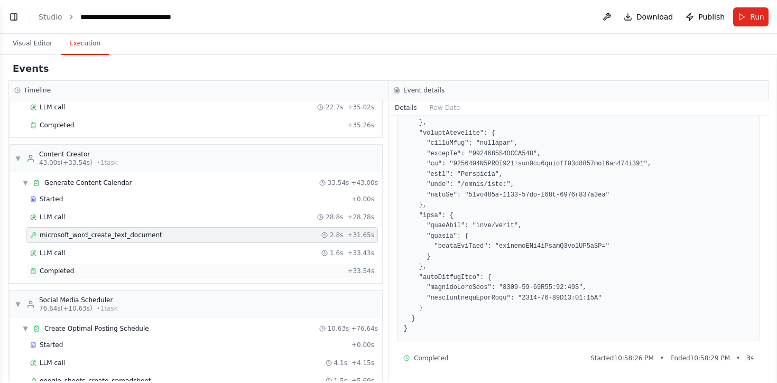
click at [87, 269] on div "Completed" at bounding box center [186, 271] width 313 height 8
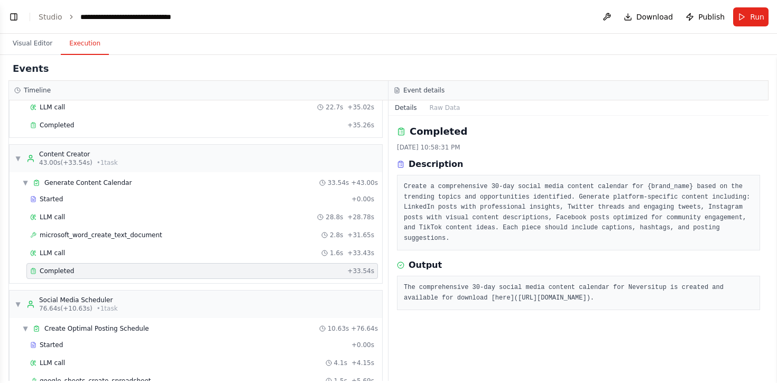
drag, startPoint x: 518, startPoint y: 299, endPoint x: 686, endPoint y: 307, distance: 168.3
click at [686, 303] on pre "The comprehensive 30-day social media content calendar for Neversitup is create…" at bounding box center [578, 293] width 349 height 21
copy pre "[URL][DOMAIN_NAME]"
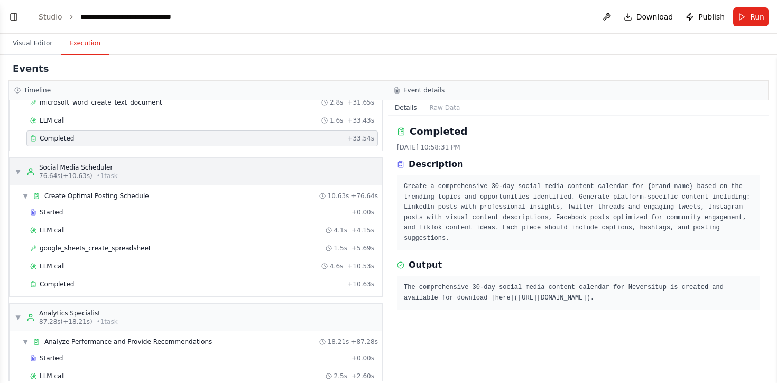
scroll to position [313, 0]
click at [118, 282] on div "Completed" at bounding box center [186, 283] width 313 height 8
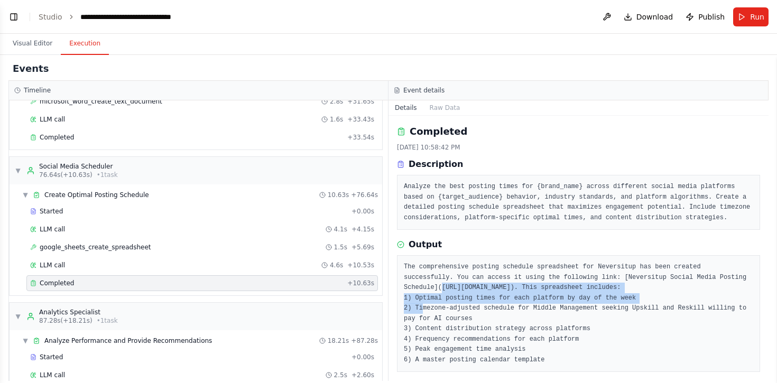
drag, startPoint x: 408, startPoint y: 296, endPoint x: 502, endPoint y: 310, distance: 95.2
click at [502, 310] on pre "The comprehensive posting schedule spreadsheet for Neversitup has been created …" at bounding box center [578, 313] width 349 height 103
copy pre "[URL][DOMAIN_NAME]"
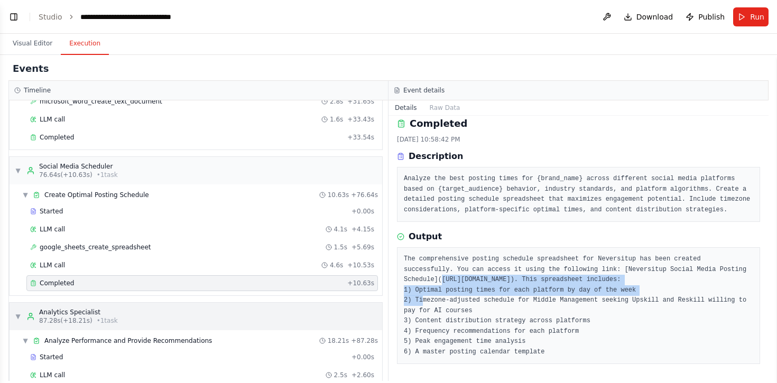
scroll to position [385, 0]
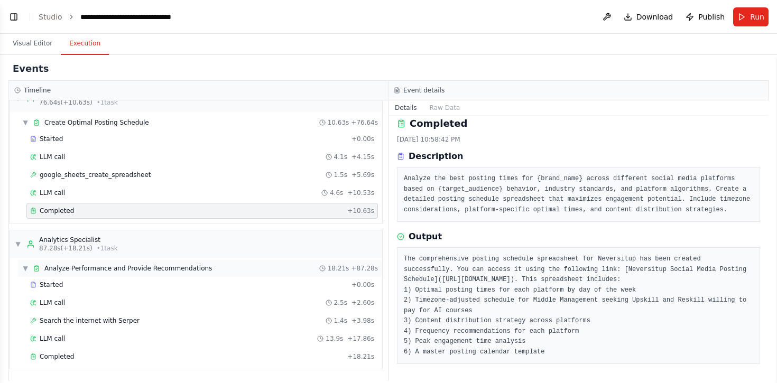
click at [85, 273] on div "▼ Analyze Performance and Provide Recommendations 18.21s + 87.28s" at bounding box center [200, 268] width 364 height 17
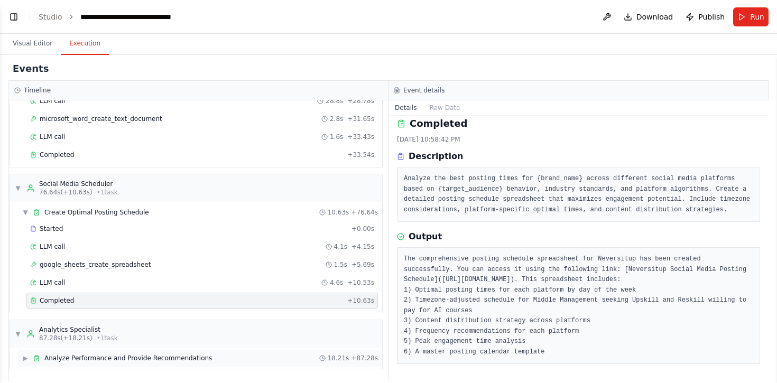
scroll to position [296, 0]
click at [77, 343] on div "▼ Analytics Specialist 87.28s (+18.21s) • 1 task" at bounding box center [196, 333] width 373 height 27
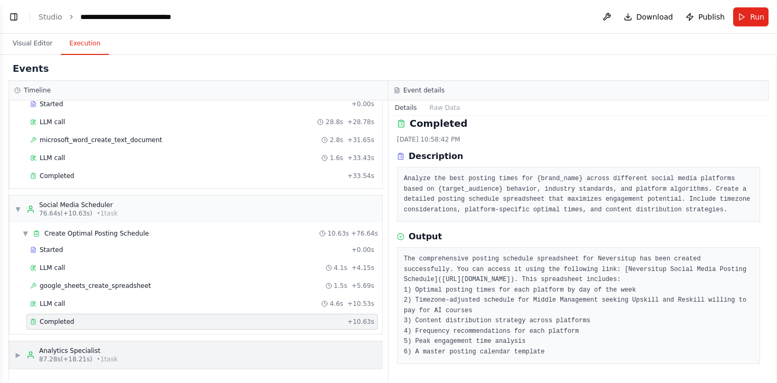
click at [78, 354] on div "Analytics Specialist" at bounding box center [78, 351] width 79 height 8
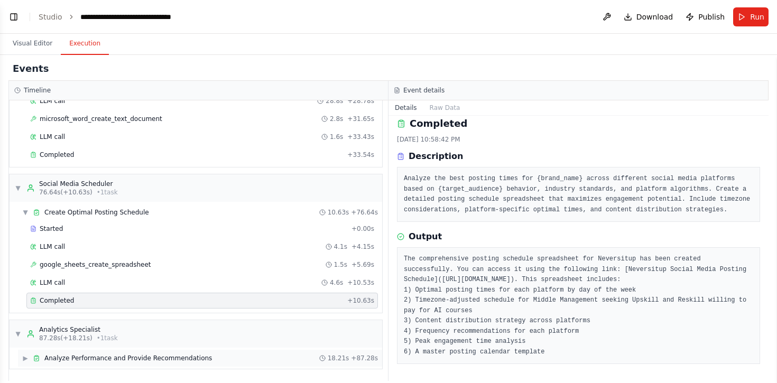
click at [75, 356] on span "Analyze Performance and Provide Recommendations" at bounding box center [128, 358] width 168 height 8
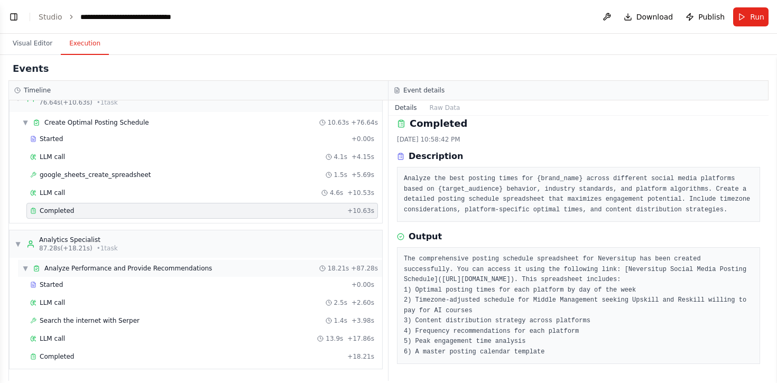
click at [68, 273] on div "▼ Analyze Performance and Provide Recommendations 18.21s + 87.28s" at bounding box center [200, 268] width 364 height 17
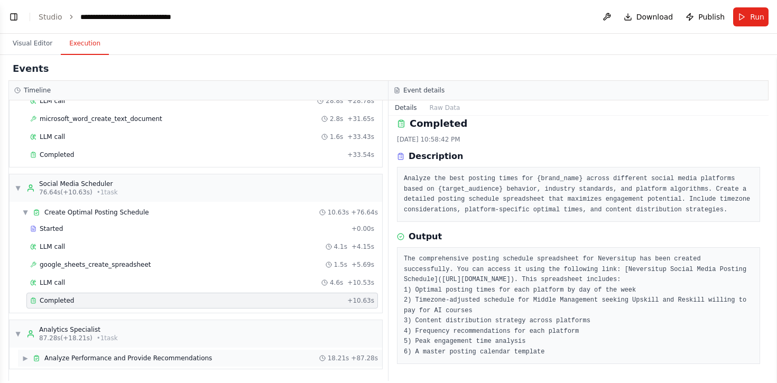
click at [71, 360] on span "Analyze Performance and Provide Recommendations" at bounding box center [128, 358] width 168 height 8
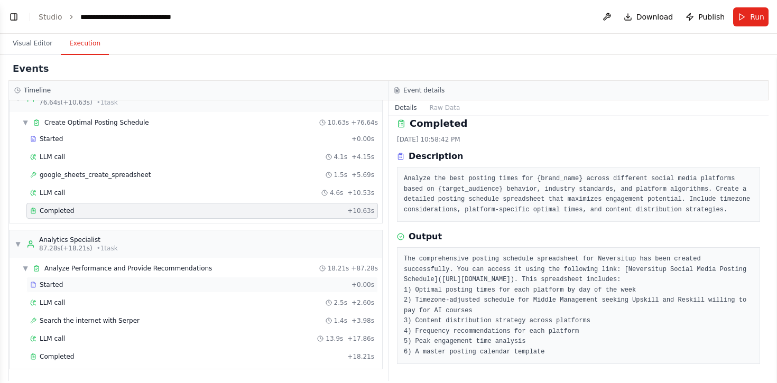
click at [65, 284] on div "Started" at bounding box center [188, 285] width 317 height 8
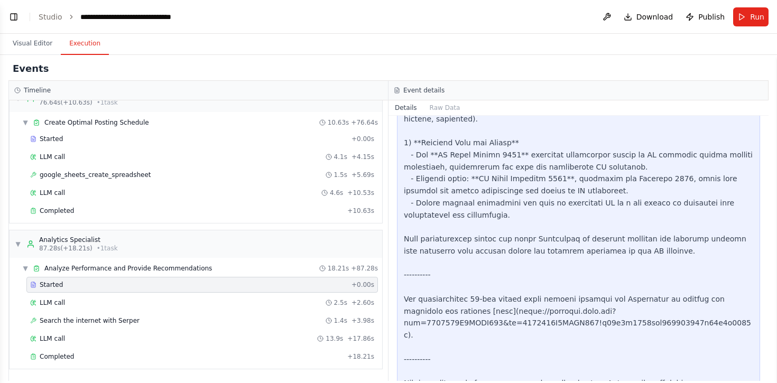
scroll to position [1085, 0]
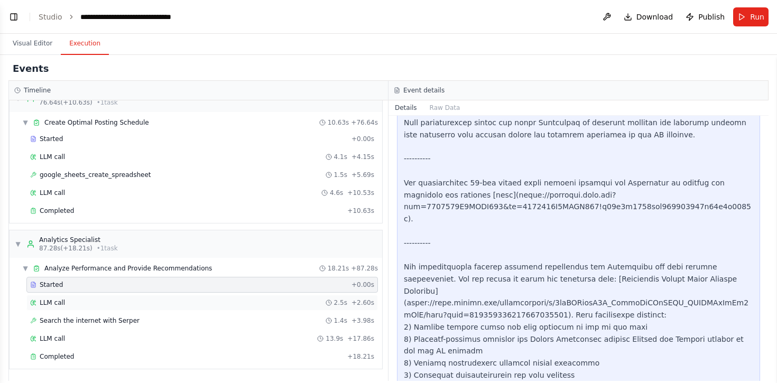
click at [65, 302] on div "LLM call 2.5s + 2.60s" at bounding box center [202, 303] width 344 height 8
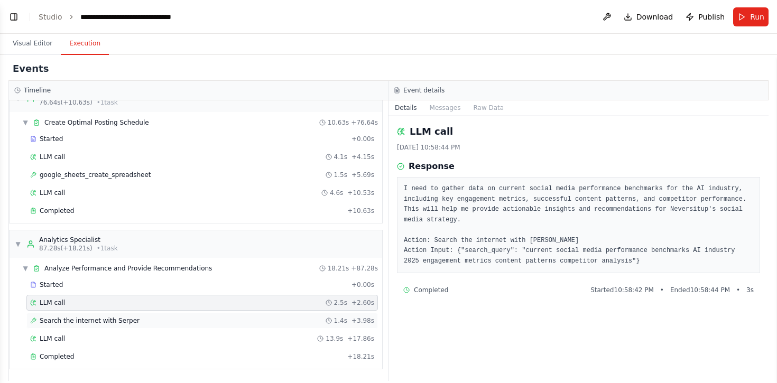
click at [73, 321] on span "Search the internet with Serper" at bounding box center [90, 321] width 100 height 8
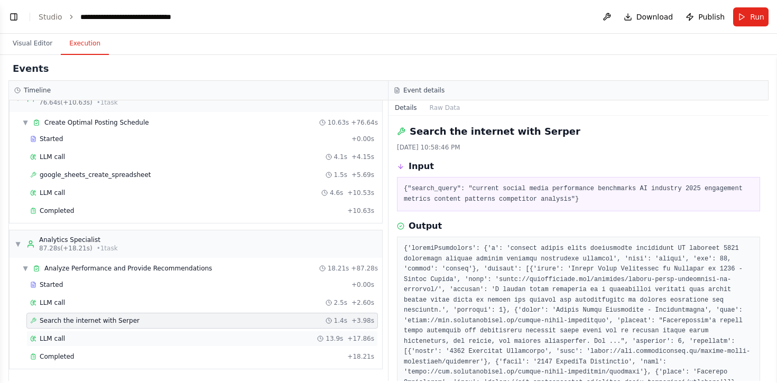
click at [74, 336] on div "LLM call 13.9s + 17.86s" at bounding box center [202, 339] width 344 height 8
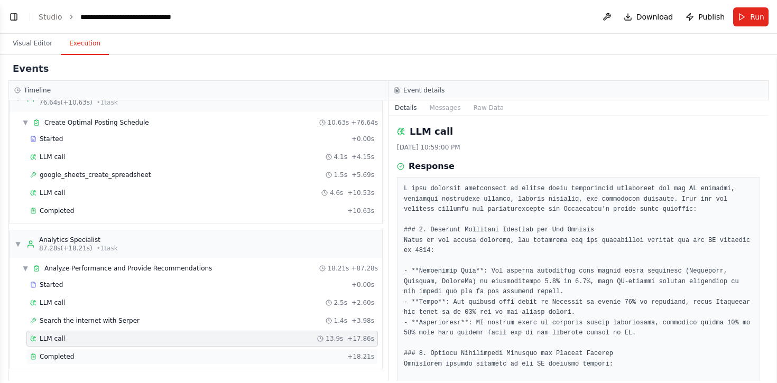
click at [74, 357] on div "Completed" at bounding box center [186, 357] width 313 height 8
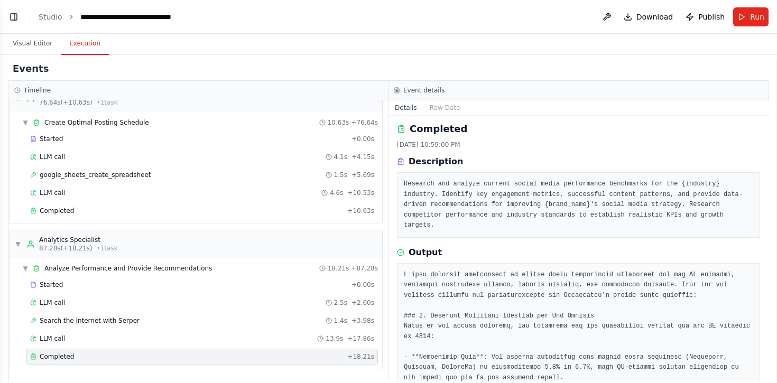
scroll to position [0, 0]
